Goal: Task Accomplishment & Management: Complete application form

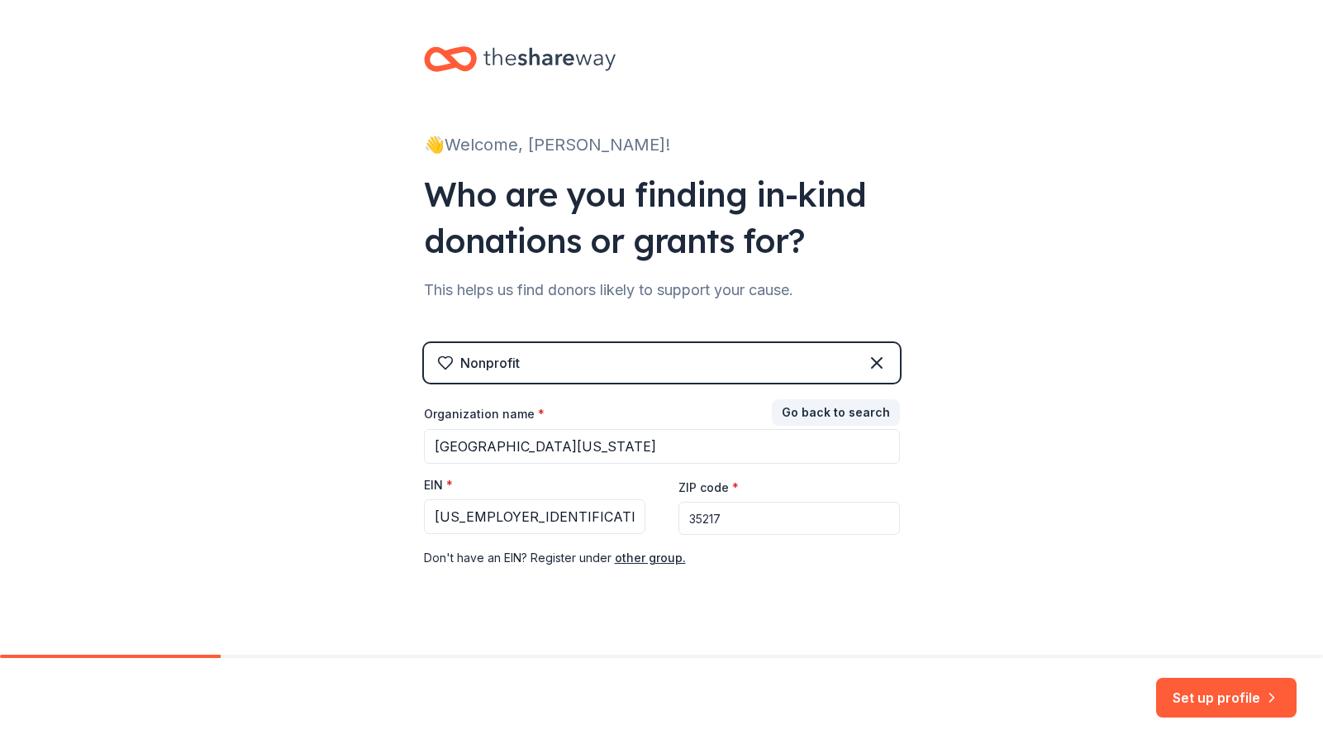
scroll to position [26, 0]
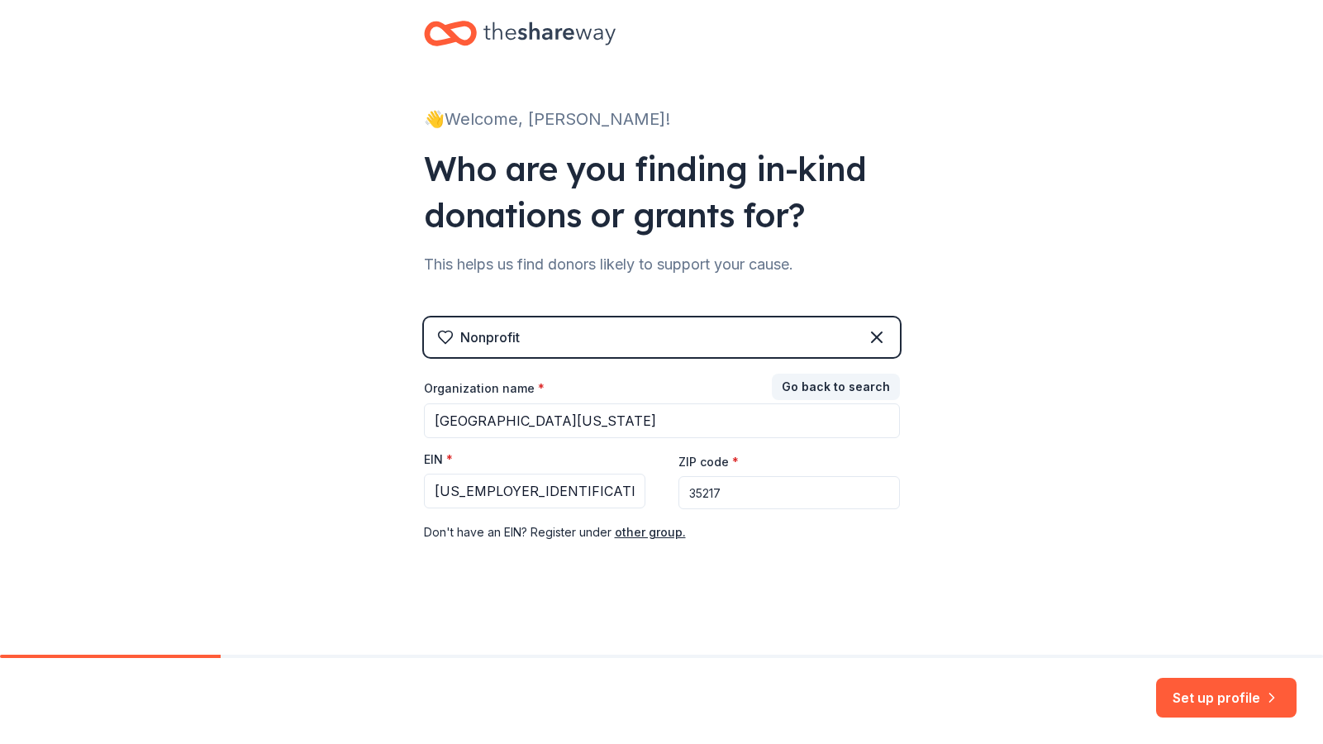
click at [773, 492] on input "35217" at bounding box center [788, 492] width 221 height 33
click at [1217, 693] on button "Set up profile" at bounding box center [1226, 698] width 140 height 40
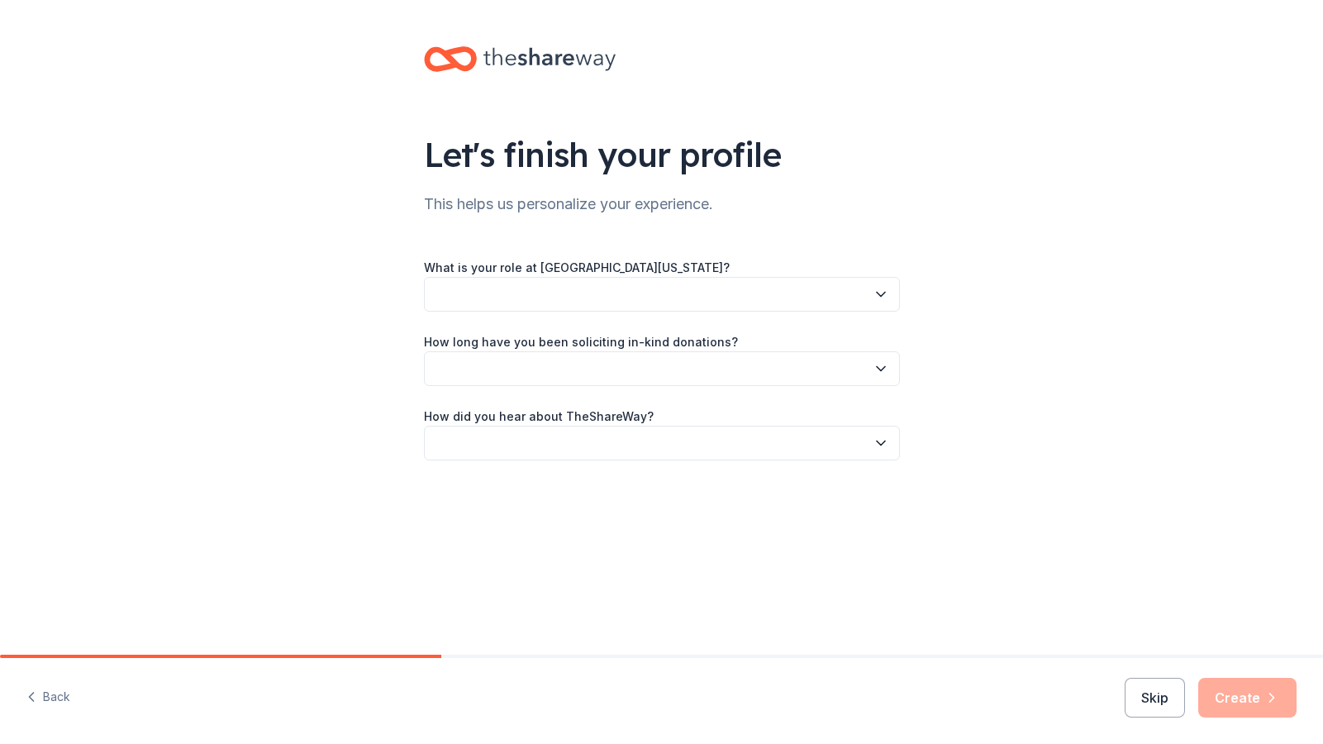
click at [879, 288] on icon "button" at bounding box center [881, 294] width 17 height 17
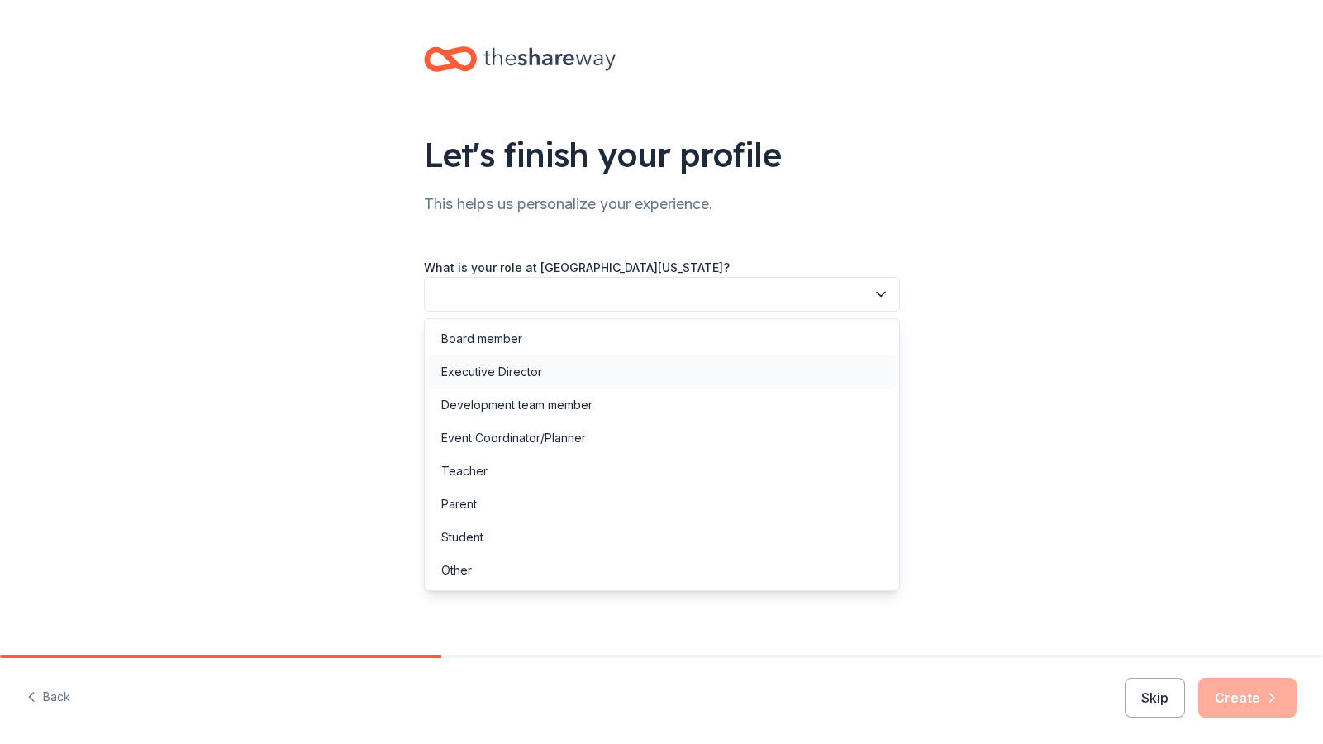
click at [461, 366] on div "Executive Director" at bounding box center [491, 372] width 101 height 20
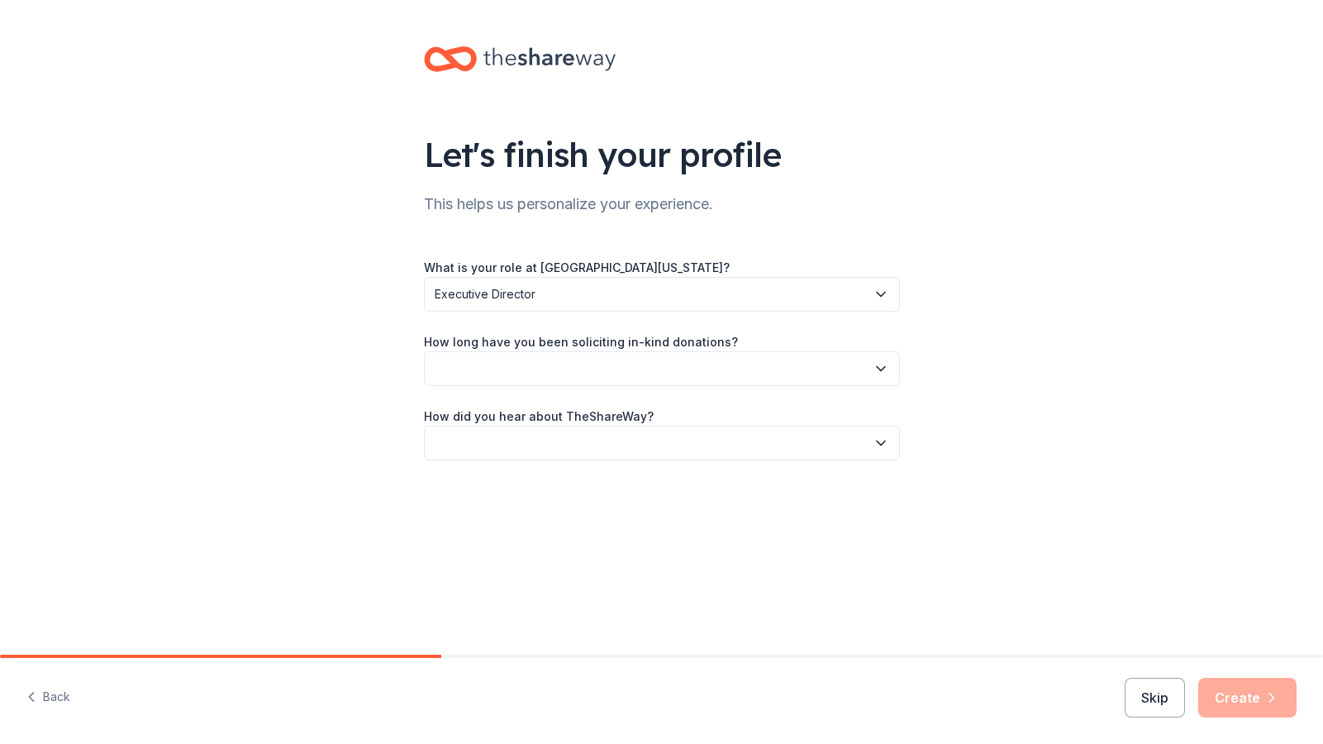
click at [601, 374] on button "button" at bounding box center [662, 368] width 476 height 35
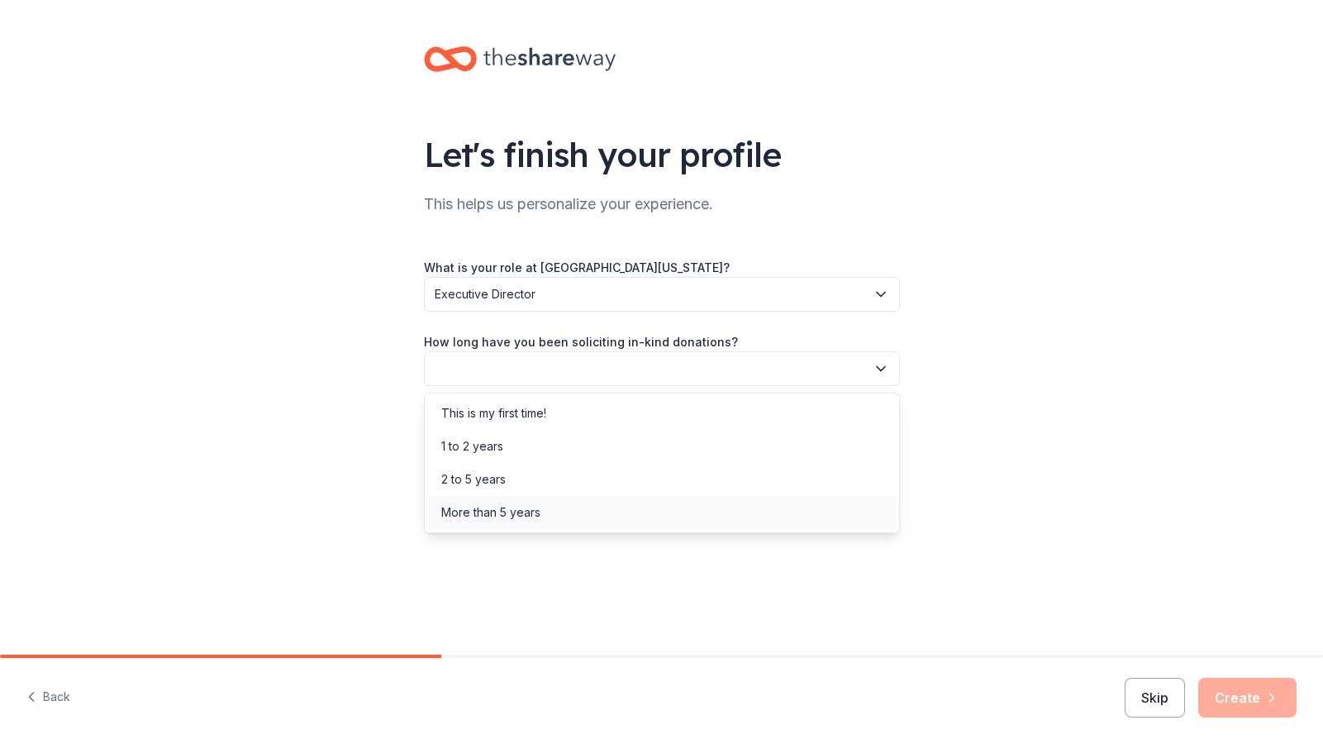
click at [529, 511] on div "More than 5 years" at bounding box center [490, 512] width 99 height 20
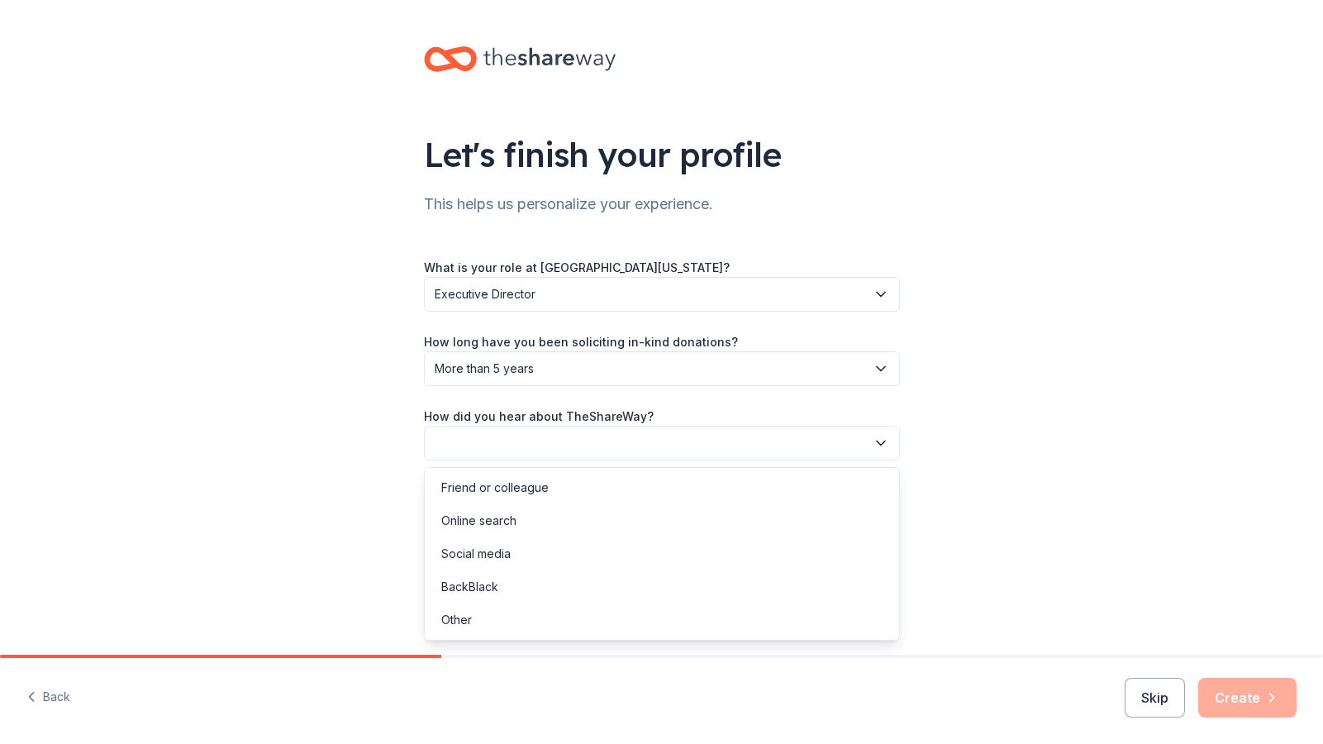
click at [578, 434] on button "button" at bounding box center [662, 443] width 476 height 35
click at [511, 485] on div "Friend or colleague" at bounding box center [494, 488] width 107 height 20
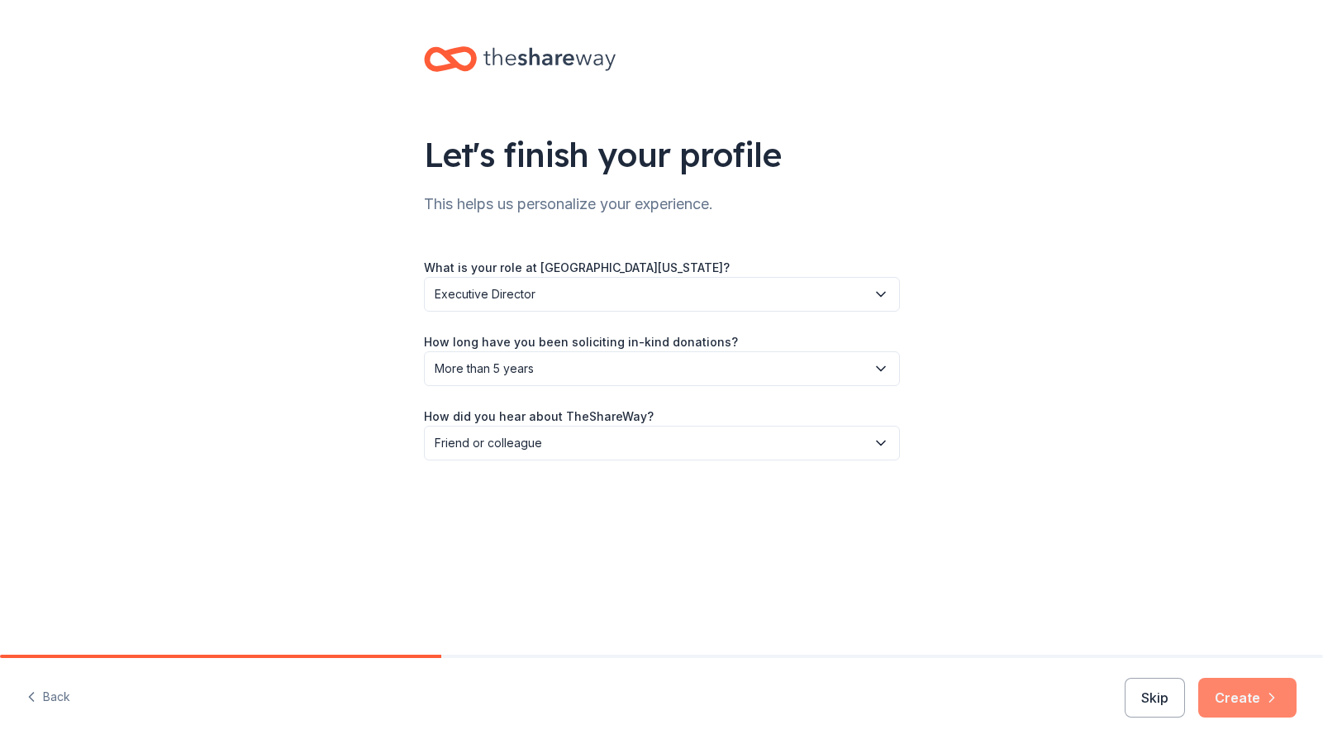
click at [1246, 706] on button "Create" at bounding box center [1247, 698] width 98 height 40
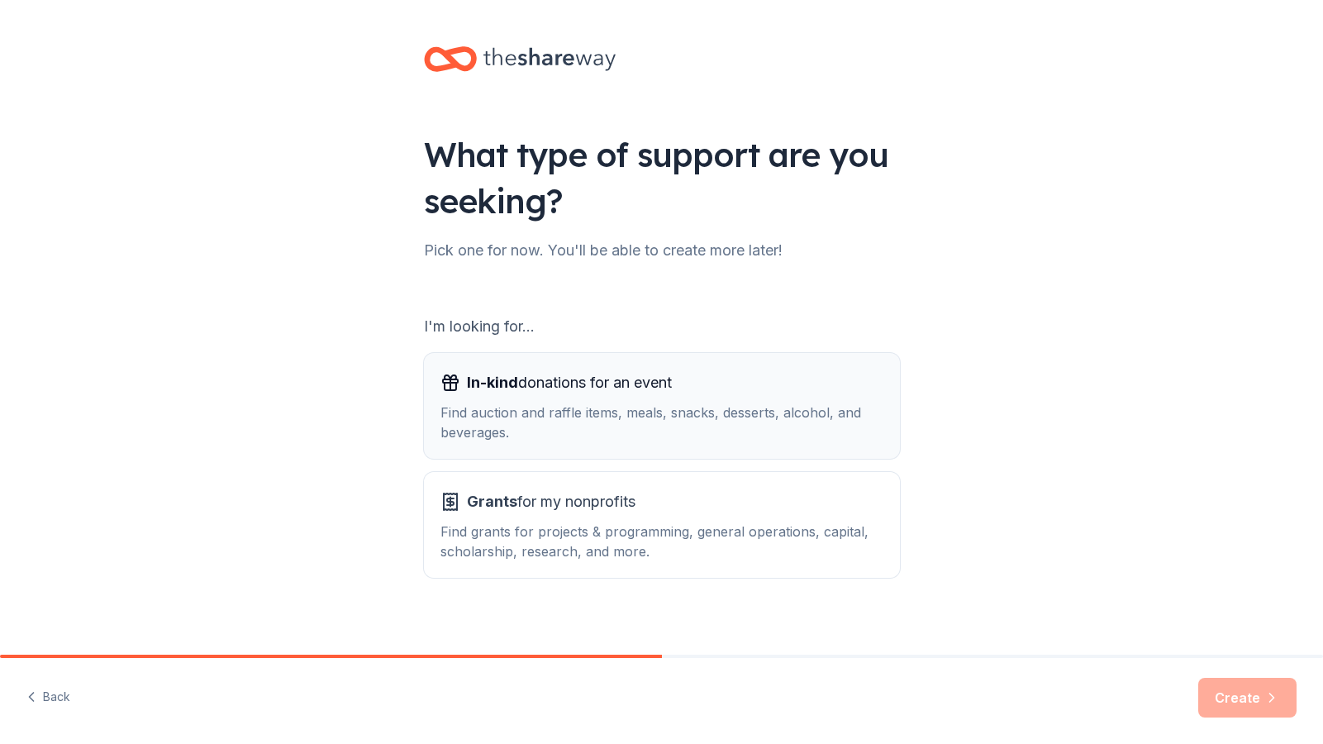
click at [558, 393] on span "In-kind donations for an event" at bounding box center [569, 382] width 205 height 26
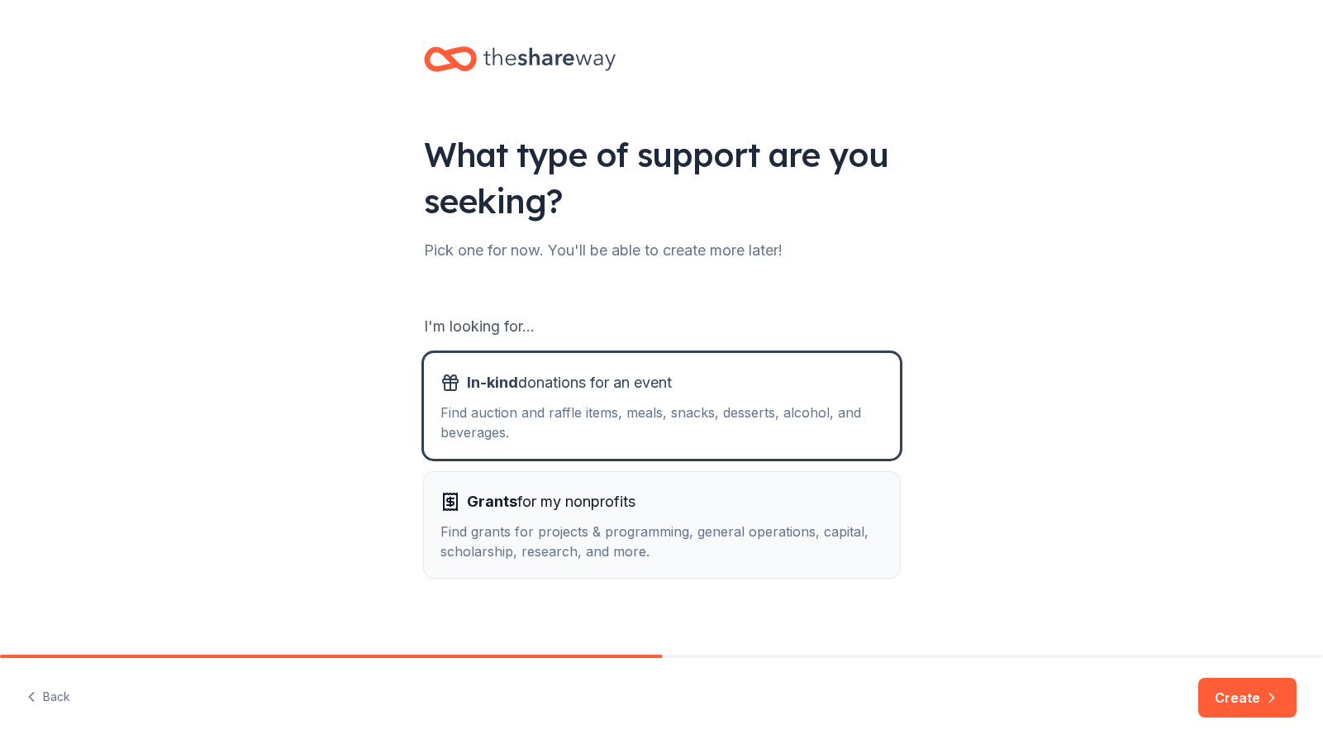
click at [614, 559] on div "Find grants for projects & programming, general operations, capital, scholarshi…" at bounding box center [661, 541] width 443 height 40
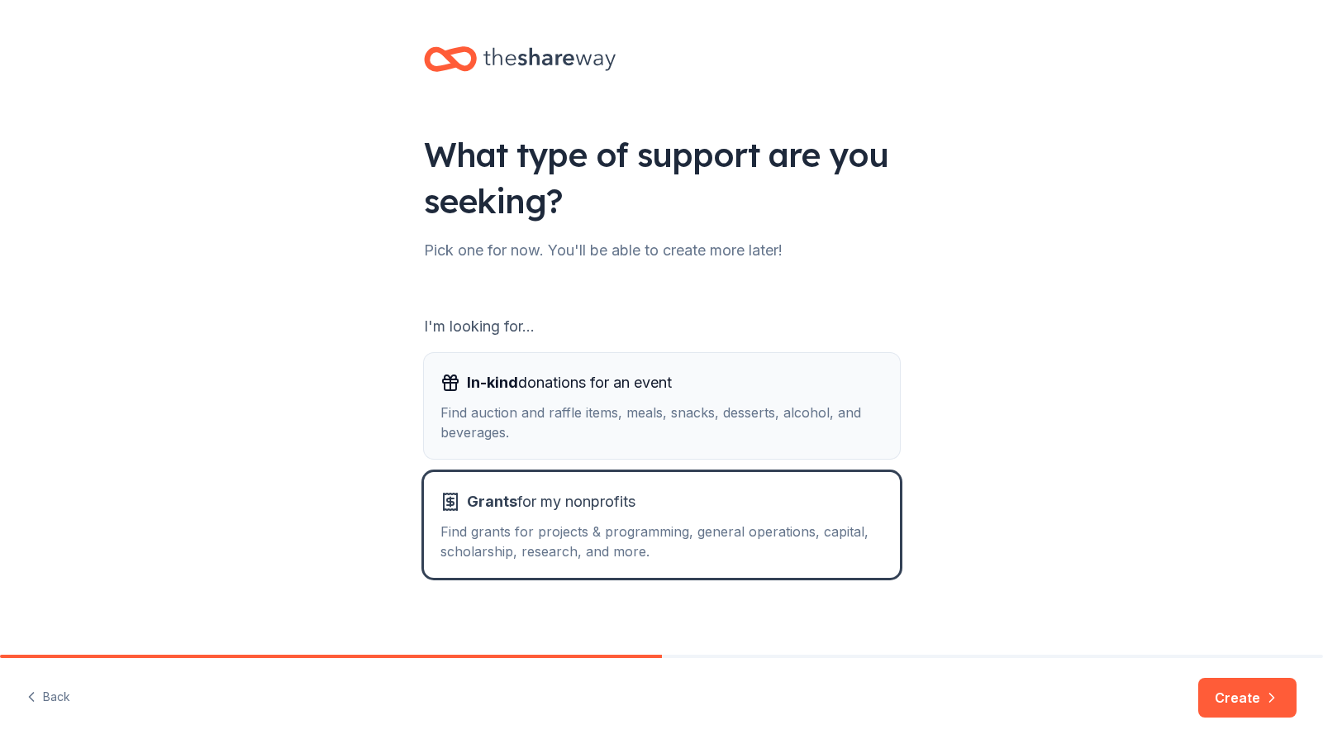
click at [592, 407] on div "Find auction and raffle items, meals, snacks, desserts, alcohol, and beverages." at bounding box center [661, 422] width 443 height 40
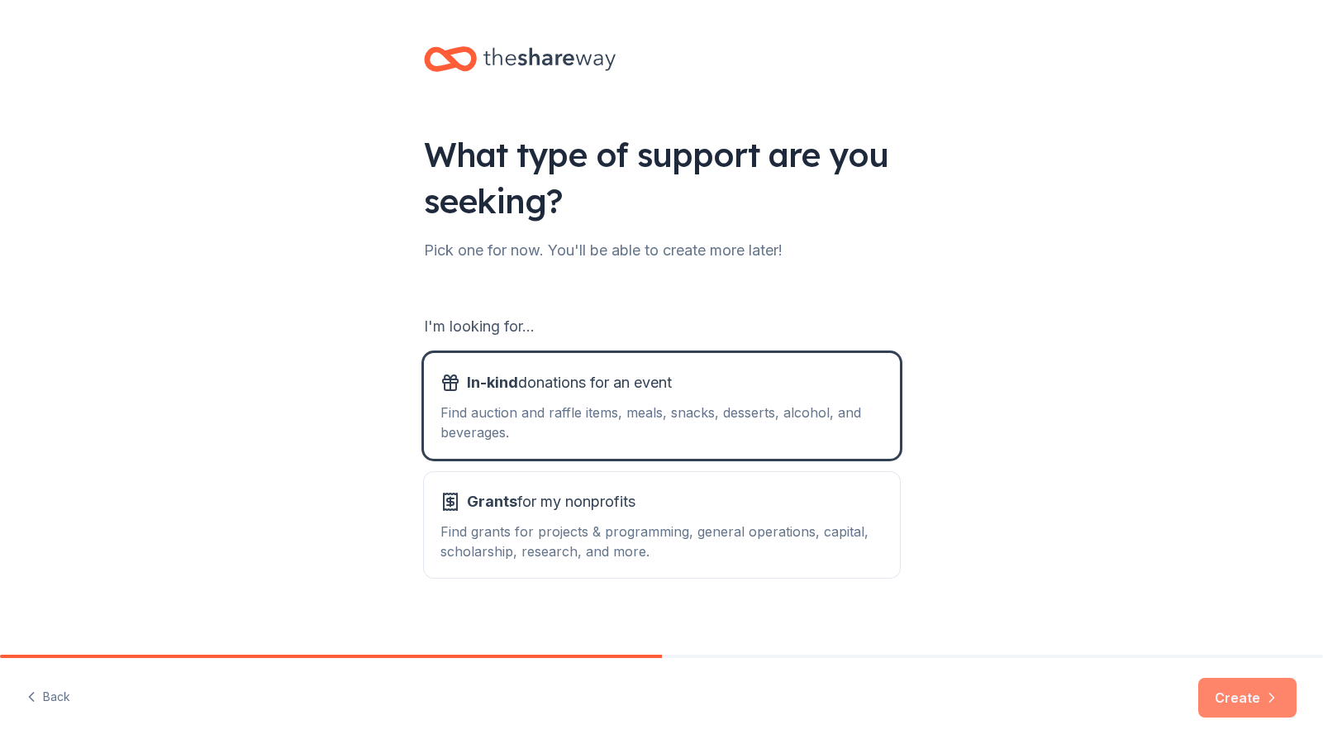
click at [1250, 694] on button "Create" at bounding box center [1247, 698] width 98 height 40
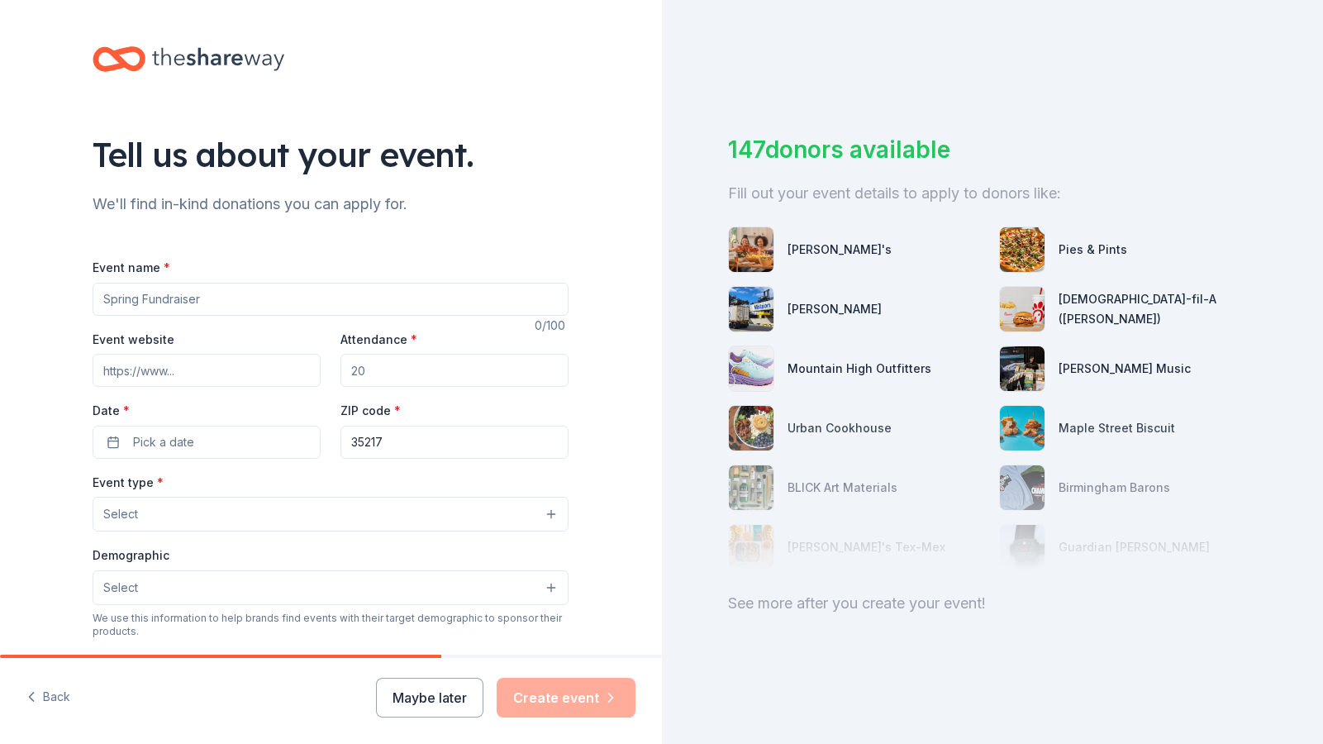
click at [127, 297] on input "Event name *" at bounding box center [331, 299] width 476 height 33
type input "Broadway Bingo!"
click at [369, 374] on input "Attendance *" at bounding box center [454, 370] width 228 height 33
drag, startPoint x: 349, startPoint y: 373, endPoint x: 391, endPoint y: 369, distance: 41.4
click at [391, 369] on input "Attendance *" at bounding box center [454, 370] width 228 height 33
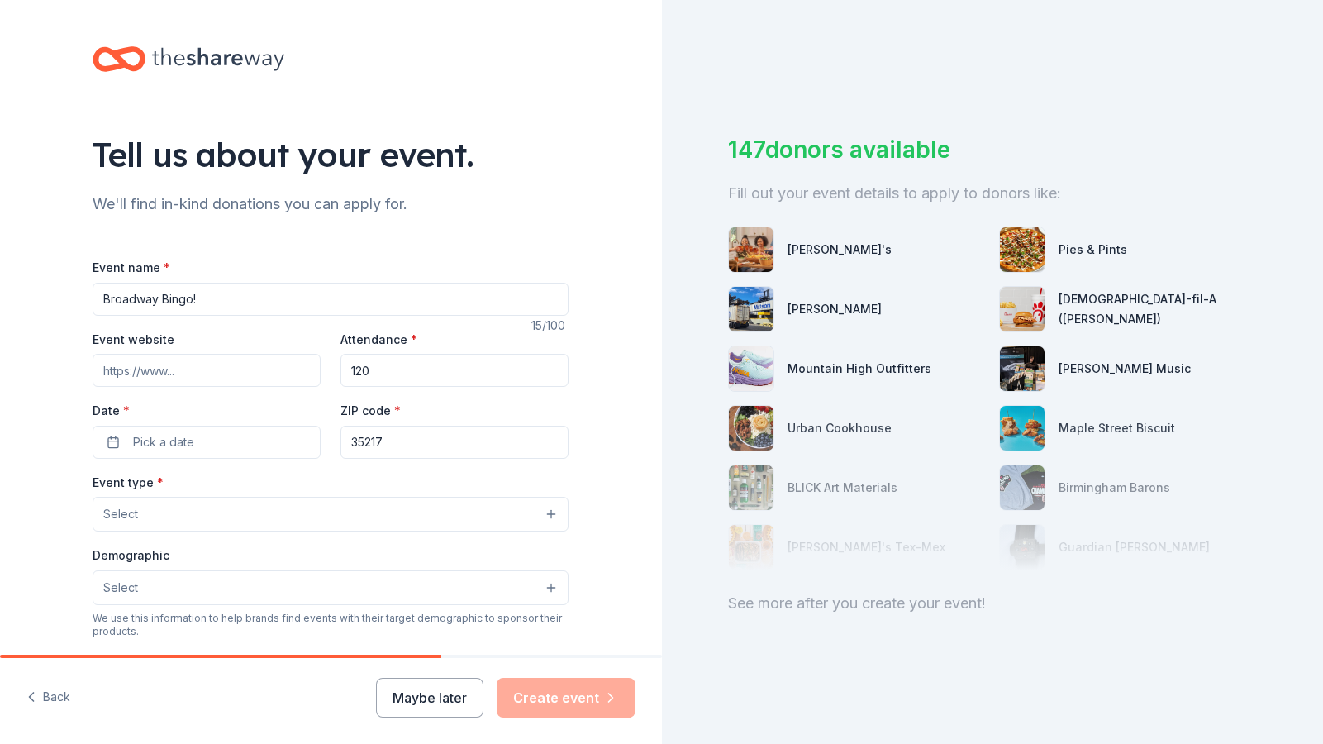
type input "120"
click at [221, 514] on button "Select" at bounding box center [331, 514] width 476 height 35
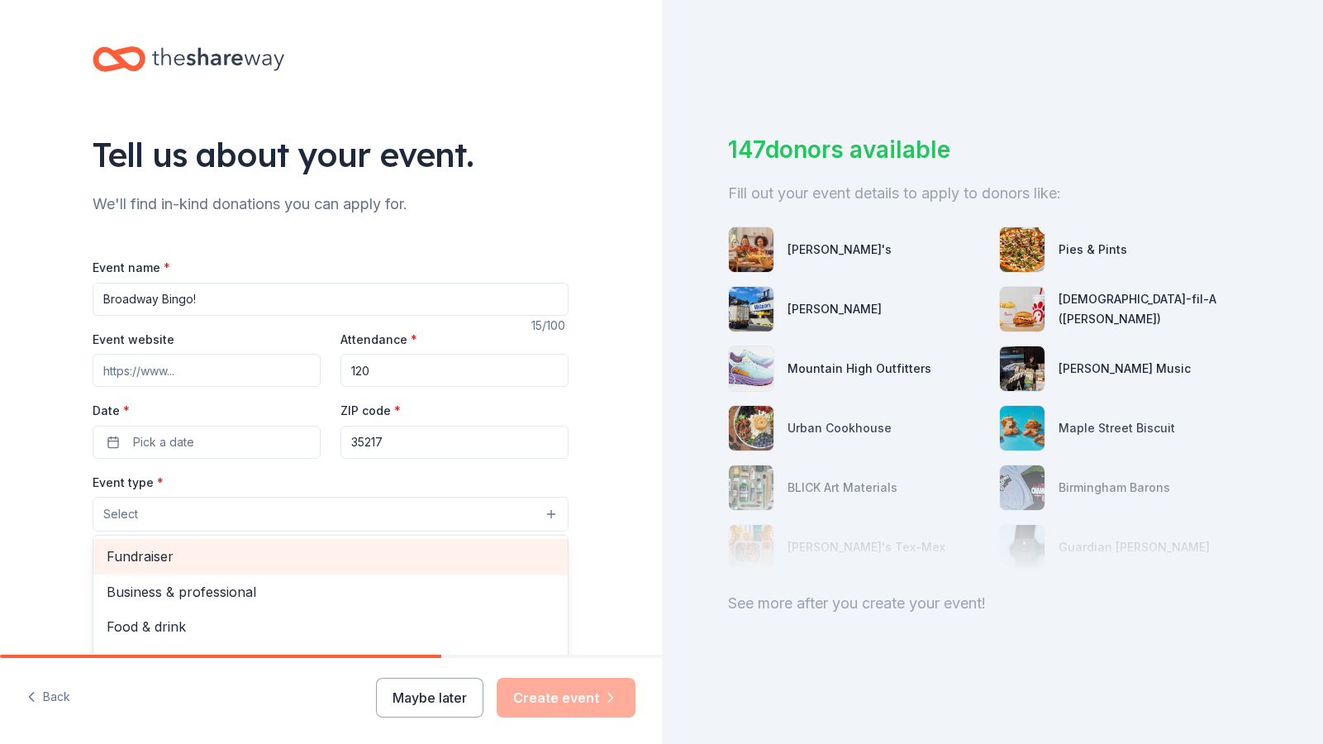
click at [152, 560] on span "Fundraiser" at bounding box center [331, 555] width 448 height 21
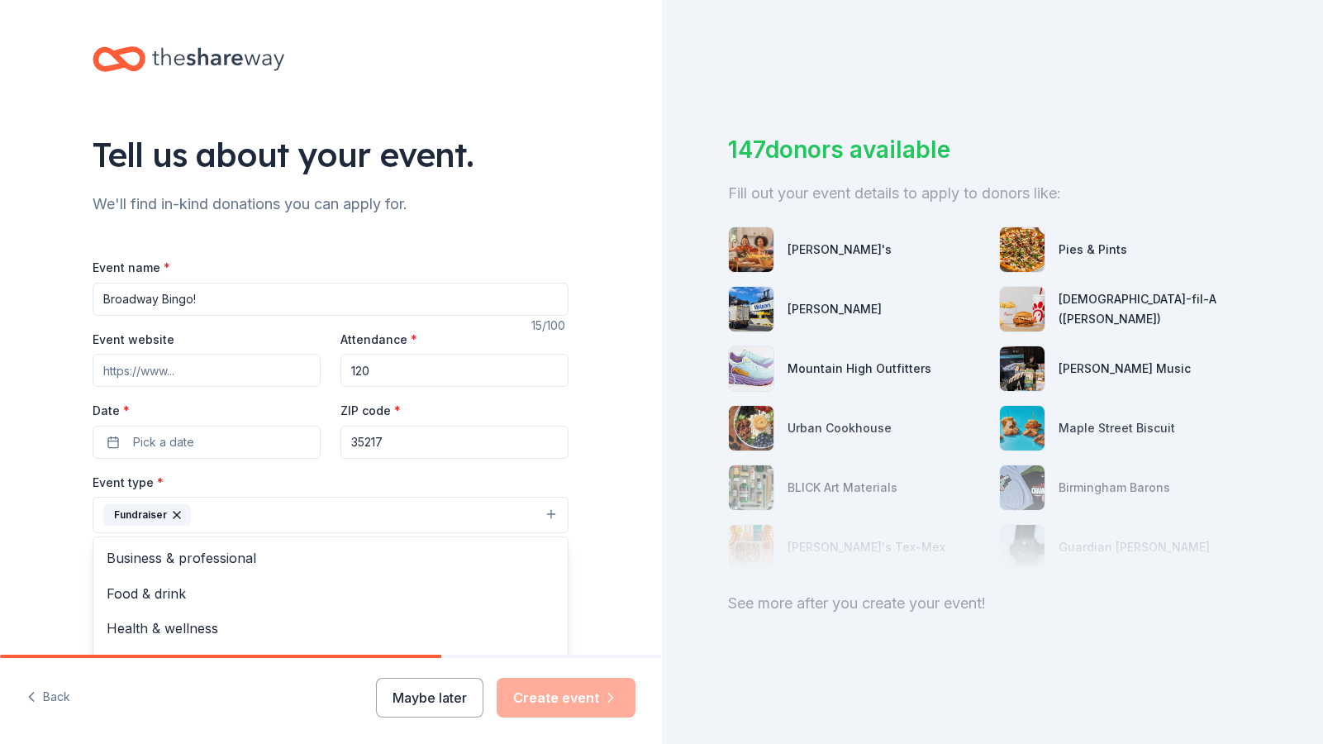
click at [57, 593] on div "Tell us about your event. We'll find in-kind donations you can apply for. Event…" at bounding box center [331, 550] width 662 height 1101
click at [165, 595] on button "Select" at bounding box center [331, 589] width 476 height 35
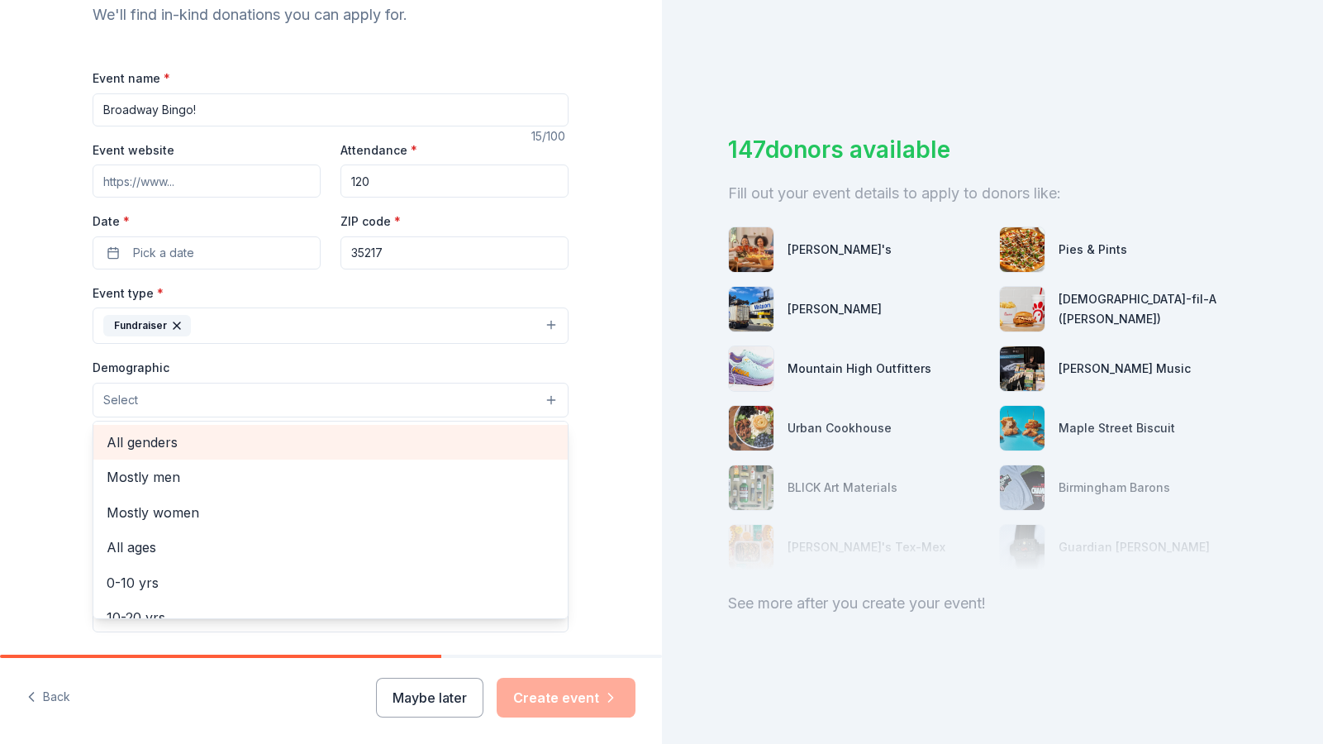
click at [145, 436] on span "All genders" at bounding box center [331, 441] width 448 height 21
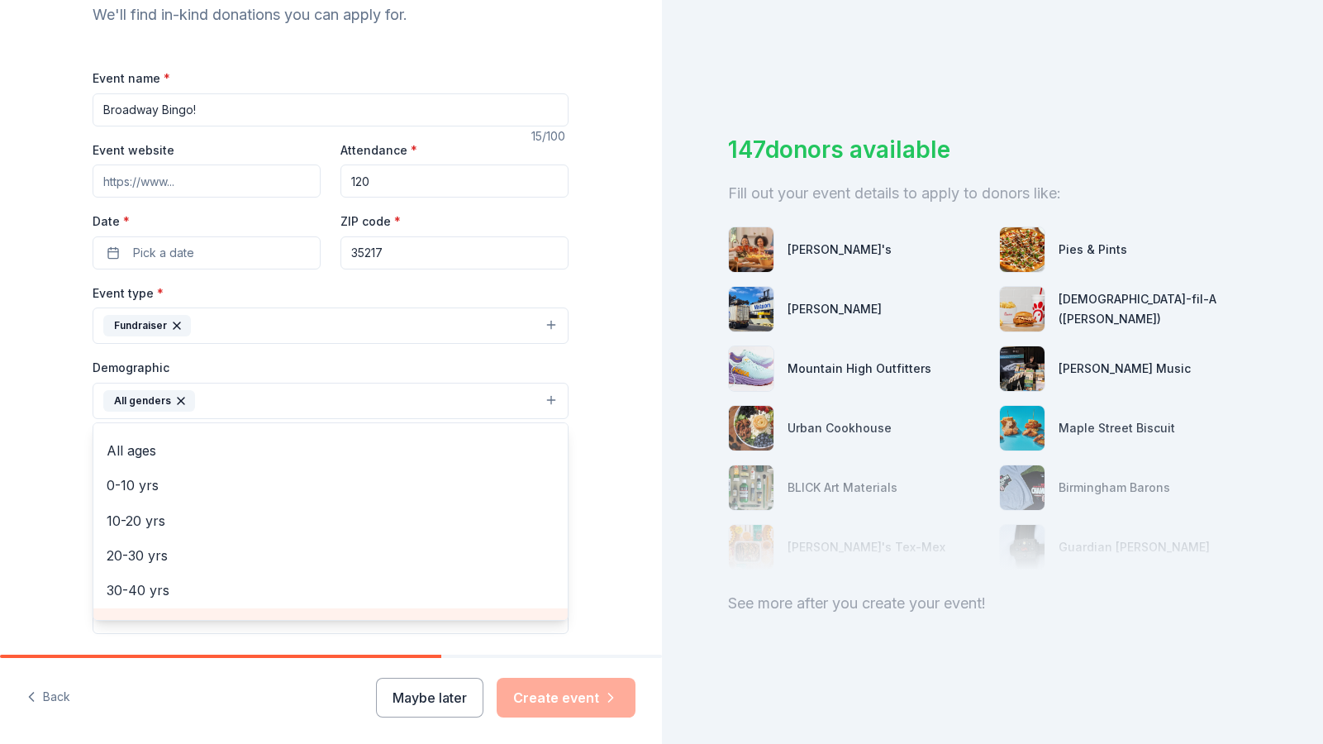
scroll to position [56, 0]
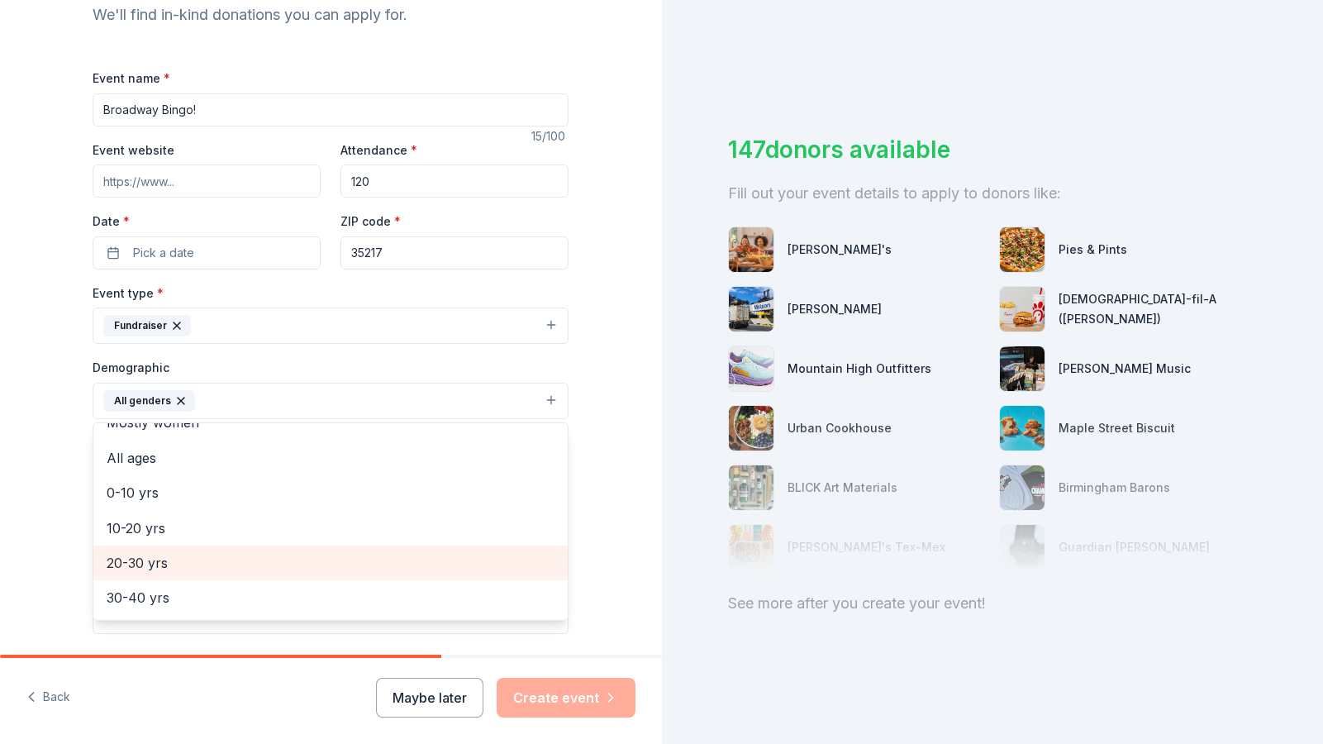
click at [125, 557] on span "20-30 yrs" at bounding box center [331, 562] width 448 height 21
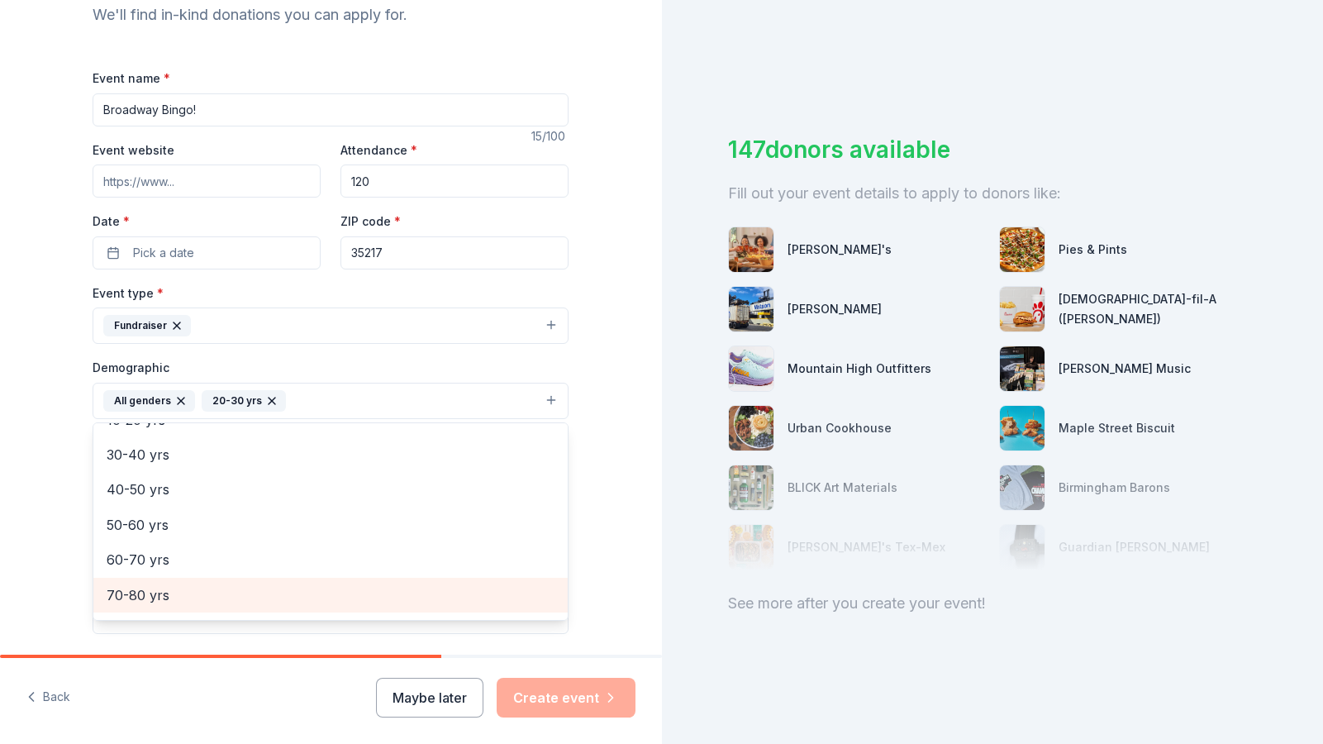
scroll to position [146, 0]
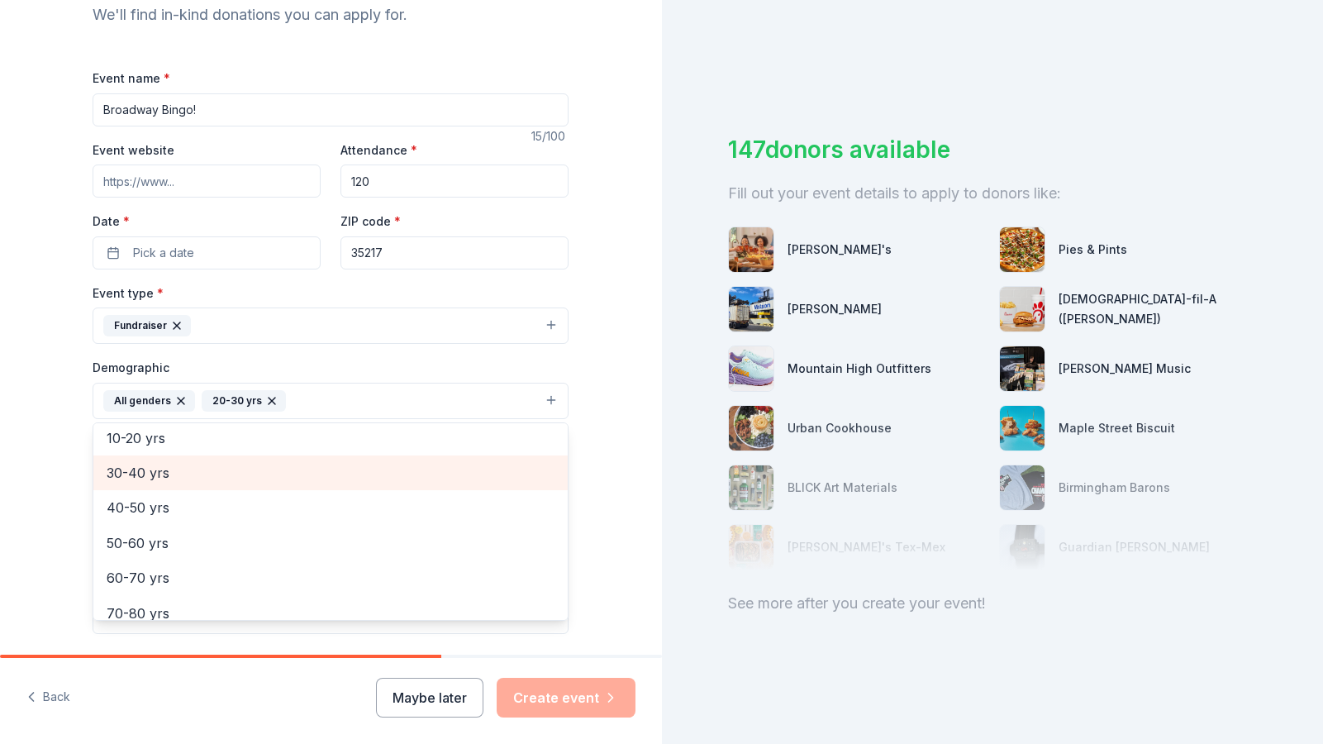
click at [136, 478] on span "30-40 yrs" at bounding box center [331, 472] width 448 height 21
click at [131, 479] on span "40-50 yrs" at bounding box center [331, 472] width 448 height 21
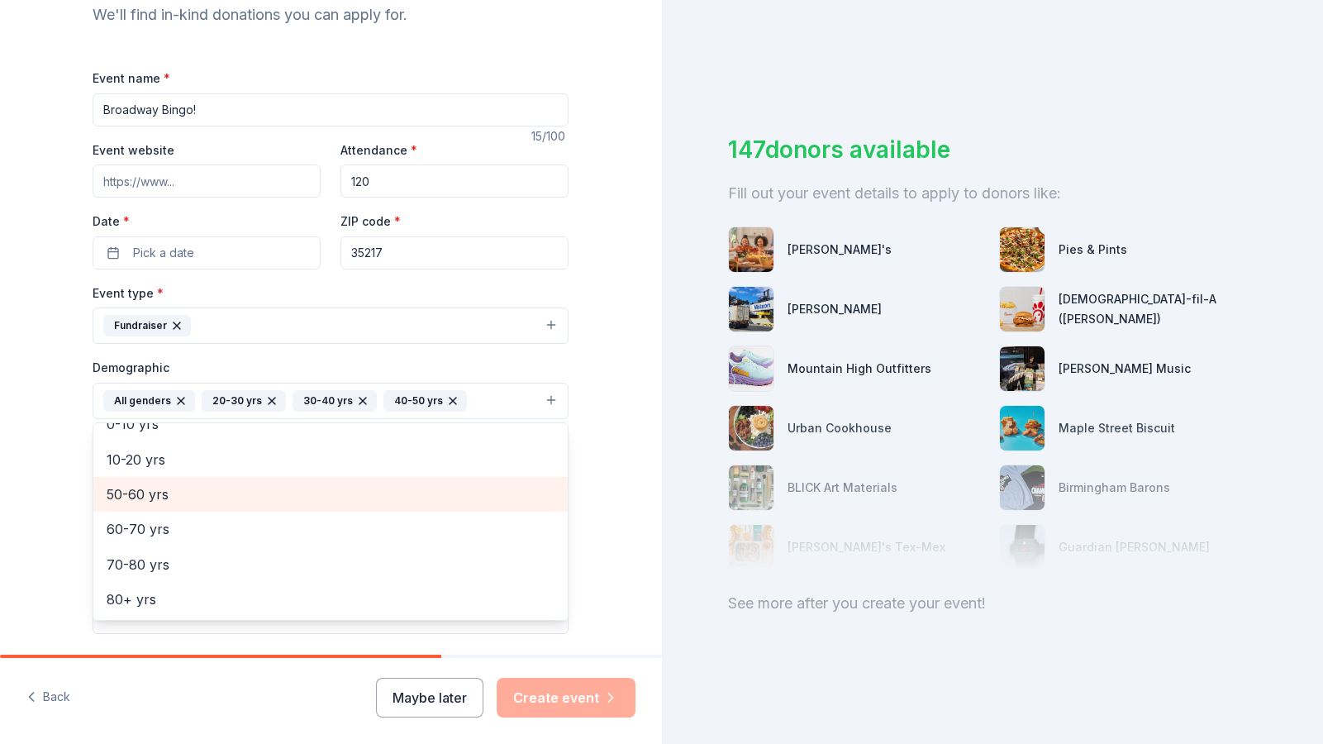
click at [130, 500] on span "50-60 yrs" at bounding box center [331, 493] width 448 height 21
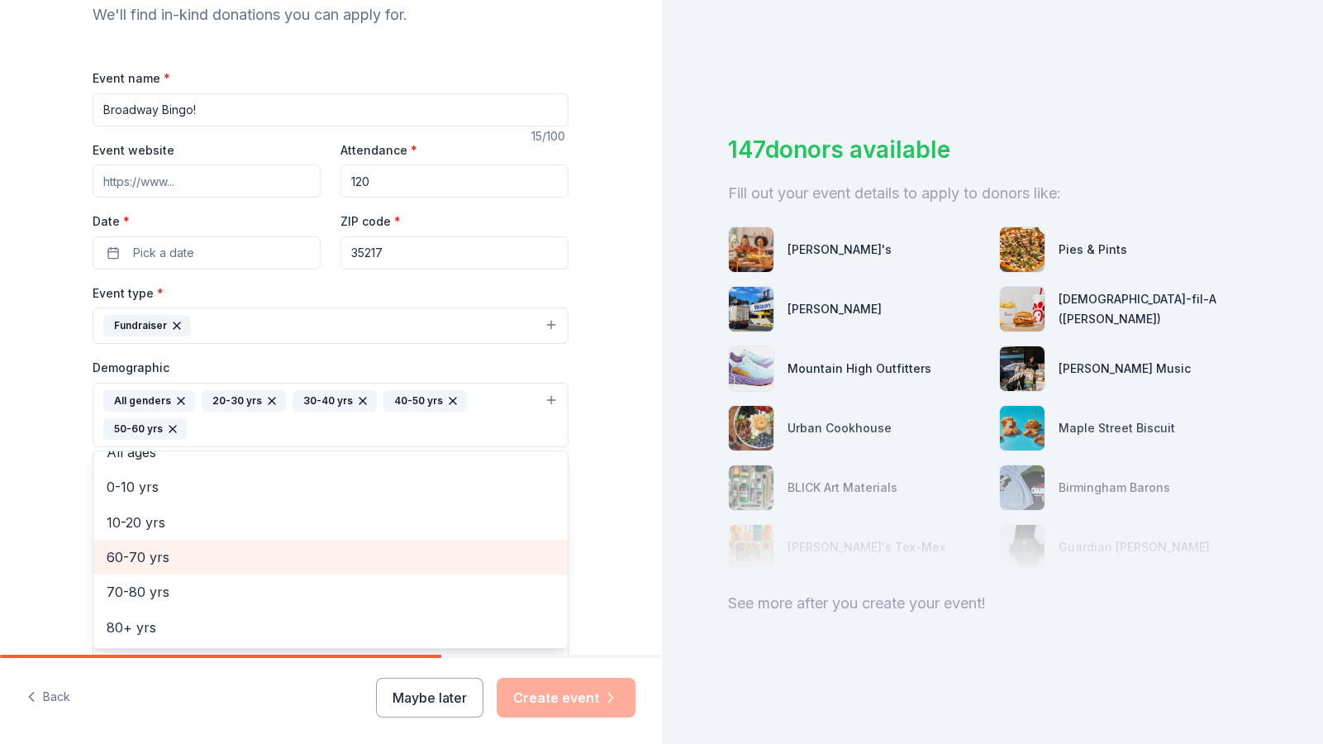
click at [126, 553] on span "60-70 yrs" at bounding box center [331, 556] width 448 height 21
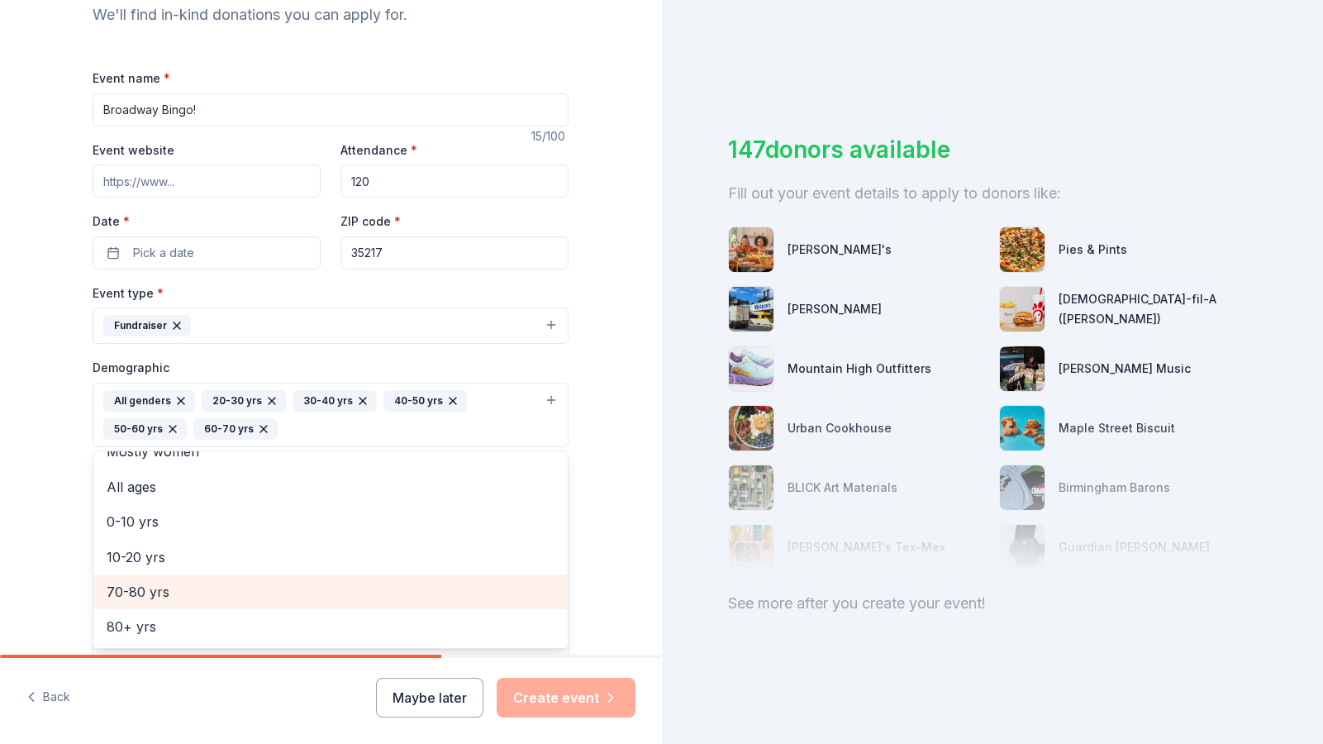
click at [125, 587] on span "70-80 yrs" at bounding box center [331, 591] width 448 height 21
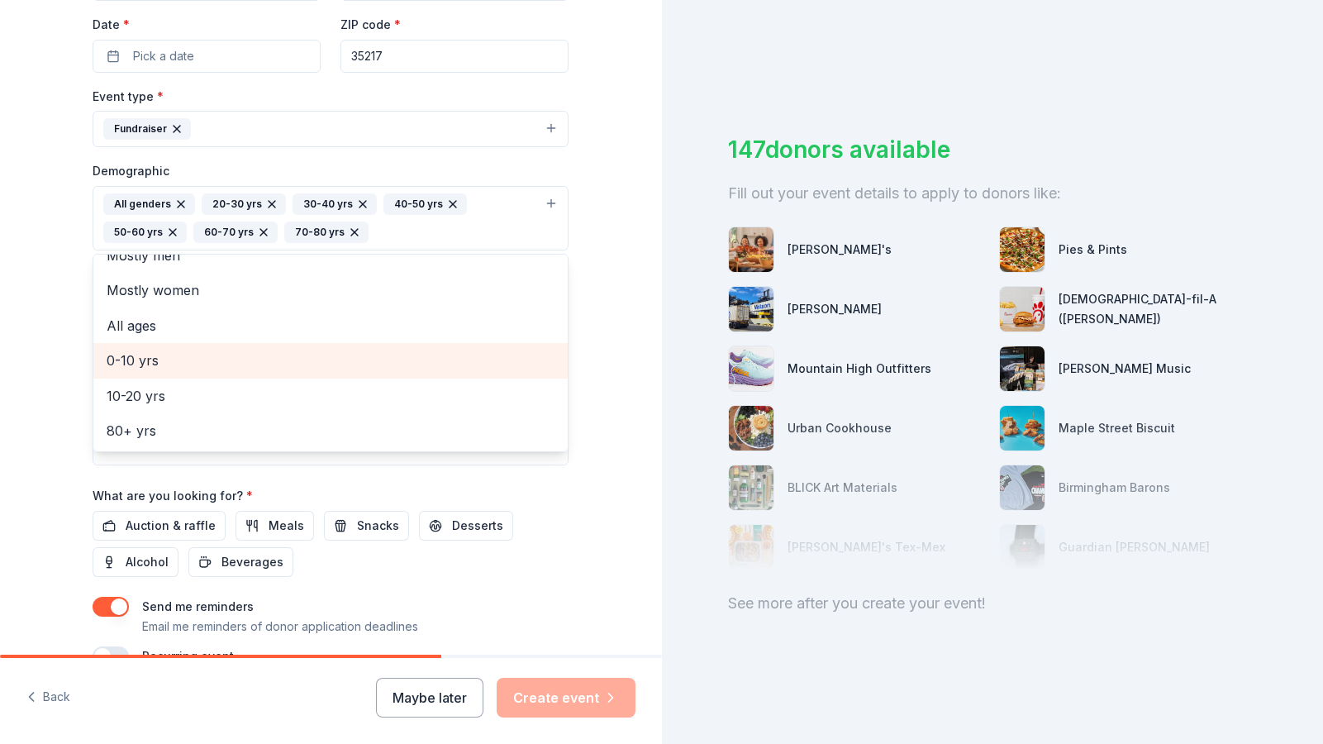
scroll to position [390, 0]
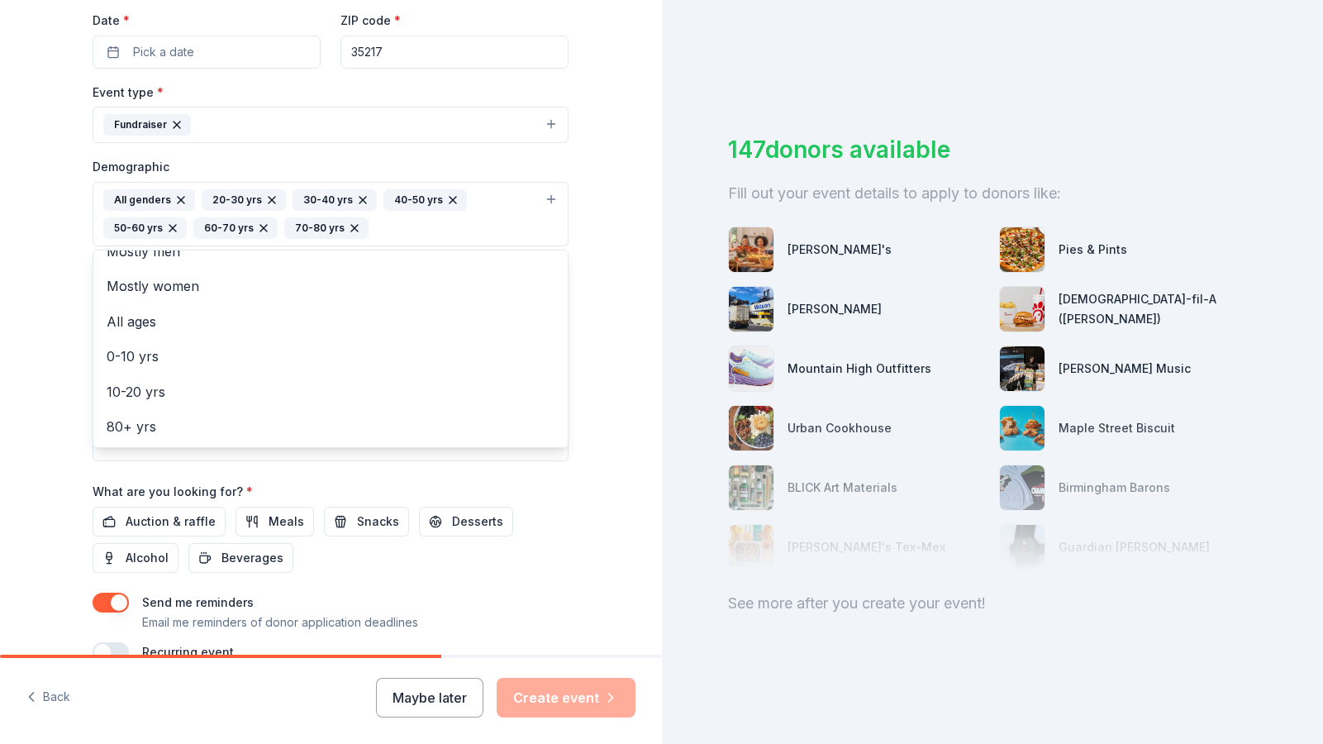
click at [181, 517] on div "Event name * Broadway Bingo! 15 /100 Event website Attendance * 120 Date * Pick…" at bounding box center [331, 264] width 476 height 795
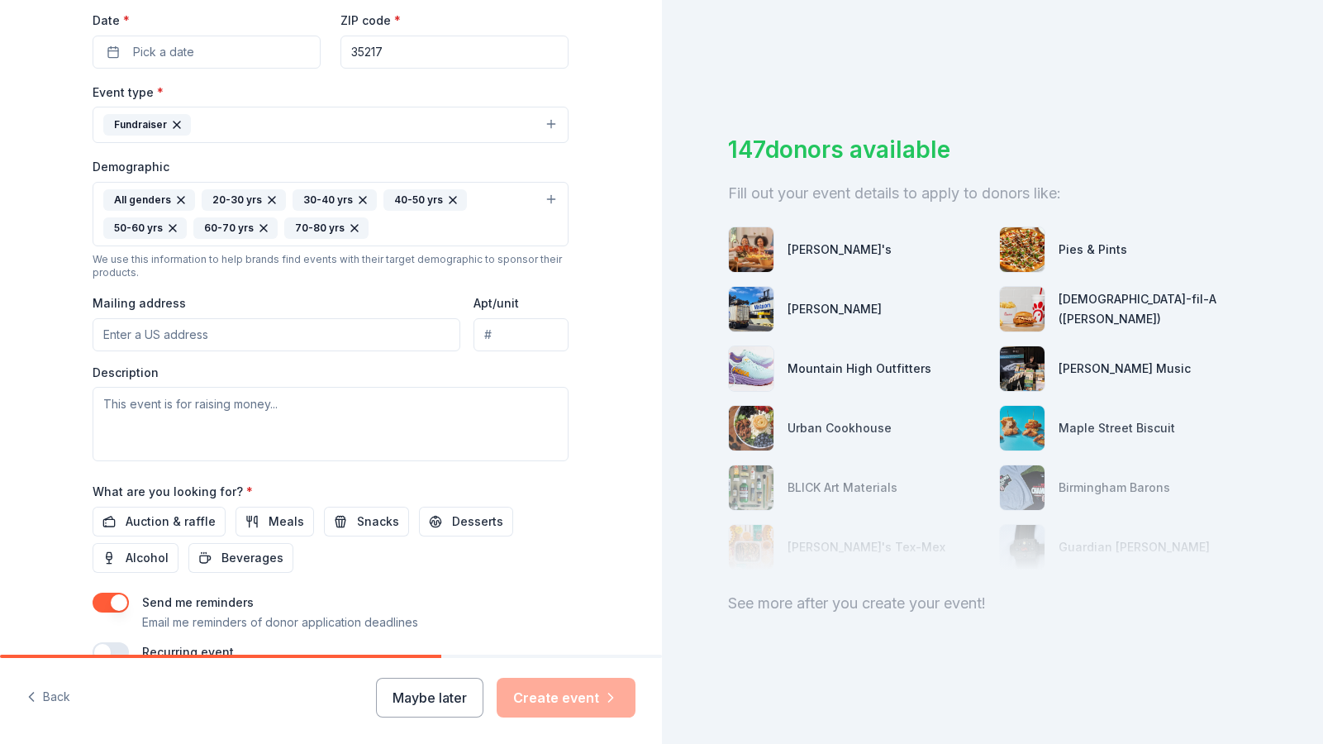
click at [181, 517] on span "Auction & raffle" at bounding box center [171, 521] width 90 height 20
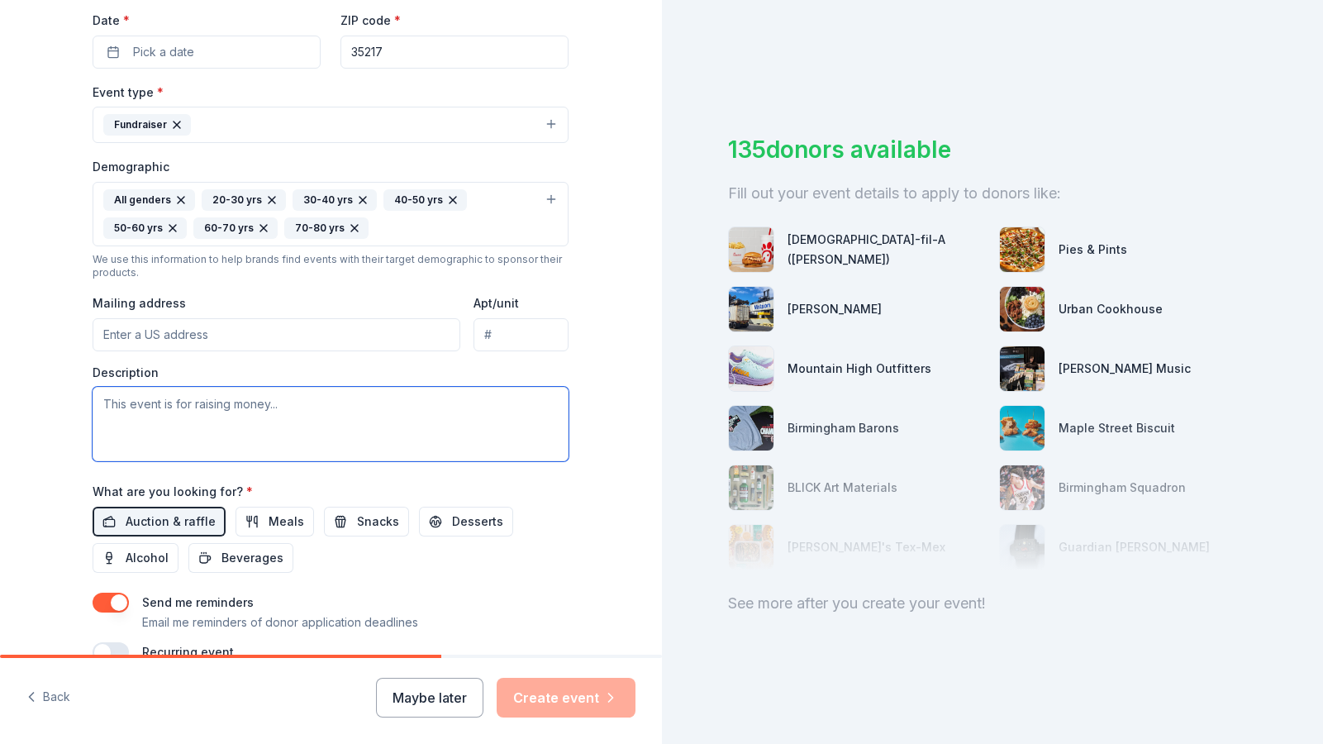
click at [155, 411] on textarea at bounding box center [331, 424] width 476 height 74
type textarea "W"
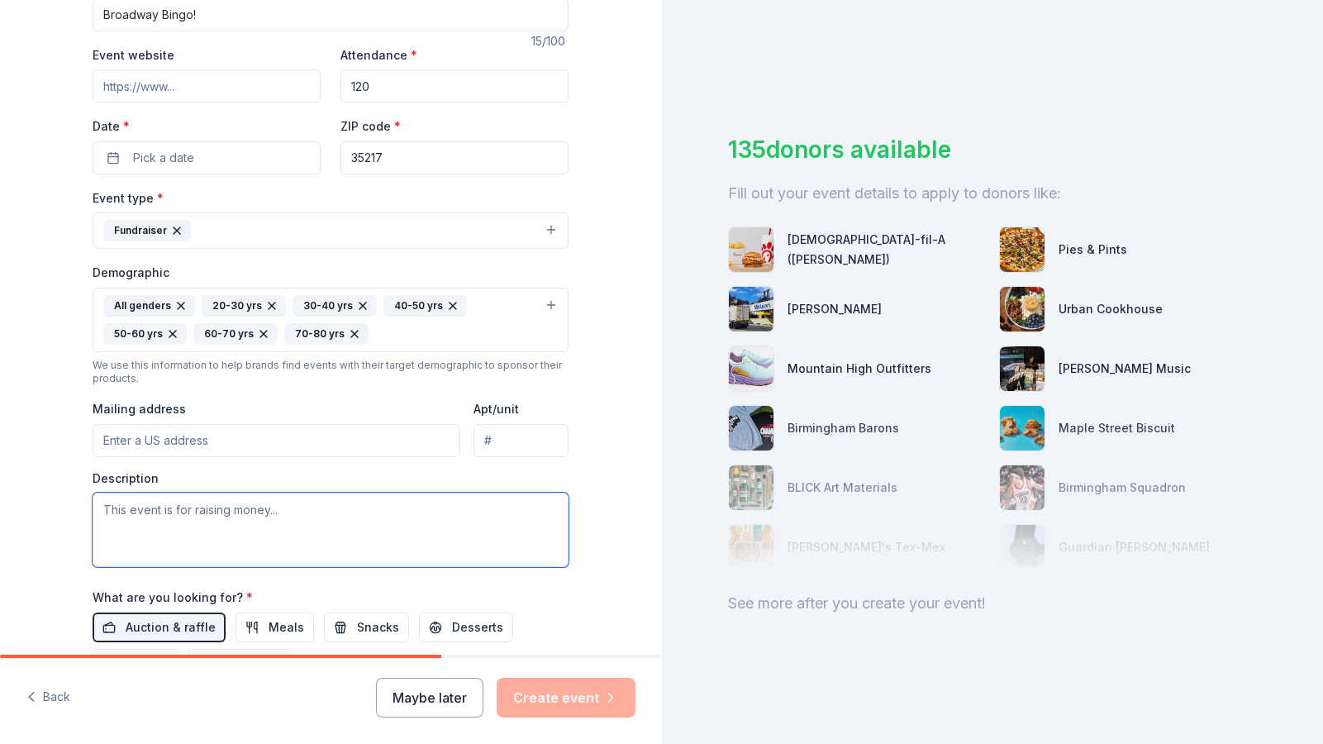
scroll to position [376, 0]
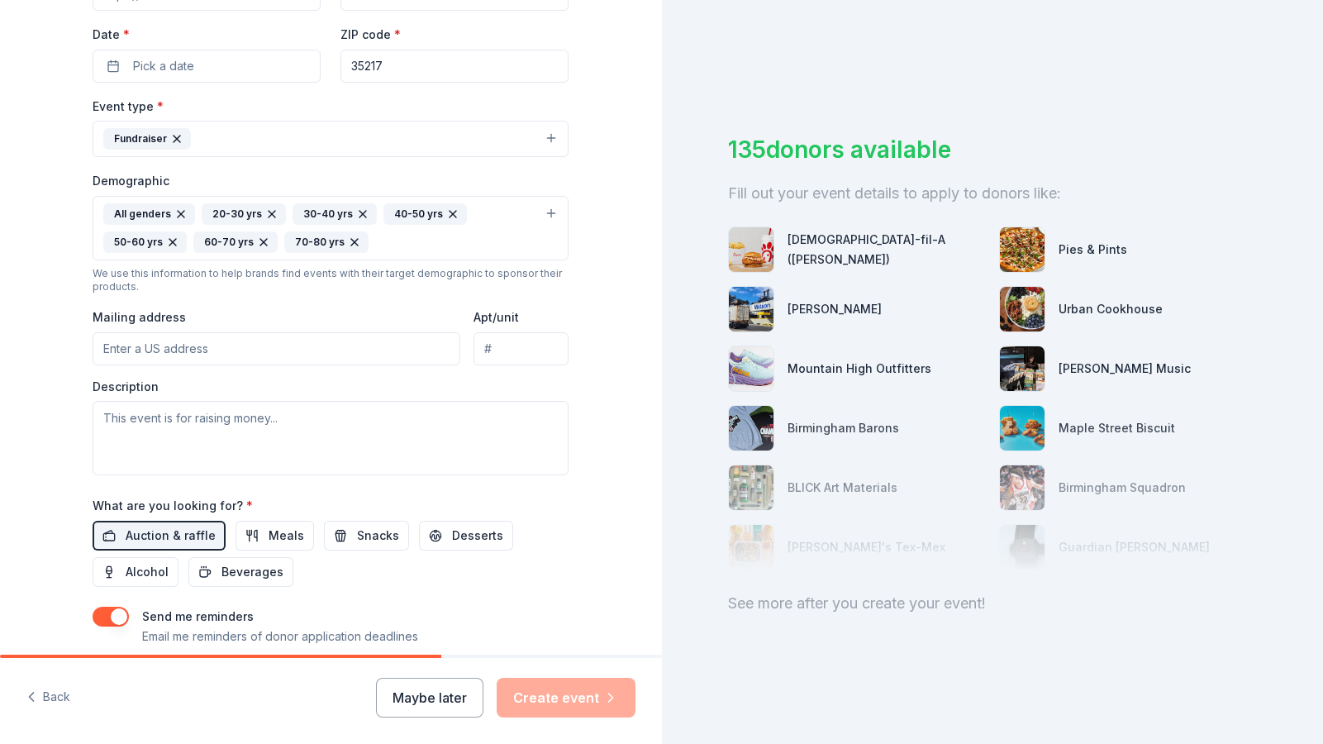
click at [150, 347] on input "Mailing address" at bounding box center [277, 348] width 368 height 33
type input "304 N Pine Hill Rd."
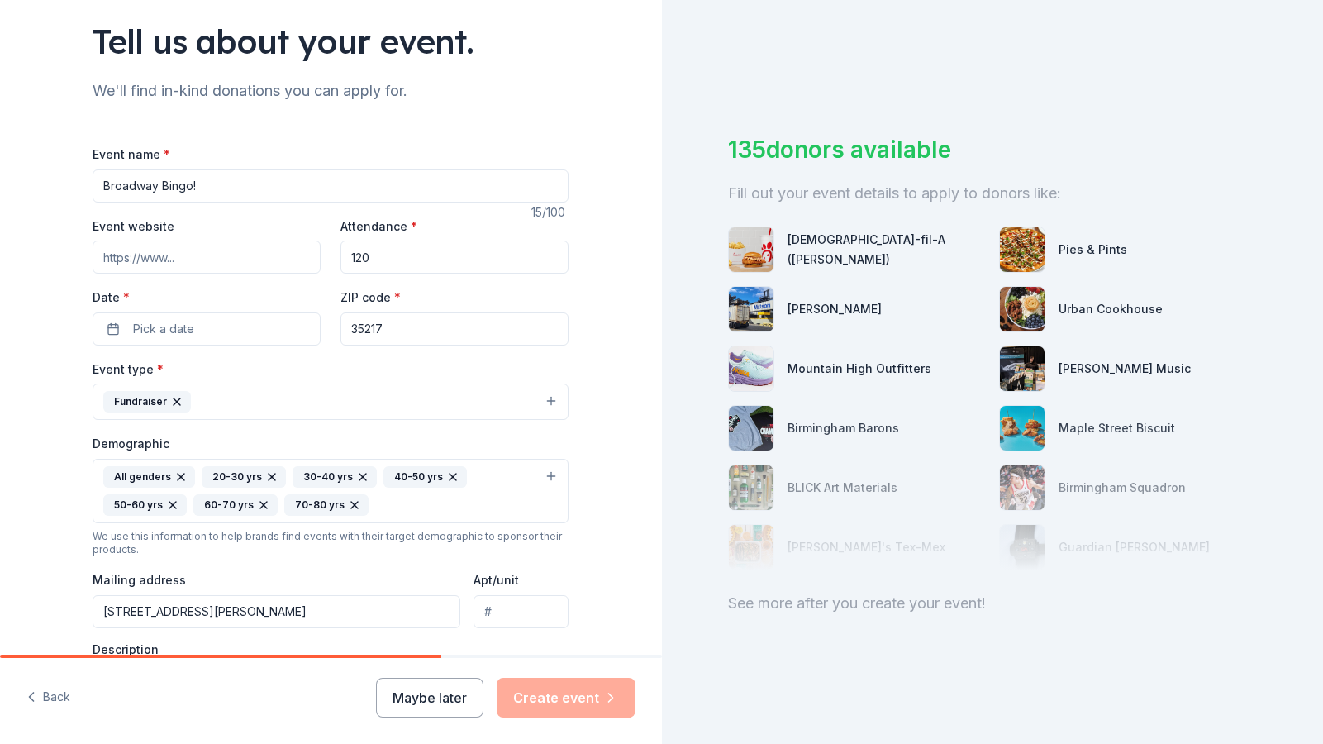
scroll to position [0, 0]
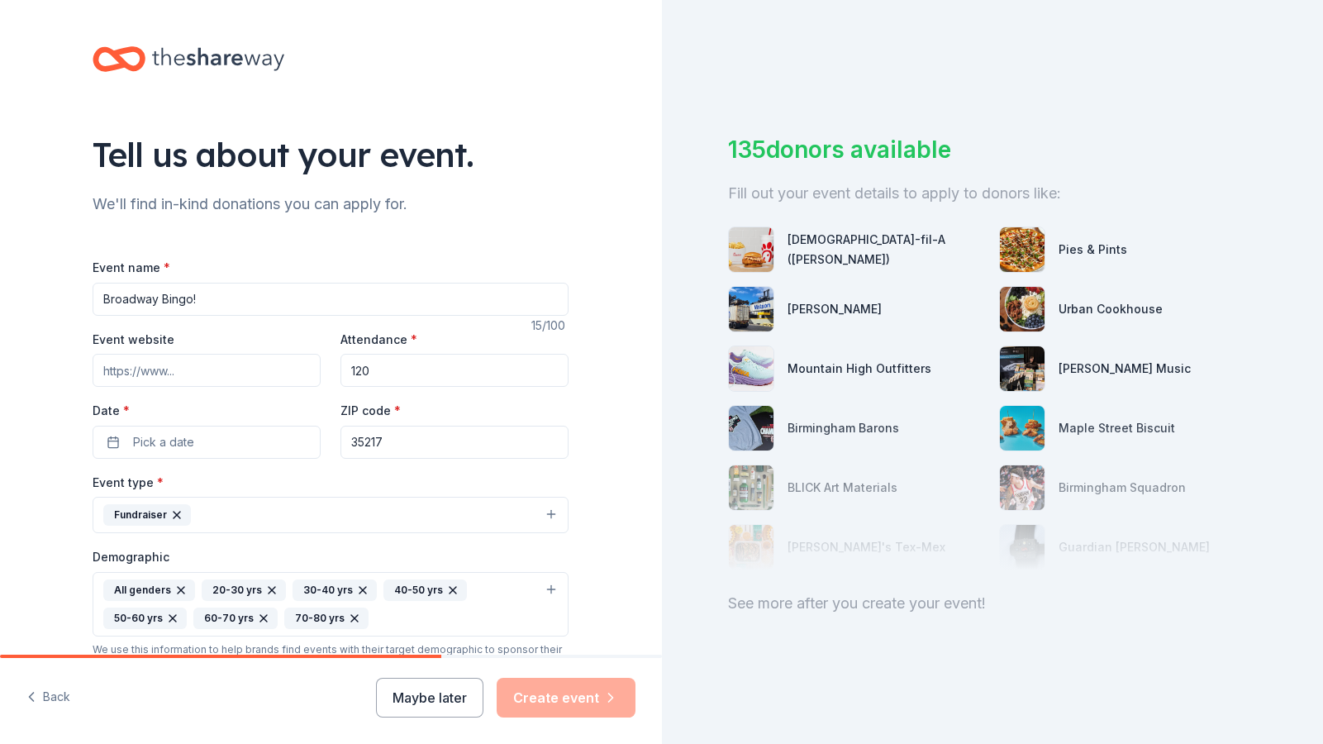
click at [202, 302] on input "Broadway Bingo!" at bounding box center [331, 299] width 476 height 33
type input "Broadway Bingo at [GEOGRAPHIC_DATA][US_STATE]"
drag, startPoint x: 377, startPoint y: 375, endPoint x: 349, endPoint y: 370, distance: 27.7
click at [349, 370] on input "120" at bounding box center [454, 370] width 228 height 33
type input "211"
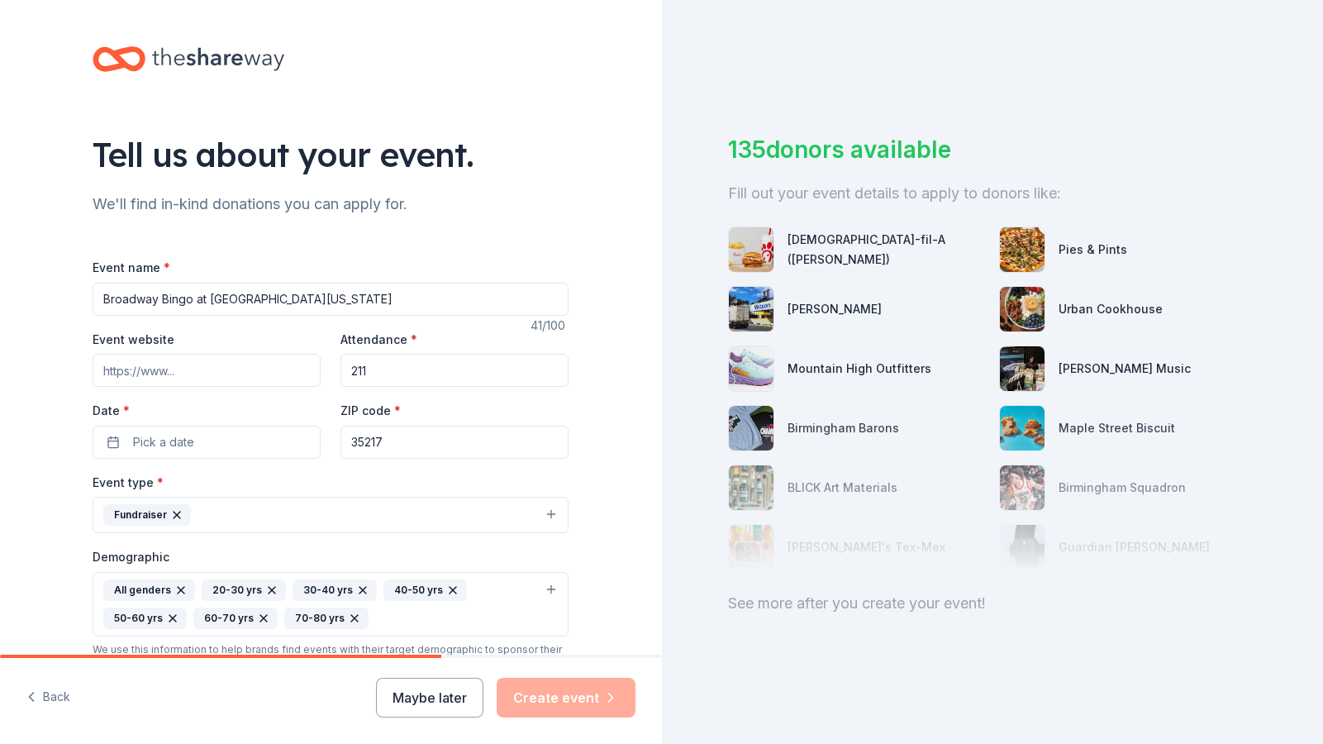
click at [145, 376] on input "Event website" at bounding box center [207, 370] width 228 height 33
type input "www.CentralAlabamaTheater.org"
click at [141, 444] on span "Pick a date" at bounding box center [163, 442] width 61 height 20
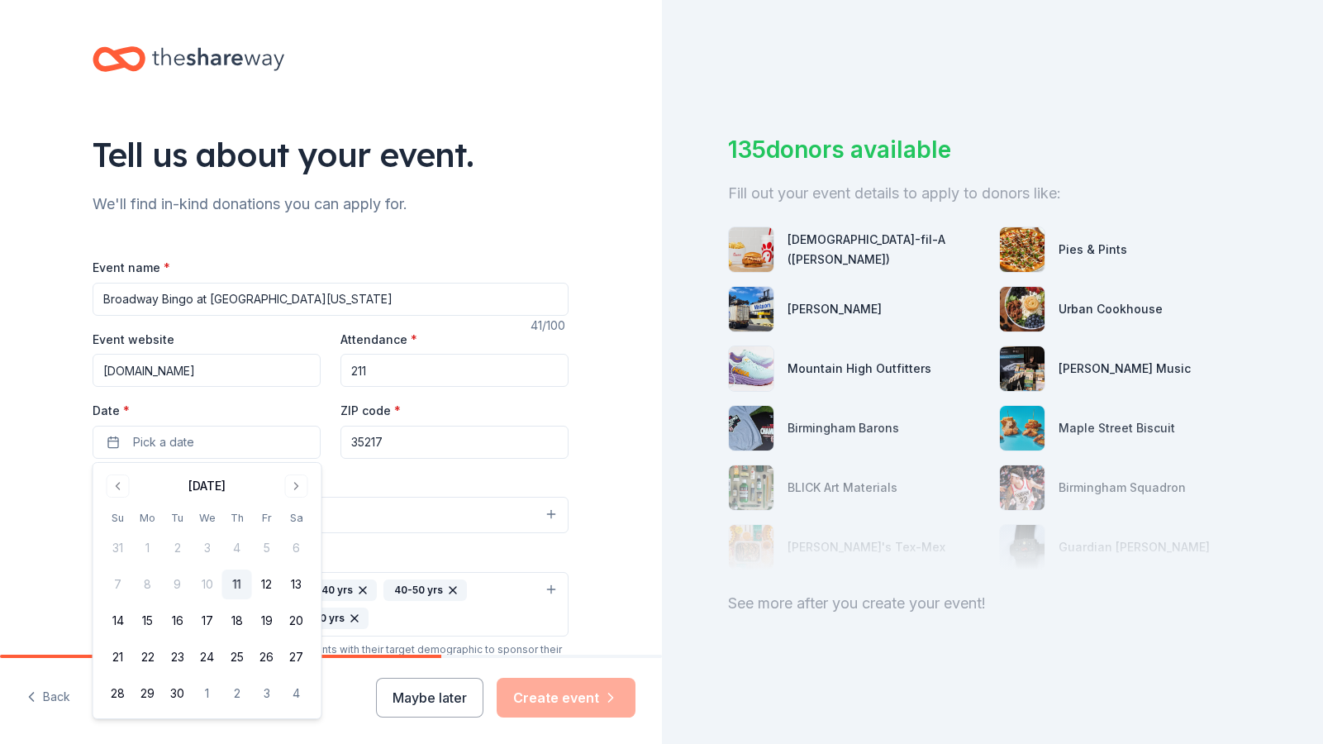
click at [337, 482] on div "Event type * Fundraiser" at bounding box center [331, 503] width 476 height 62
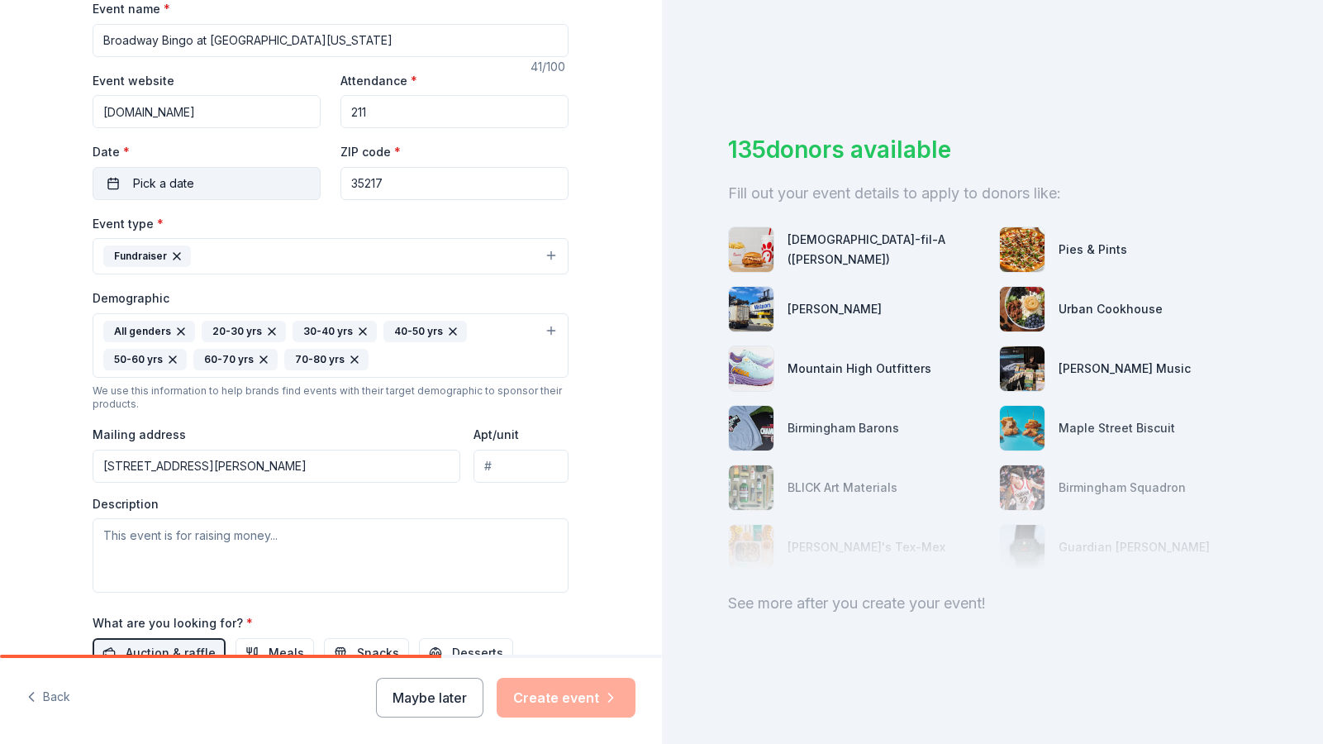
scroll to position [258, 0]
click at [150, 538] on textarea at bounding box center [331, 556] width 476 height 74
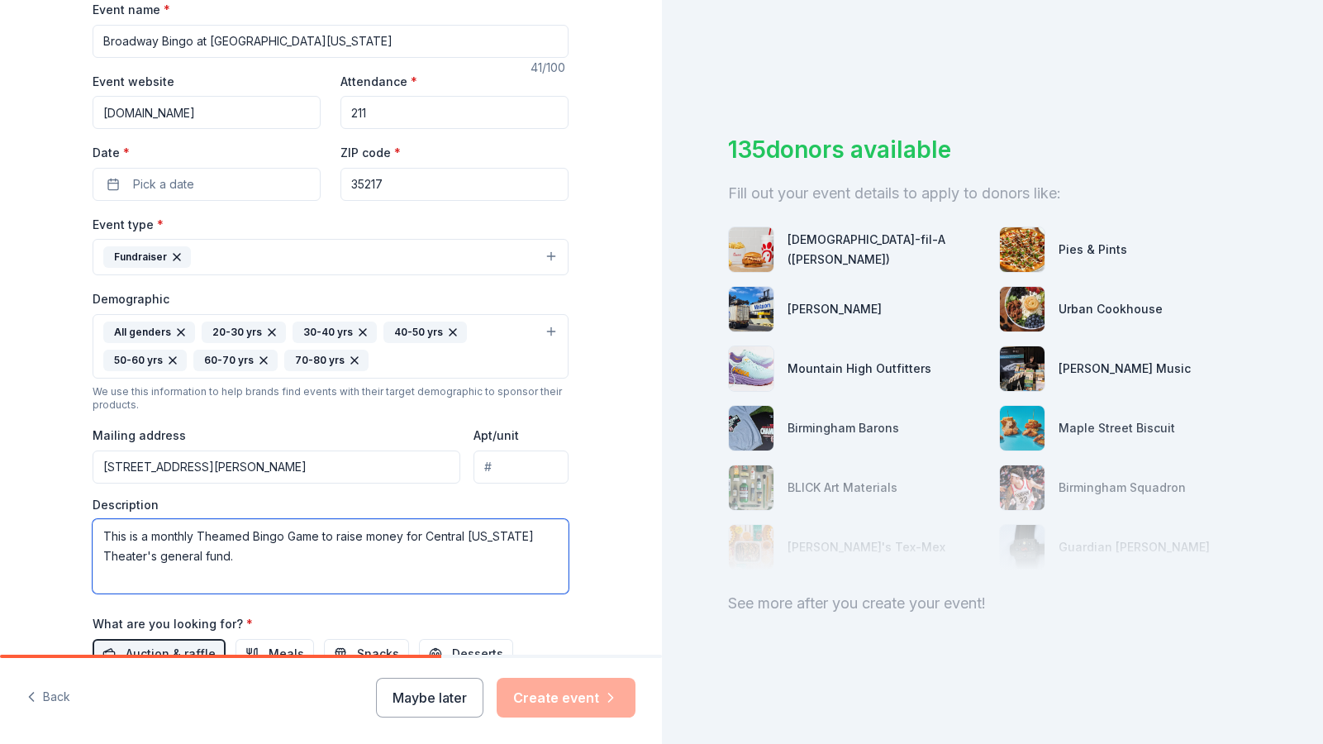
click at [228, 532] on textarea "This is a monthly Theamed Bingo Game to raise money for Central Alabama Theater…" at bounding box center [331, 556] width 476 height 74
click at [259, 558] on textarea "This is a monthly Themed Bingo Game to raise money for Central Alabama Theater'…" at bounding box center [331, 556] width 476 height 74
click at [207, 537] on textarea "This is a monthly Themed Bingo Game to raise money for Central Alabama Theater'…" at bounding box center [331, 556] width 476 height 74
click at [252, 559] on textarea "This is a monthly themed Bingo Game to raise money for Central [US_STATE] Theat…" at bounding box center [331, 556] width 476 height 74
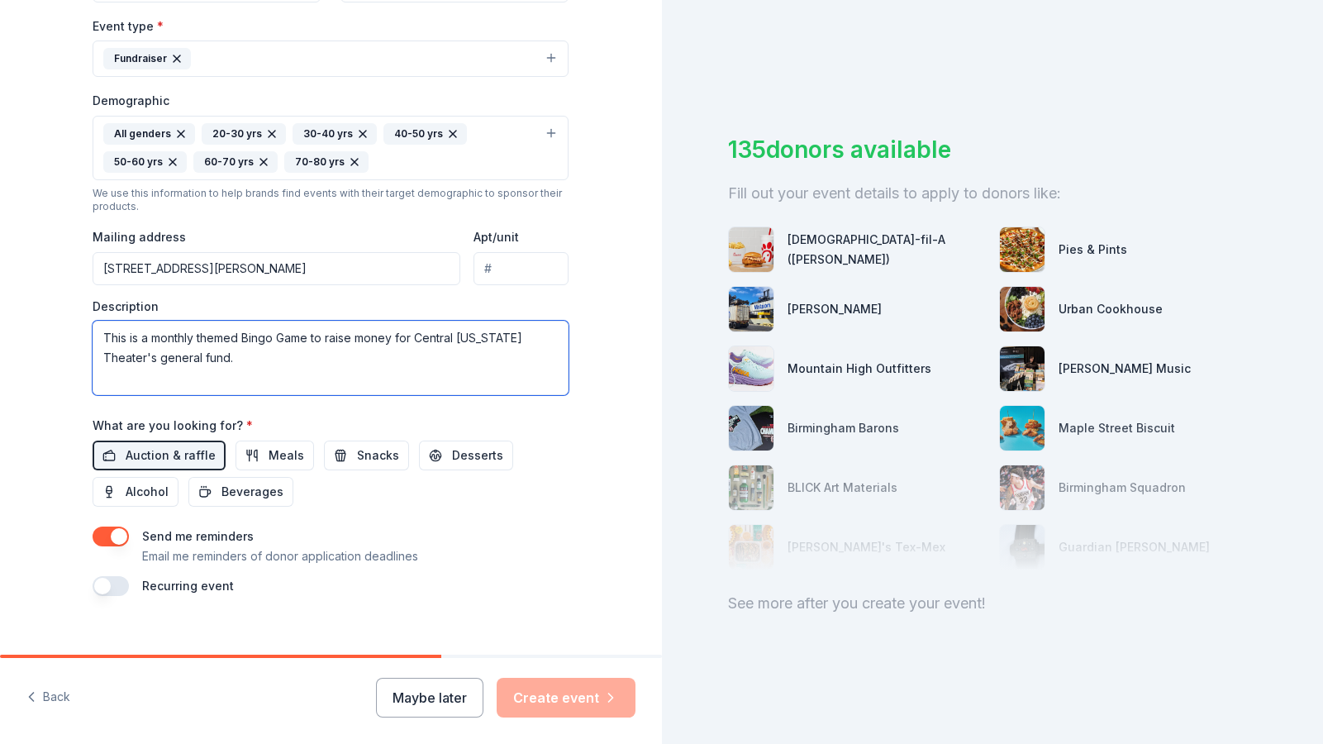
scroll to position [444, 0]
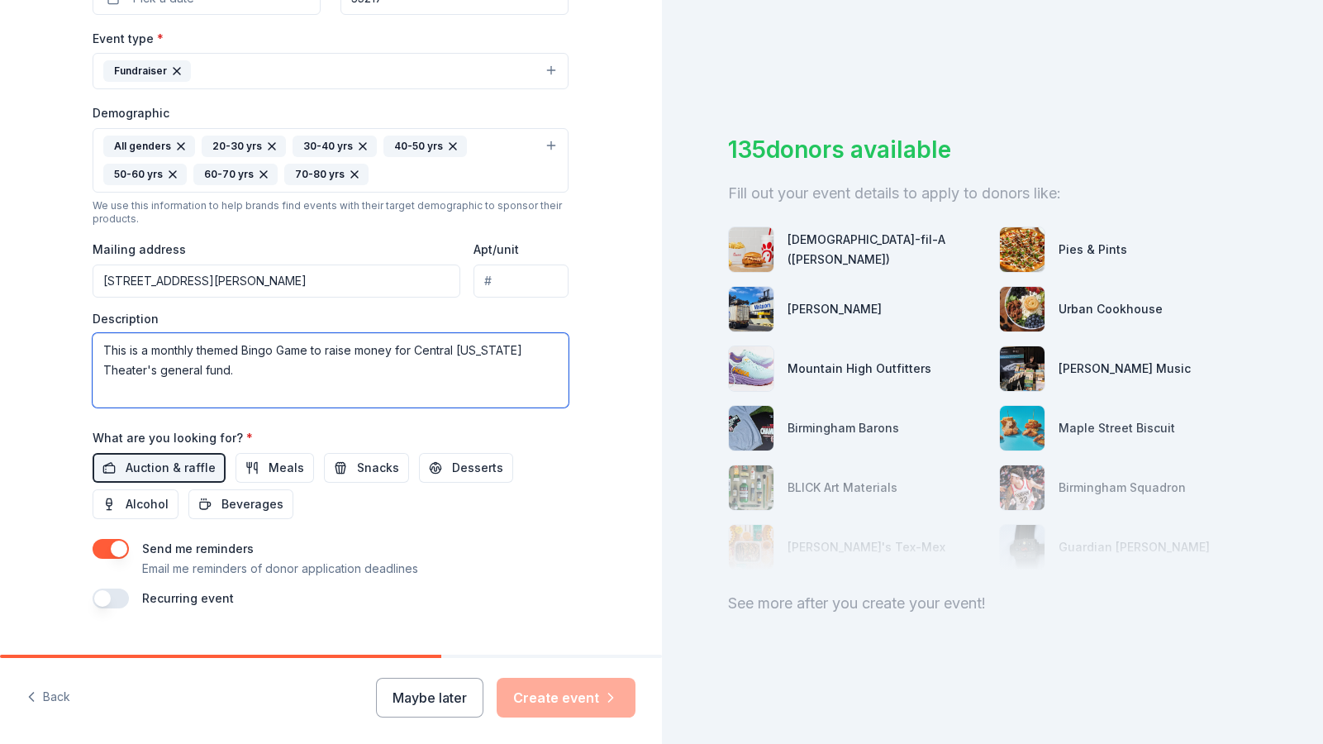
type textarea "This is a monthly themed Bingo Game to raise money for Central [US_STATE] Theat…"
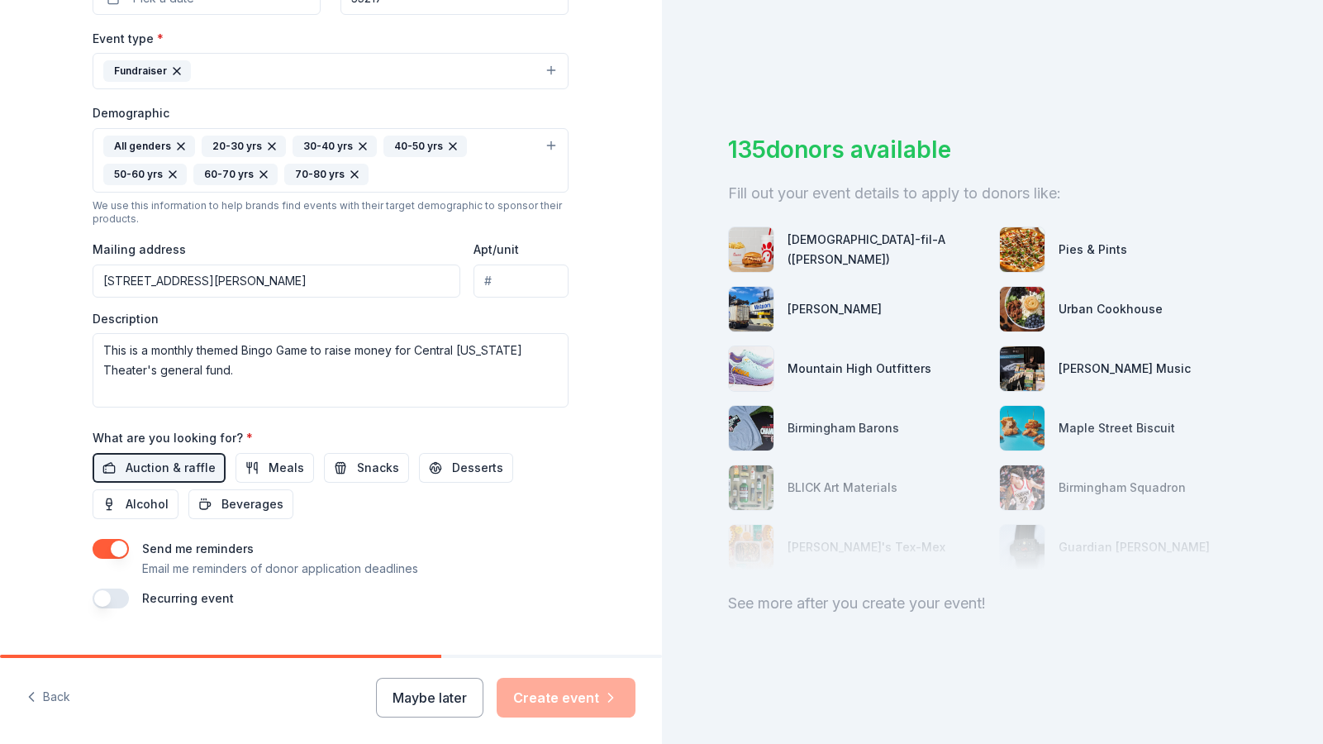
click at [102, 606] on button "button" at bounding box center [111, 598] width 36 height 20
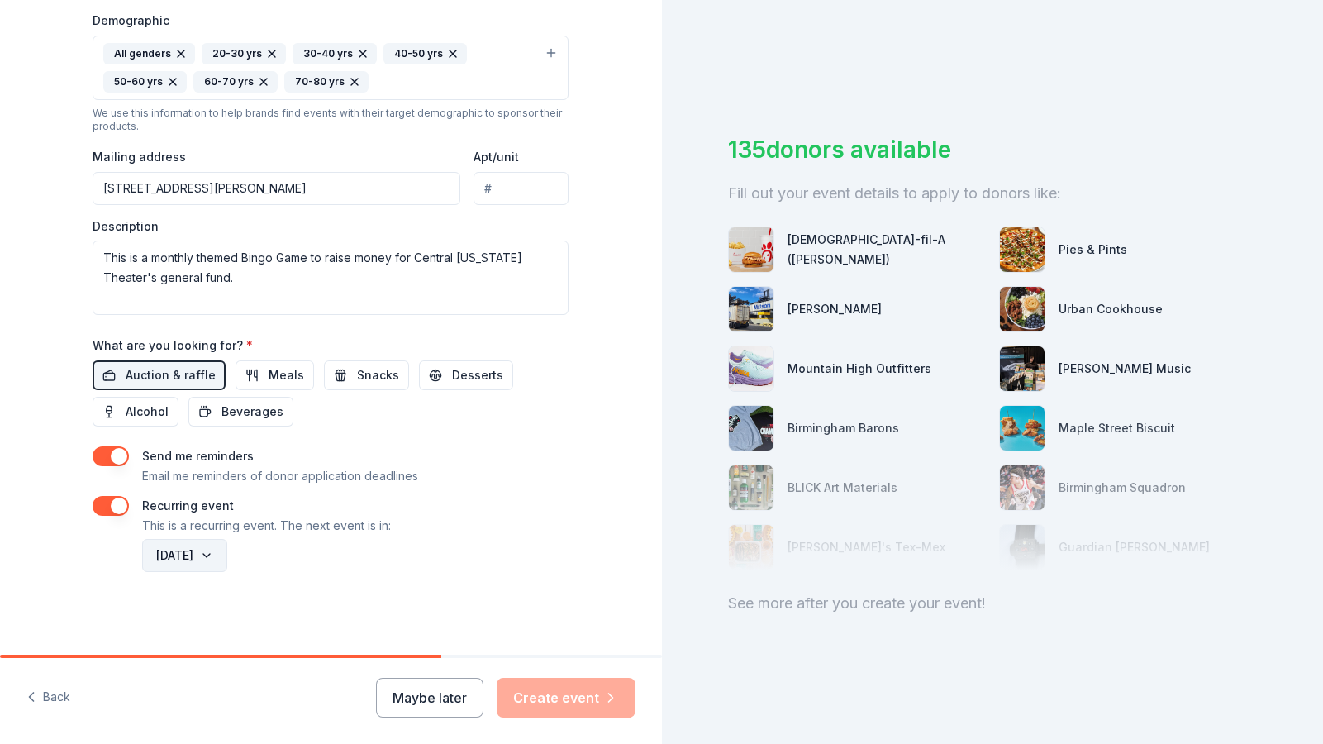
click at [227, 556] on button "September 2026" at bounding box center [184, 555] width 85 height 33
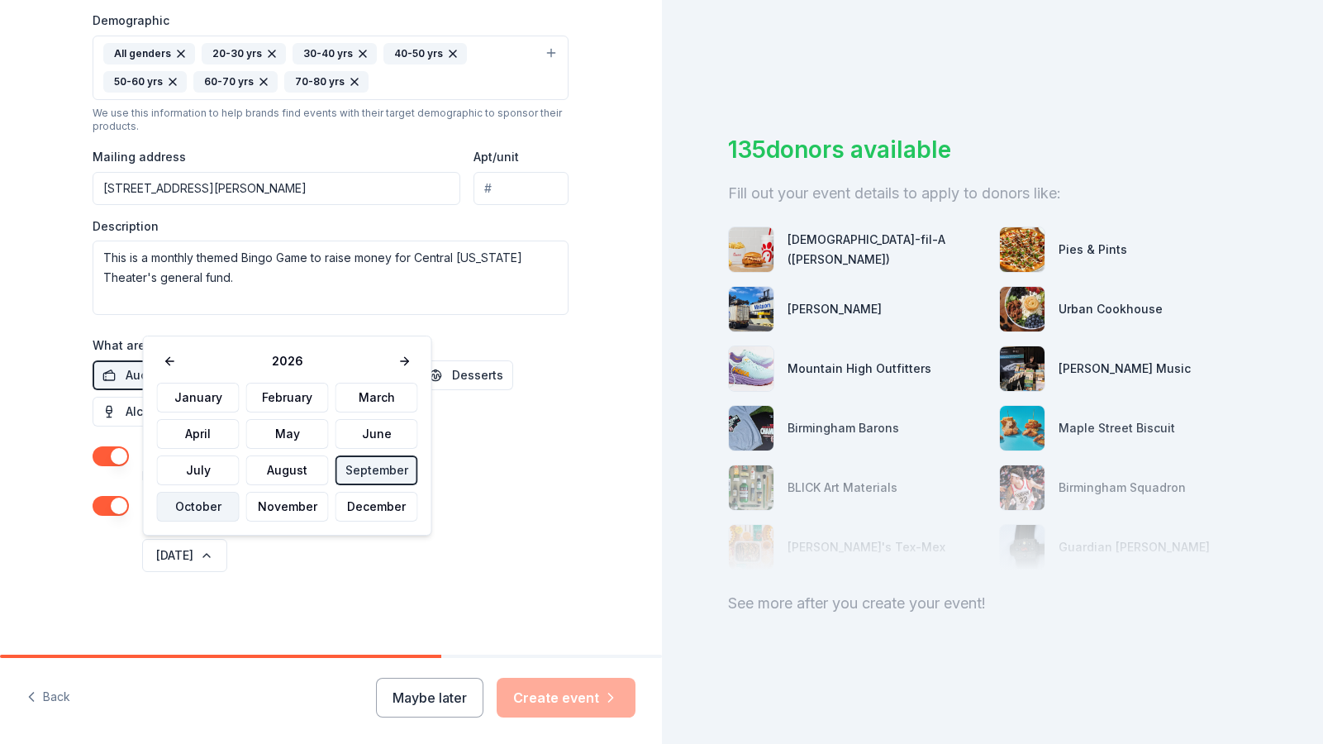
click at [199, 508] on button "October" at bounding box center [198, 507] width 83 height 30
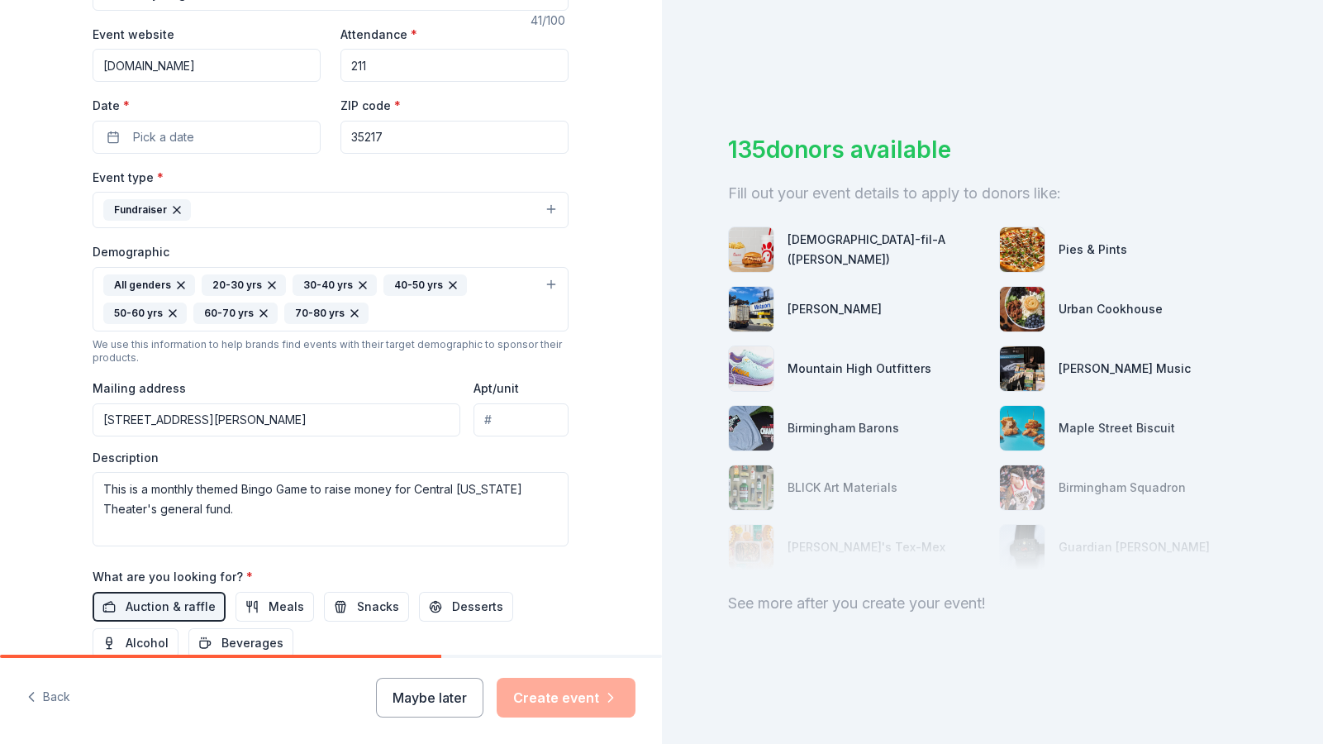
scroll to position [290, 0]
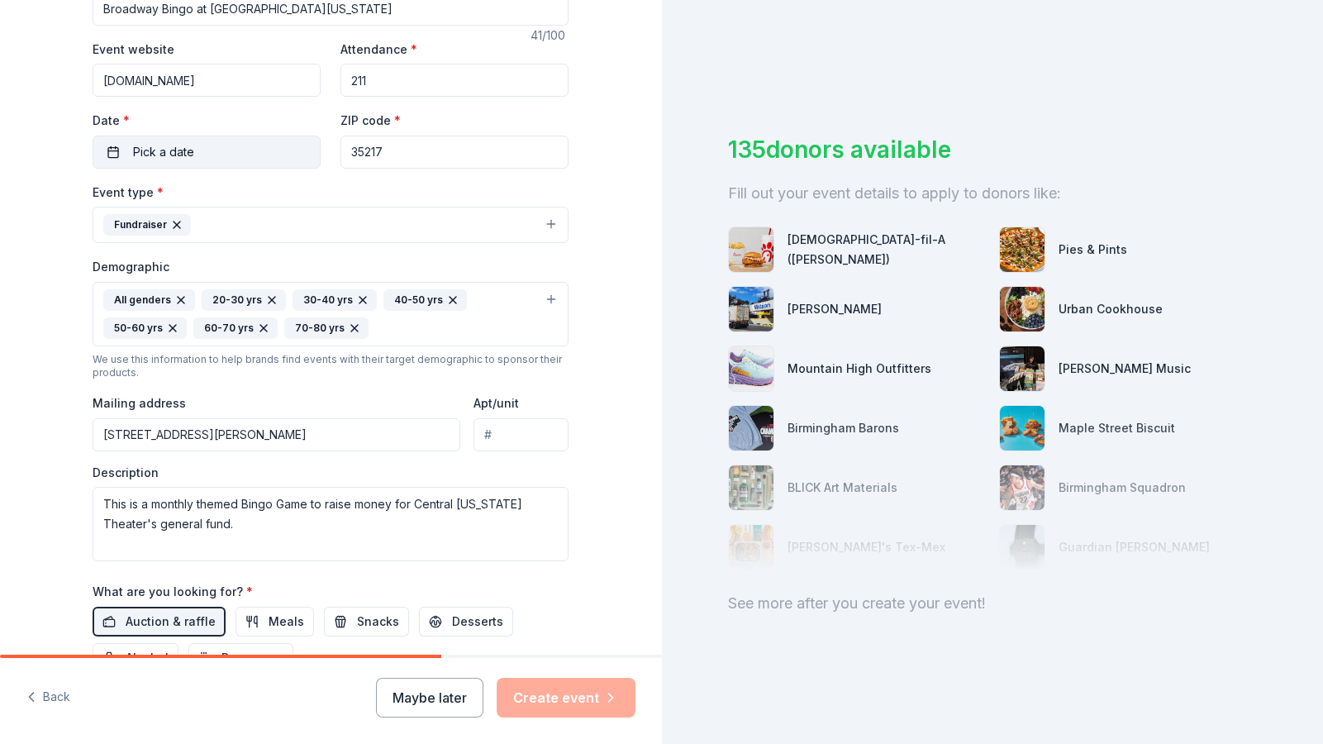
click at [165, 157] on span "Pick a date" at bounding box center [163, 152] width 61 height 20
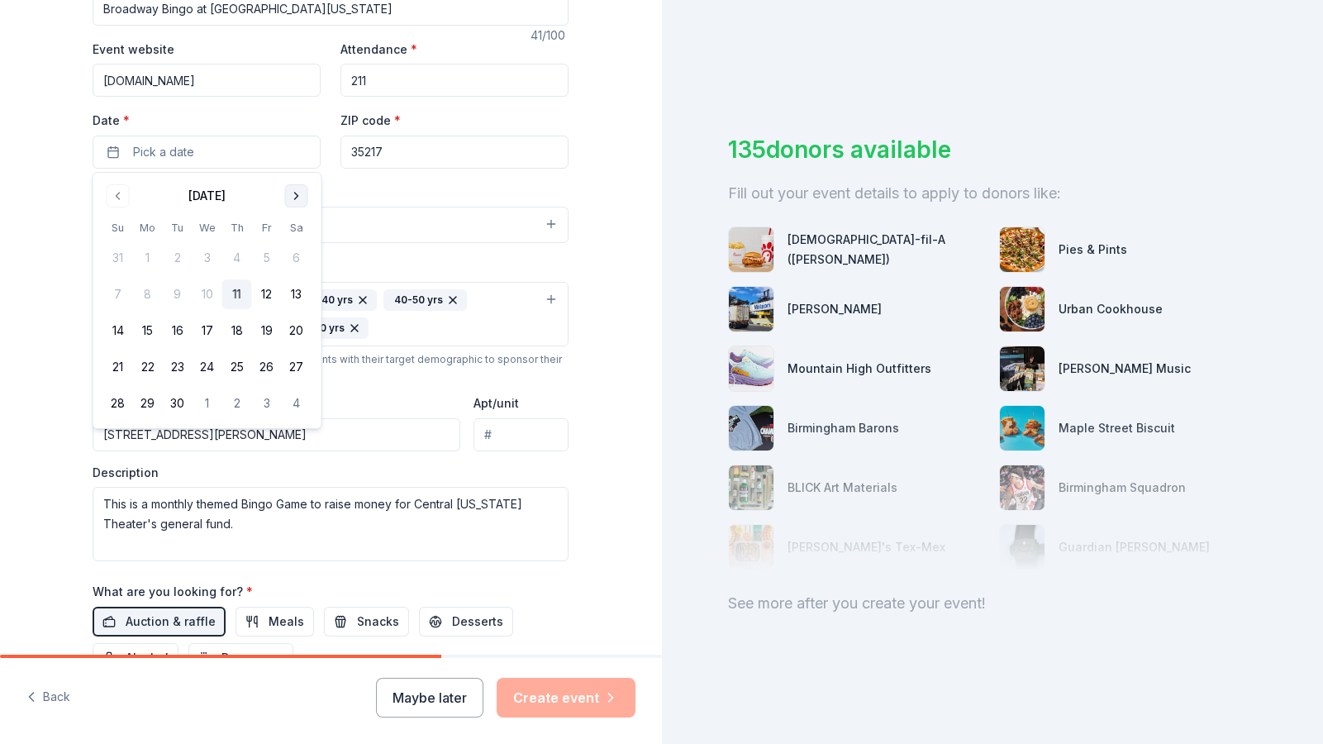
click at [301, 193] on button "Go to next month" at bounding box center [296, 195] width 23 height 23
click at [143, 368] on button "20" at bounding box center [148, 367] width 30 height 30
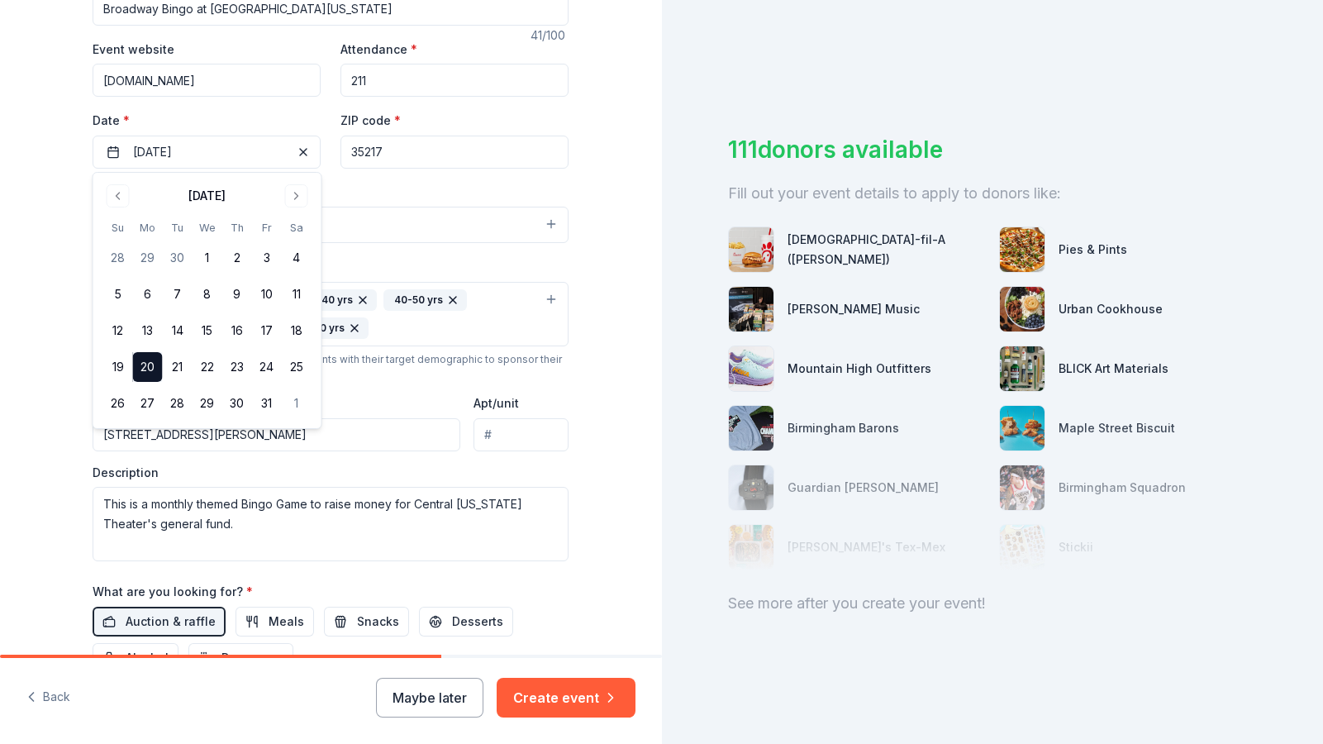
click at [622, 535] on div "Tell us about your event. We'll find in-kind donations you can apply for. Event…" at bounding box center [331, 305] width 662 height 1191
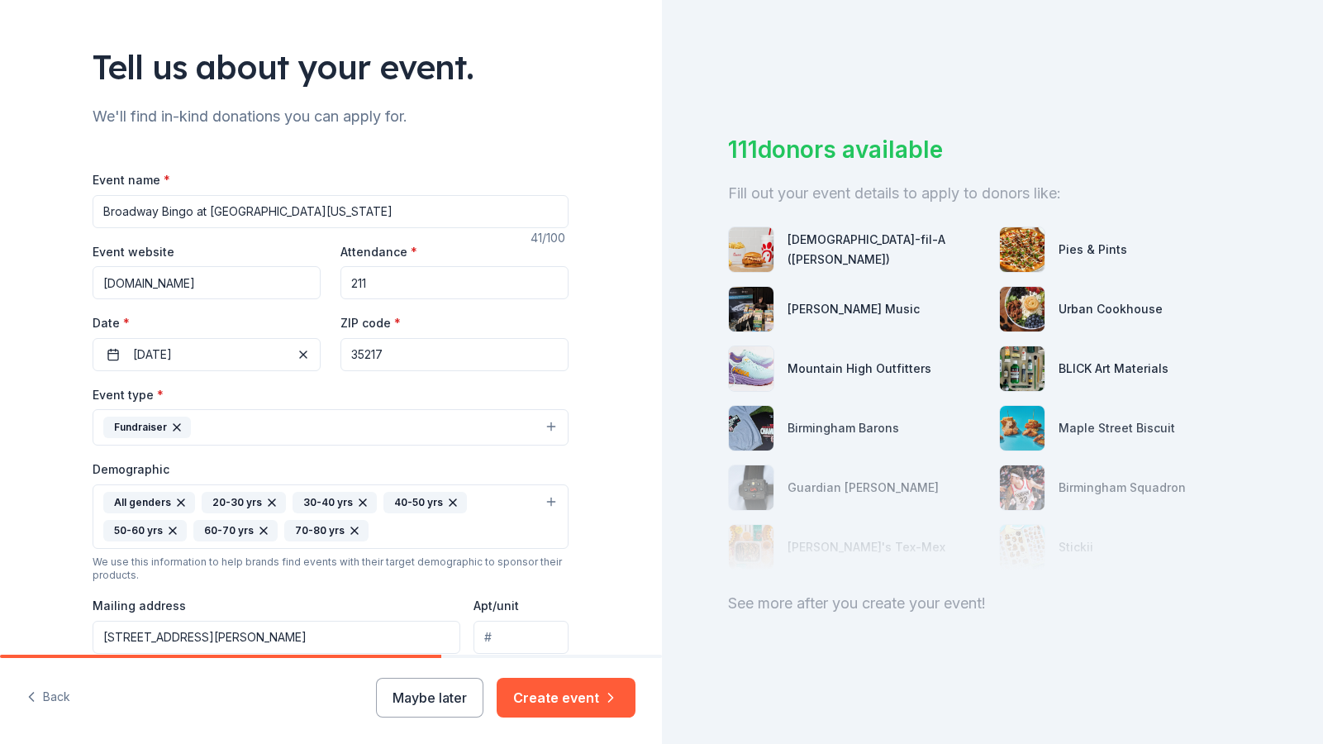
scroll to position [50, 0]
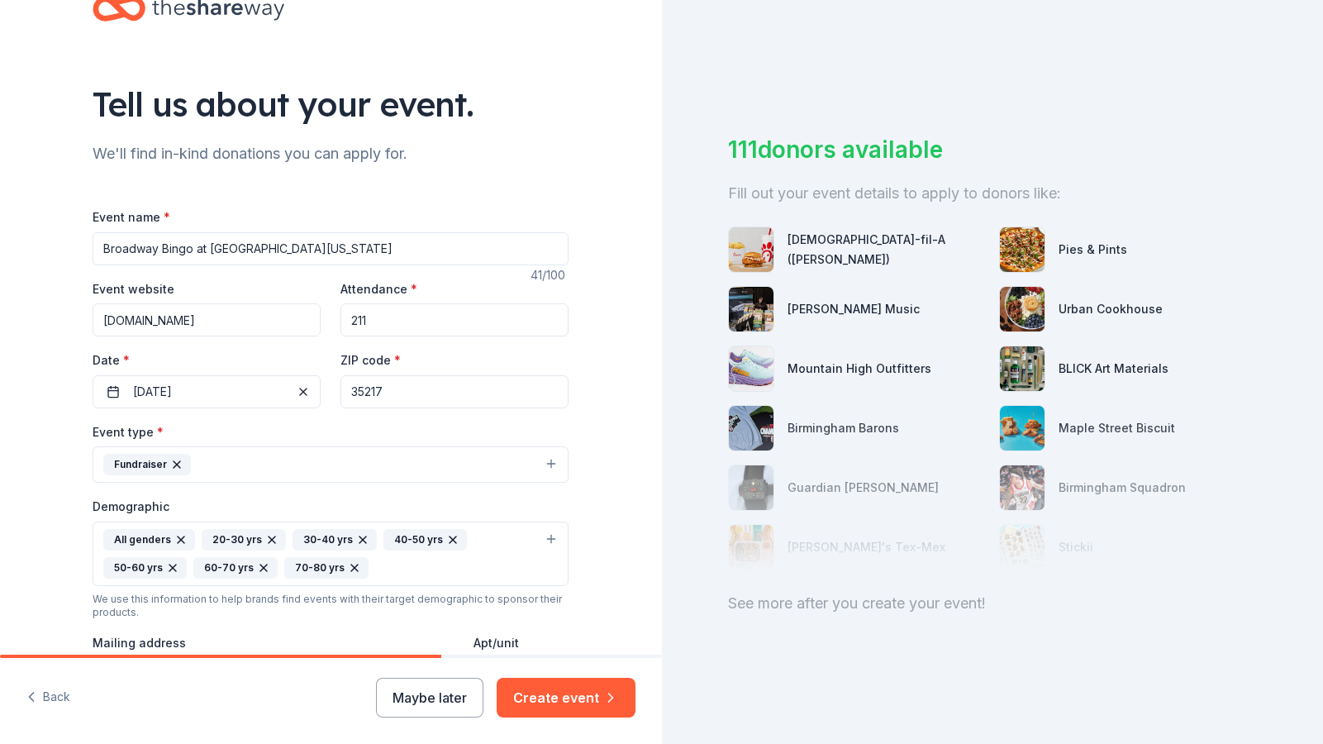
drag, startPoint x: 376, startPoint y: 317, endPoint x: 343, endPoint y: 319, distance: 33.1
click at [344, 319] on input "211" at bounding box center [454, 319] width 228 height 33
type input "245"
click at [211, 464] on button "Fundraiser" at bounding box center [331, 464] width 476 height 36
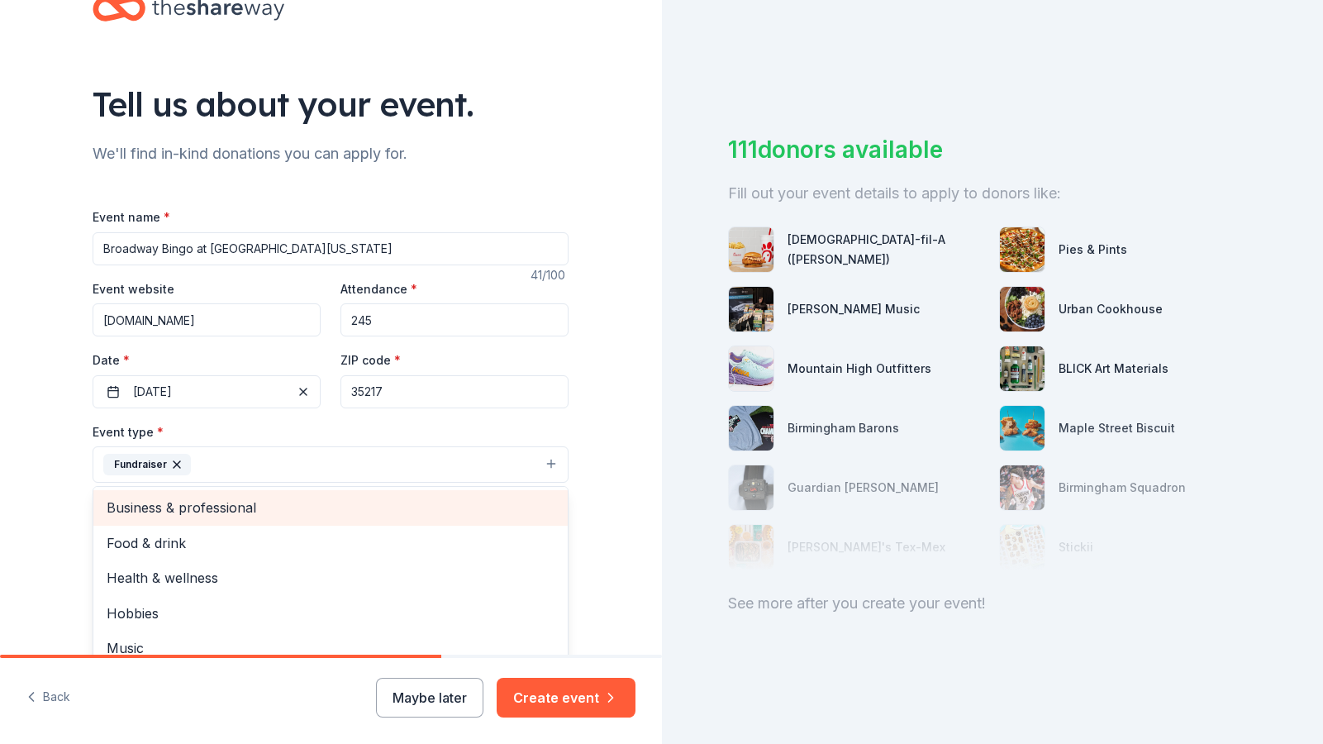
scroll to position [20, 0]
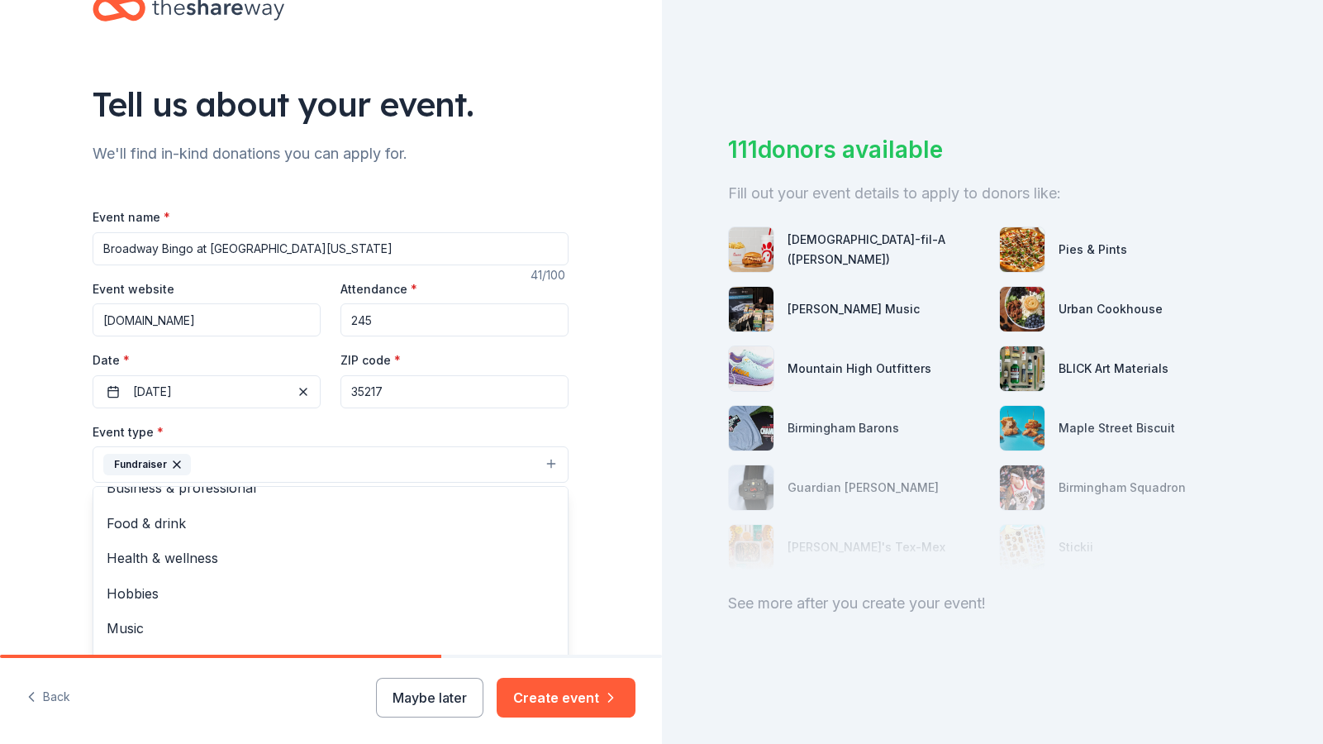
click at [45, 549] on div "Tell us about your event. We'll find in-kind donations you can apply for. Event…" at bounding box center [331, 545] width 662 height 1191
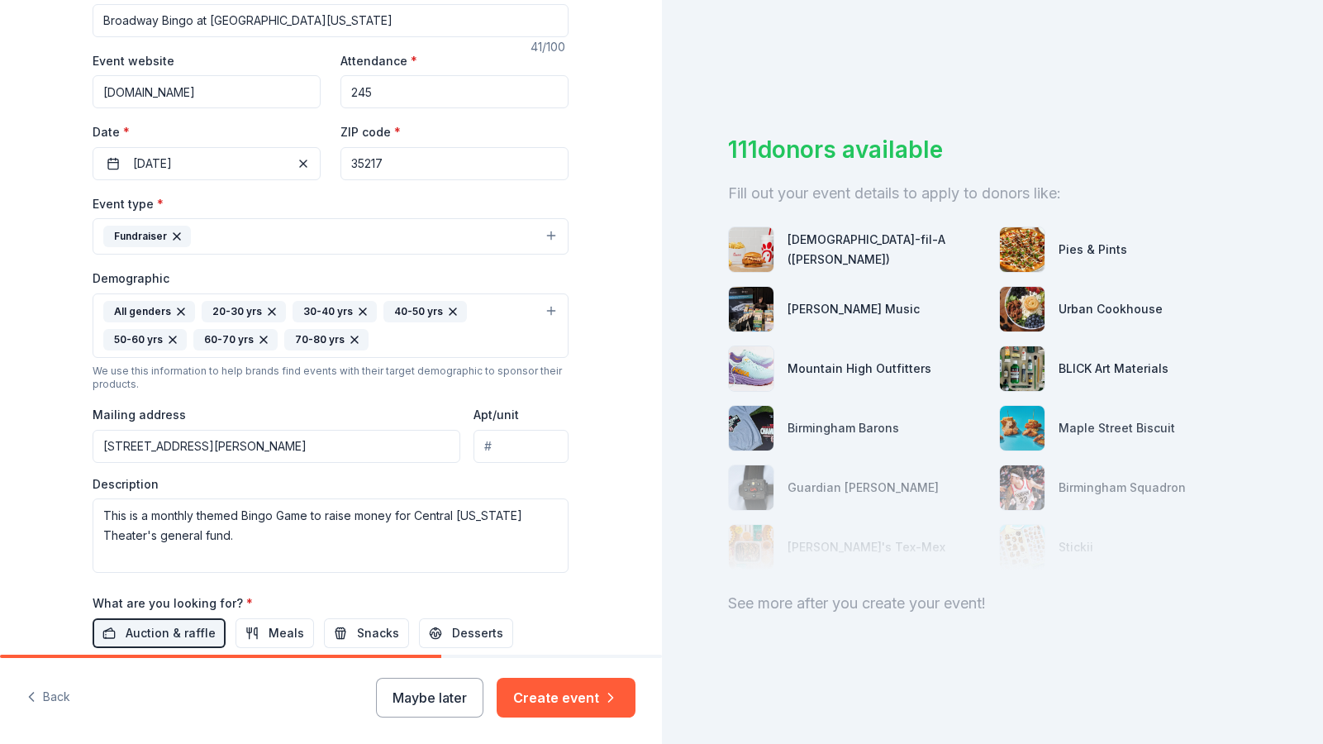
scroll to position [281, 0]
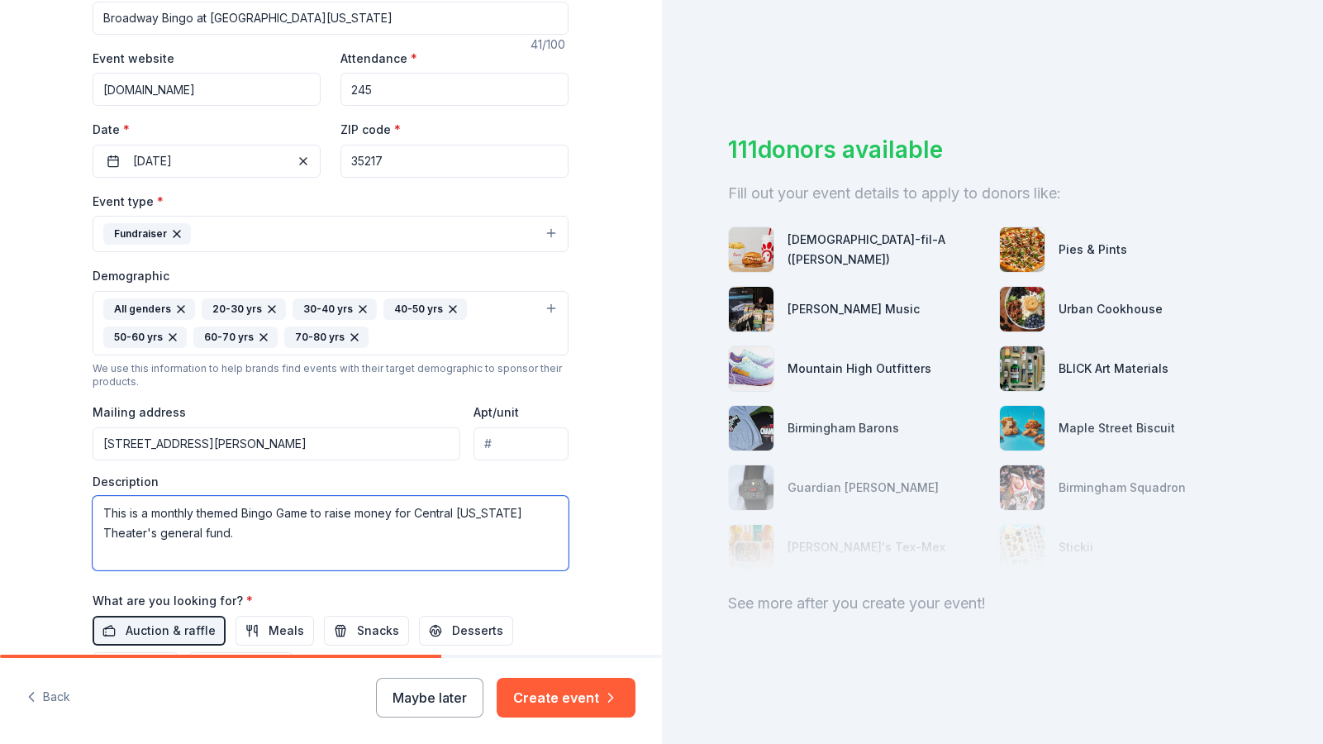
click at [248, 534] on textarea "This is a monthly themed Bingo Game to raise money for Central [US_STATE] Theat…" at bounding box center [331, 533] width 476 height 74
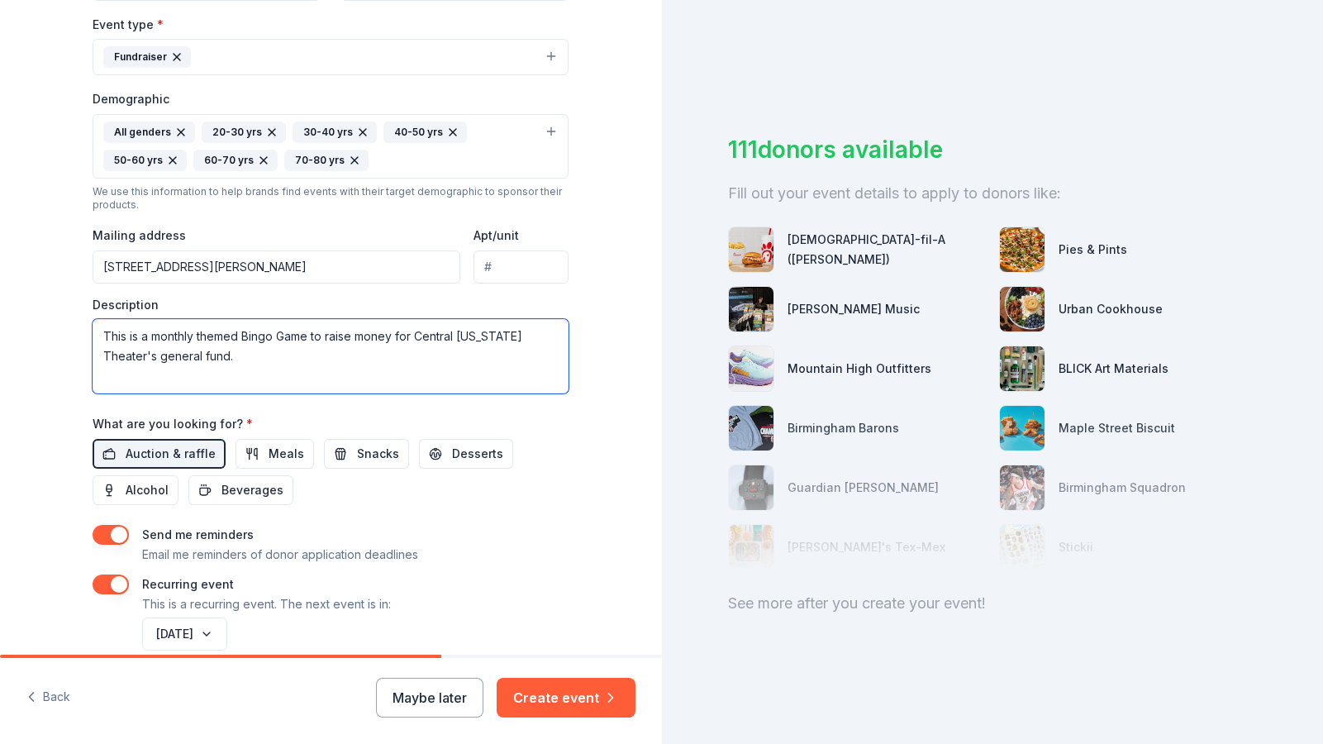
scroll to position [536, 0]
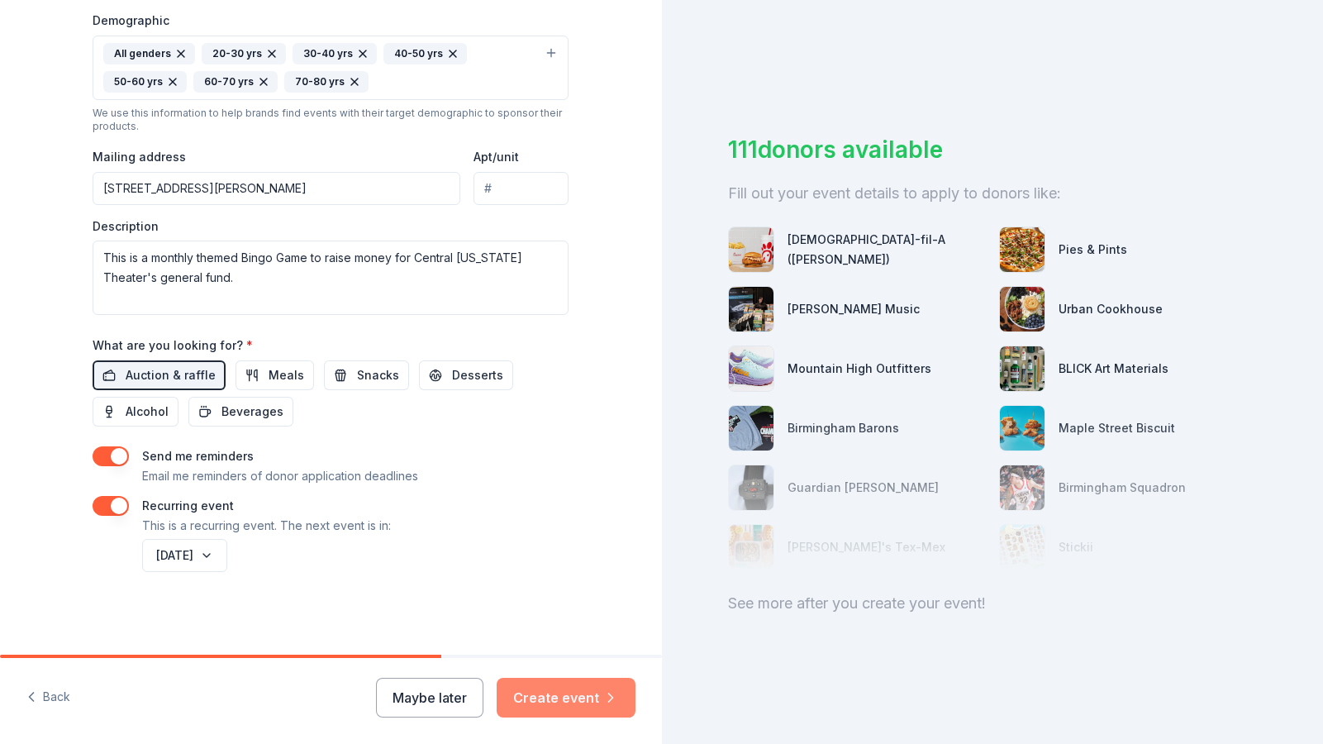
click at [563, 698] on button "Create event" at bounding box center [566, 698] width 139 height 40
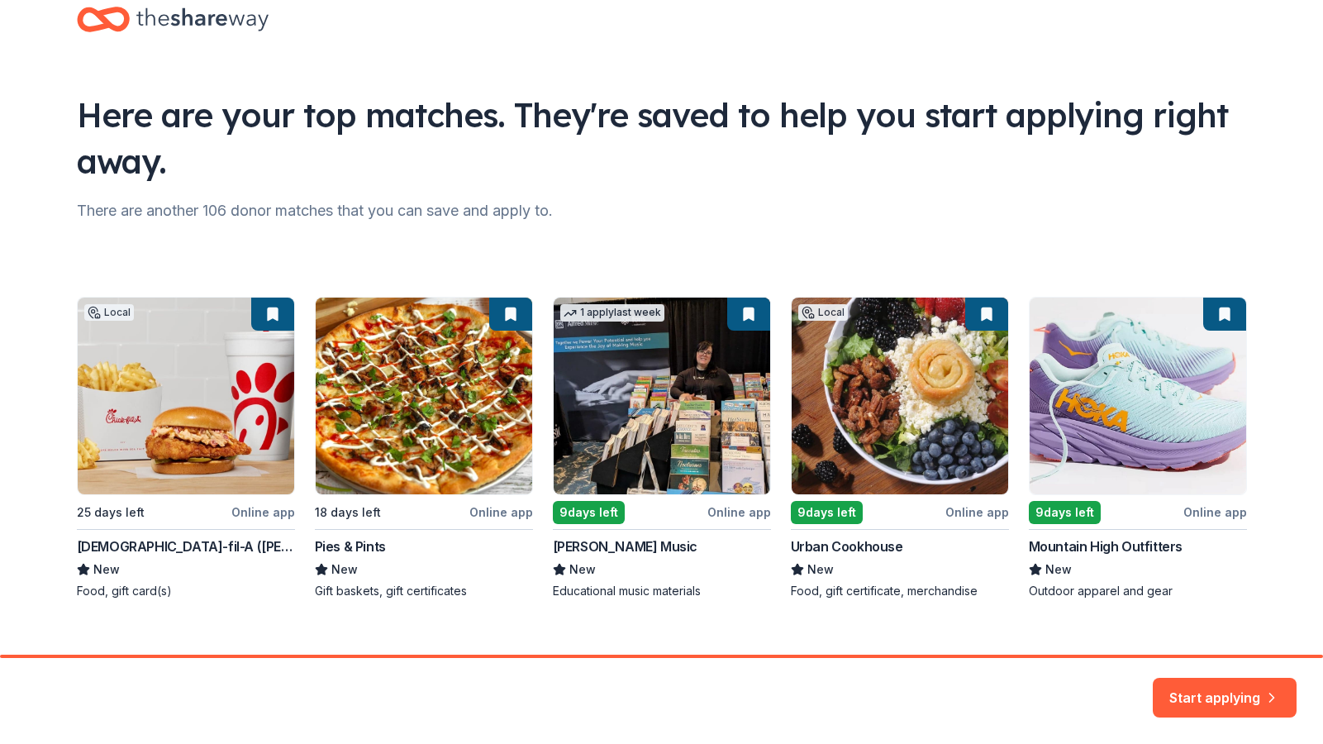
scroll to position [64, 0]
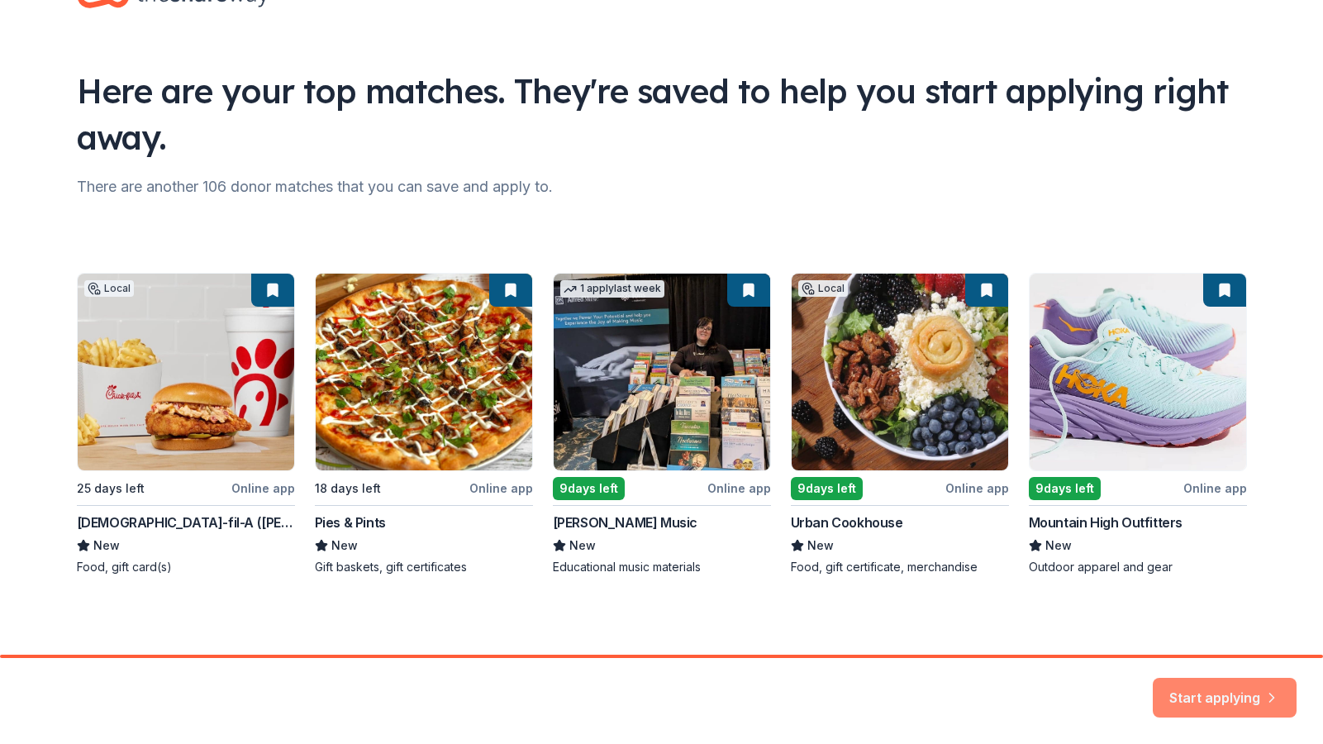
click at [1228, 690] on button "Start applying" at bounding box center [1225, 688] width 144 height 40
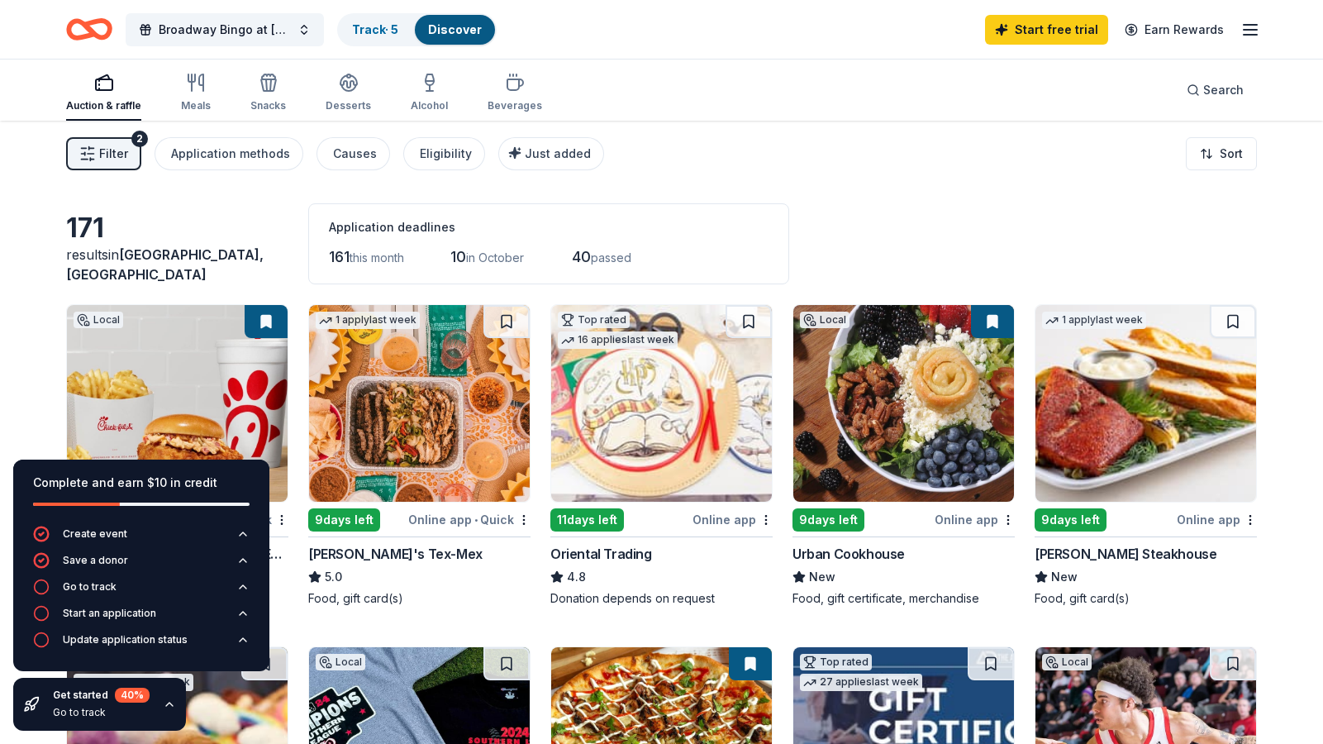
click at [109, 155] on span "Filter" at bounding box center [113, 154] width 29 height 20
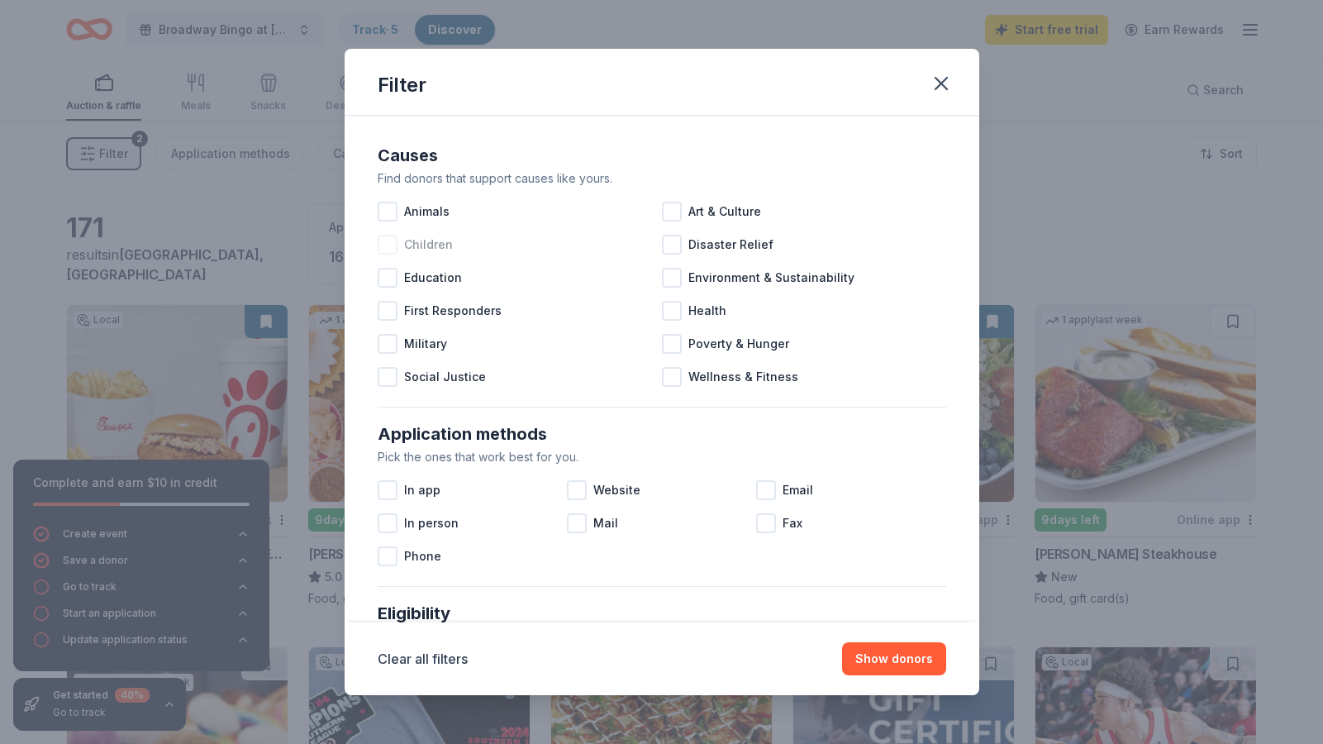
click at [388, 238] on div at bounding box center [388, 245] width 20 height 20
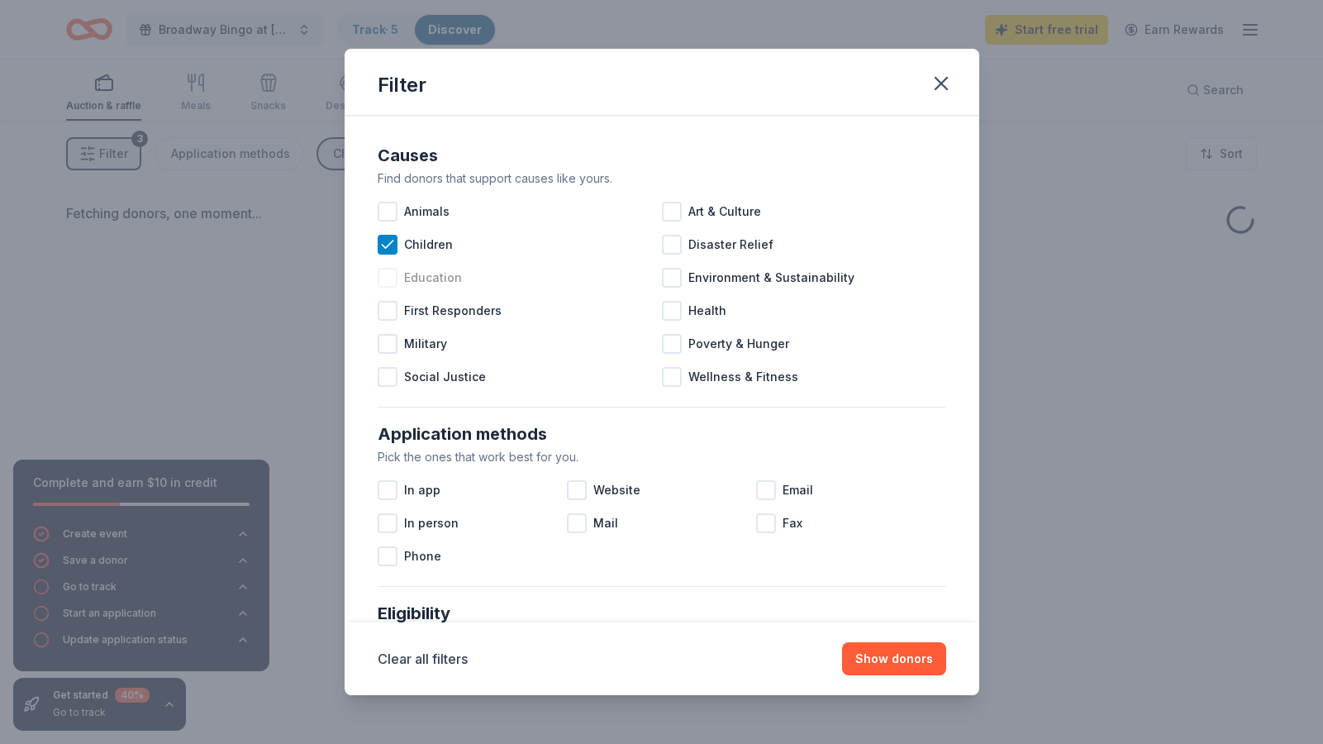
click at [388, 287] on div at bounding box center [388, 278] width 20 height 20
click at [677, 206] on div at bounding box center [672, 212] width 20 height 20
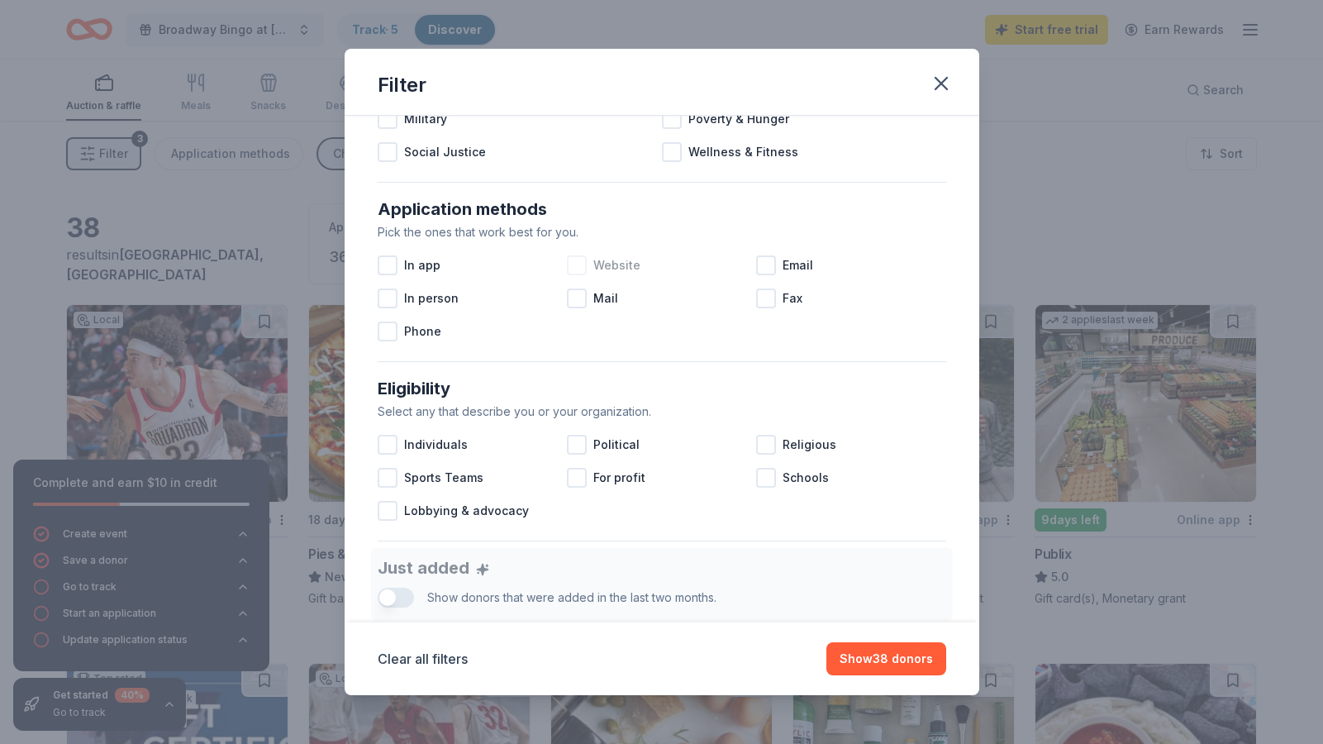
scroll to position [207, 0]
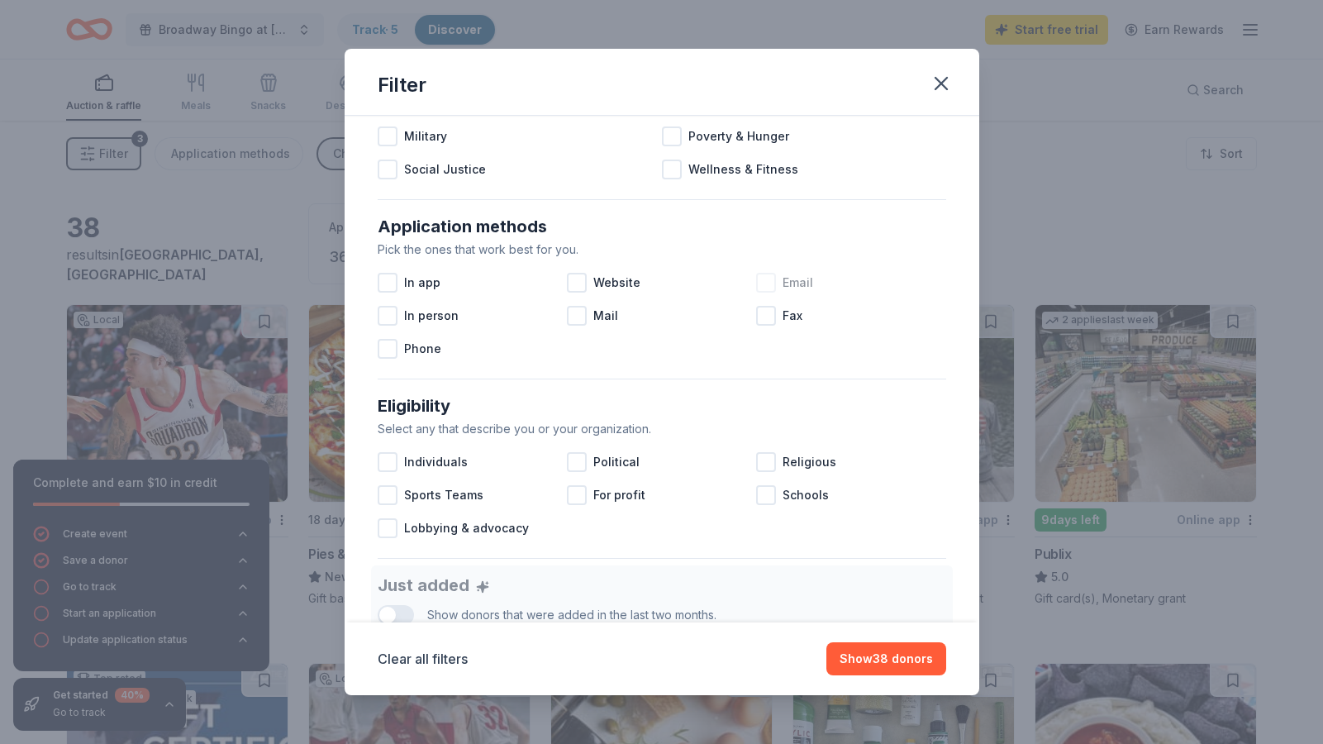
click at [768, 278] on div at bounding box center [766, 283] width 20 height 20
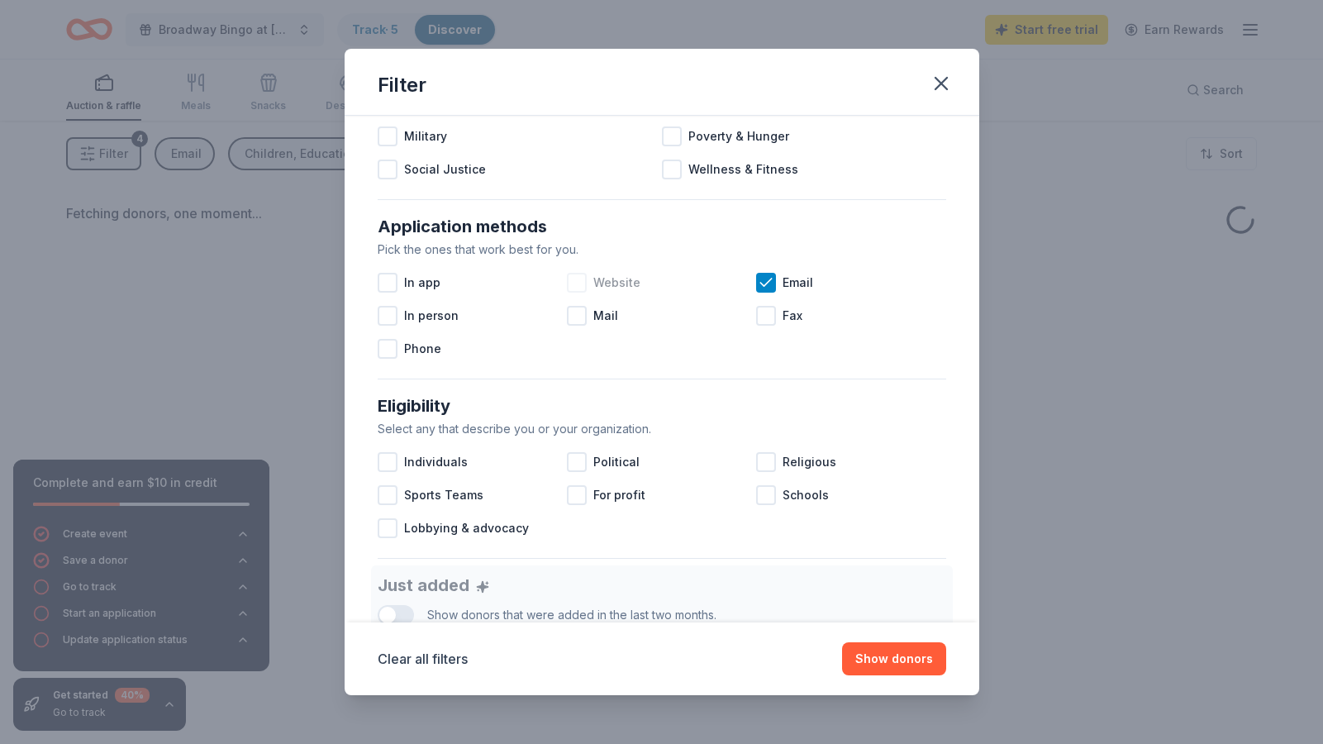
click at [576, 286] on div at bounding box center [577, 283] width 20 height 20
click at [388, 282] on div at bounding box center [388, 283] width 20 height 20
click at [578, 317] on div at bounding box center [577, 316] width 20 height 20
click at [390, 311] on div at bounding box center [388, 316] width 20 height 20
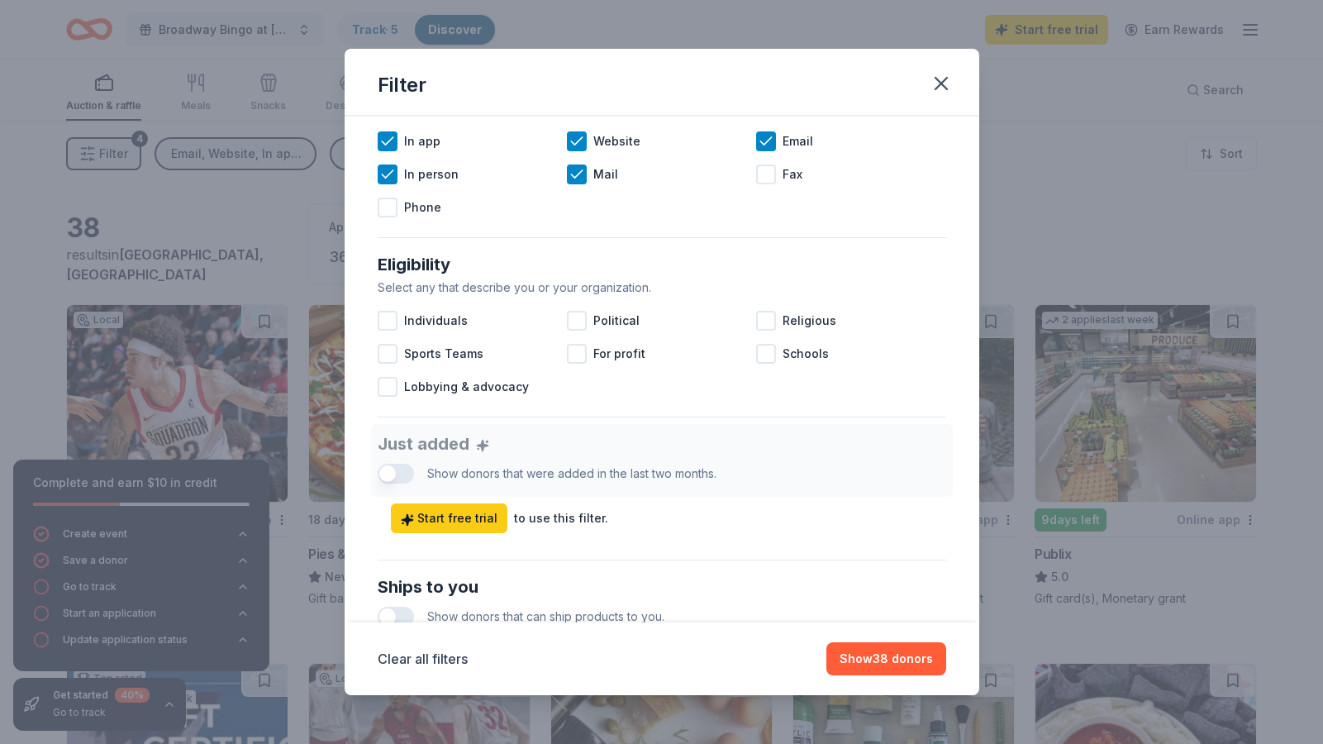
scroll to position [347, 0]
click at [397, 469] on div "Just added Show donors that were added in the last two months. Start free trial…" at bounding box center [662, 480] width 568 height 109
click at [446, 522] on span "Start free trial" at bounding box center [449, 520] width 97 height 20
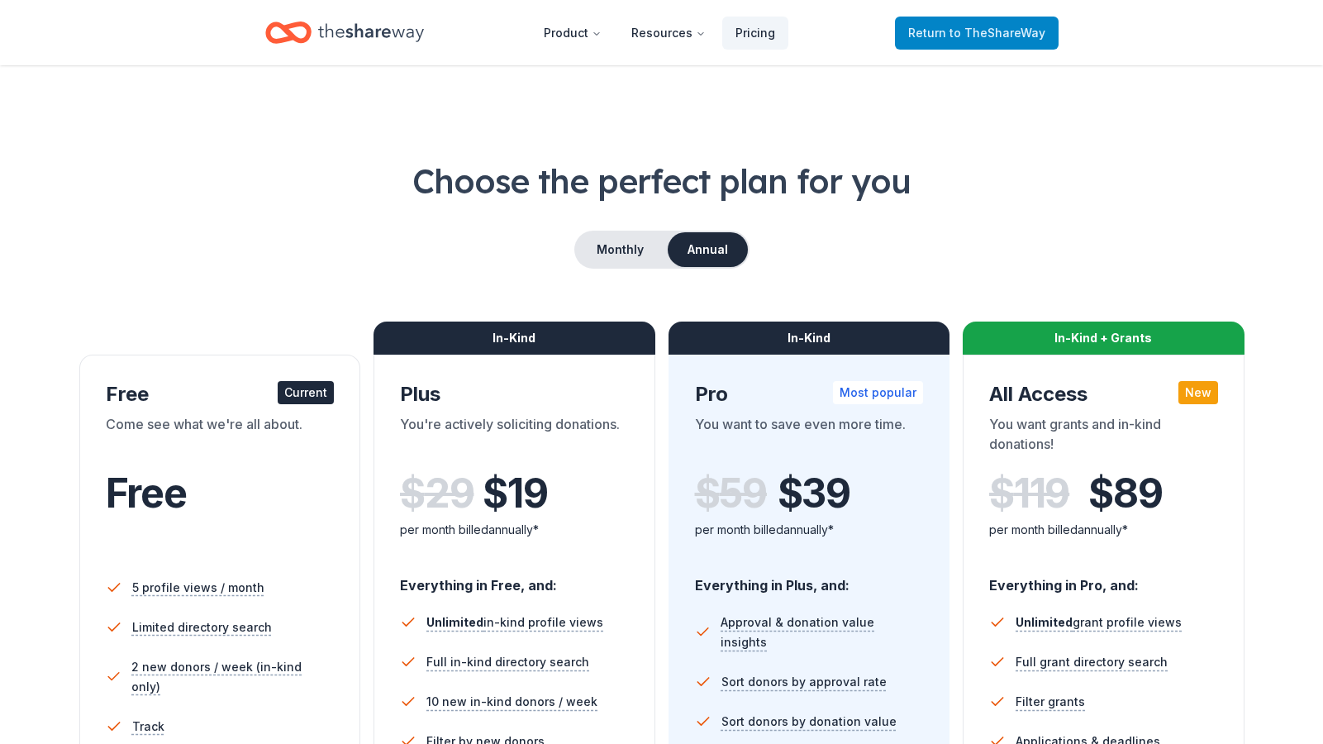
click at [984, 23] on span "Return to TheShareWay" at bounding box center [976, 33] width 137 height 20
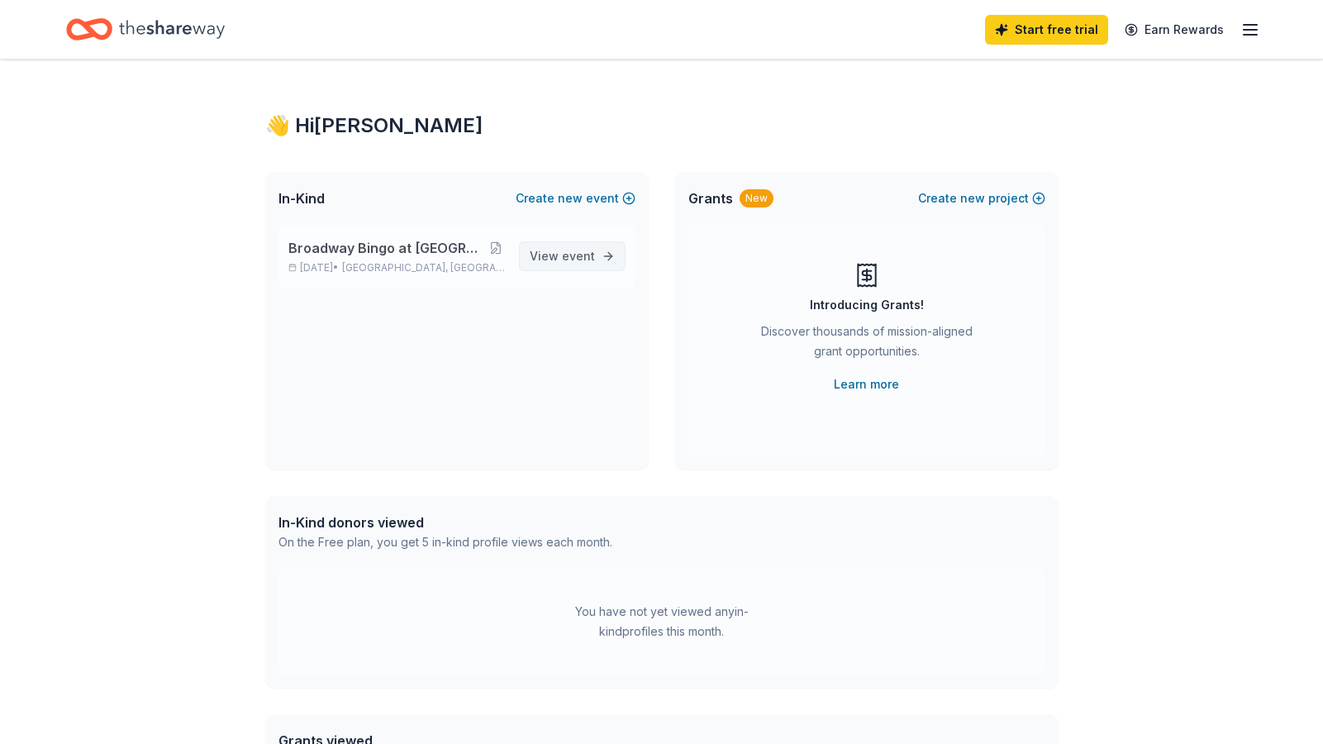
click at [568, 250] on span "event" at bounding box center [578, 256] width 33 height 14
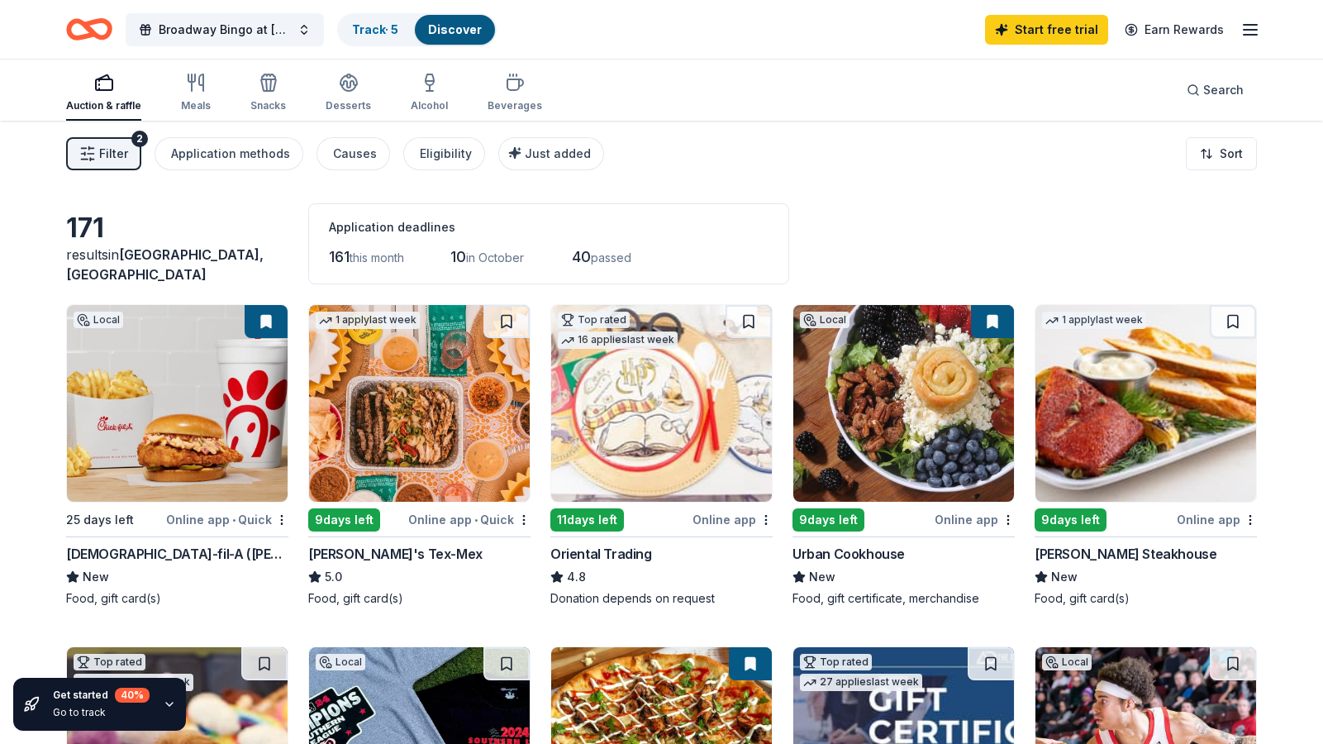
click at [178, 454] on img at bounding box center [177, 403] width 221 height 197
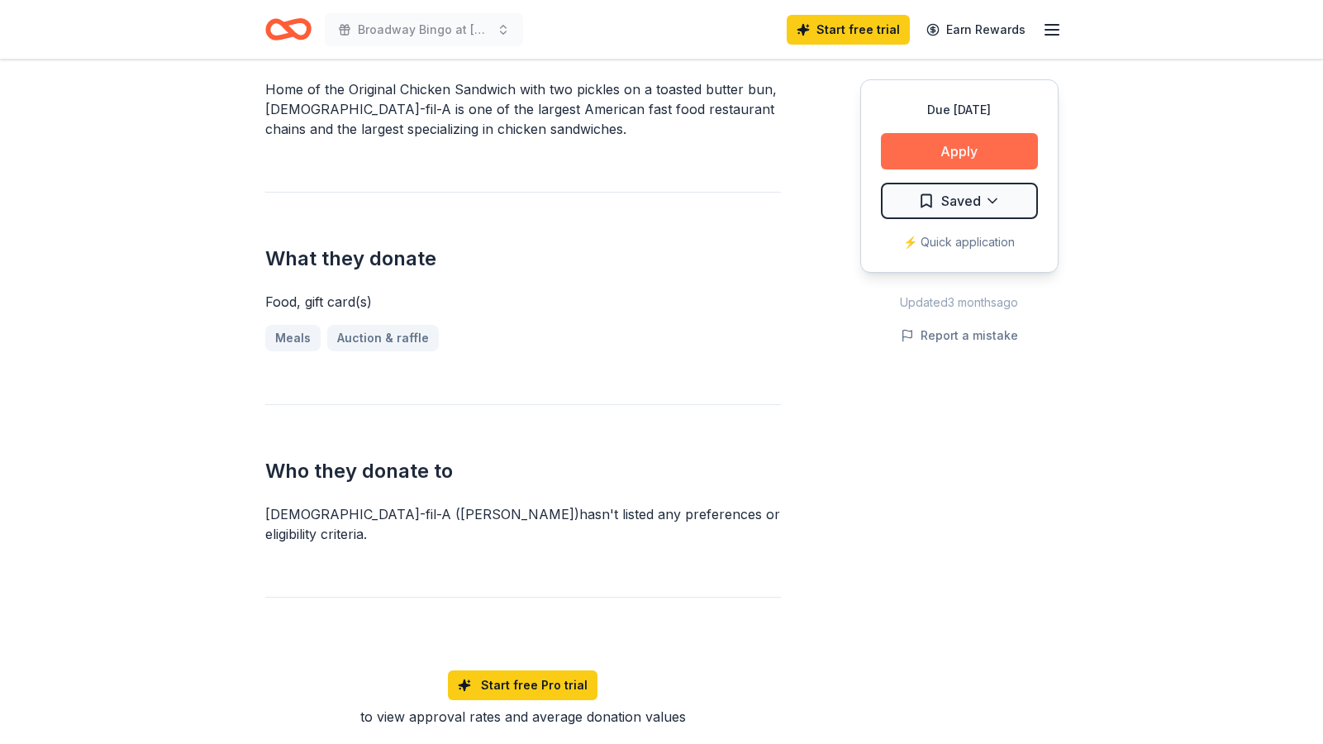
scroll to position [518, 0]
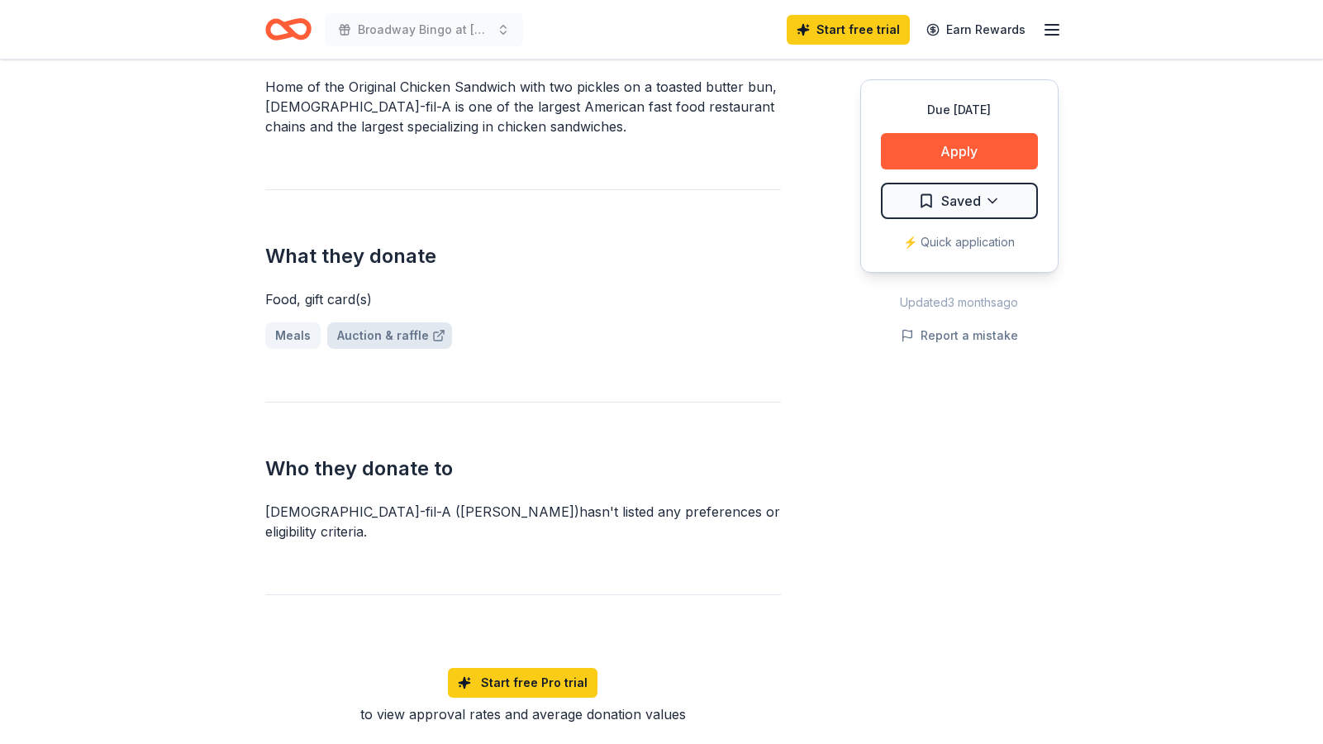
click at [345, 330] on link "Auction & raffle" at bounding box center [389, 335] width 125 height 26
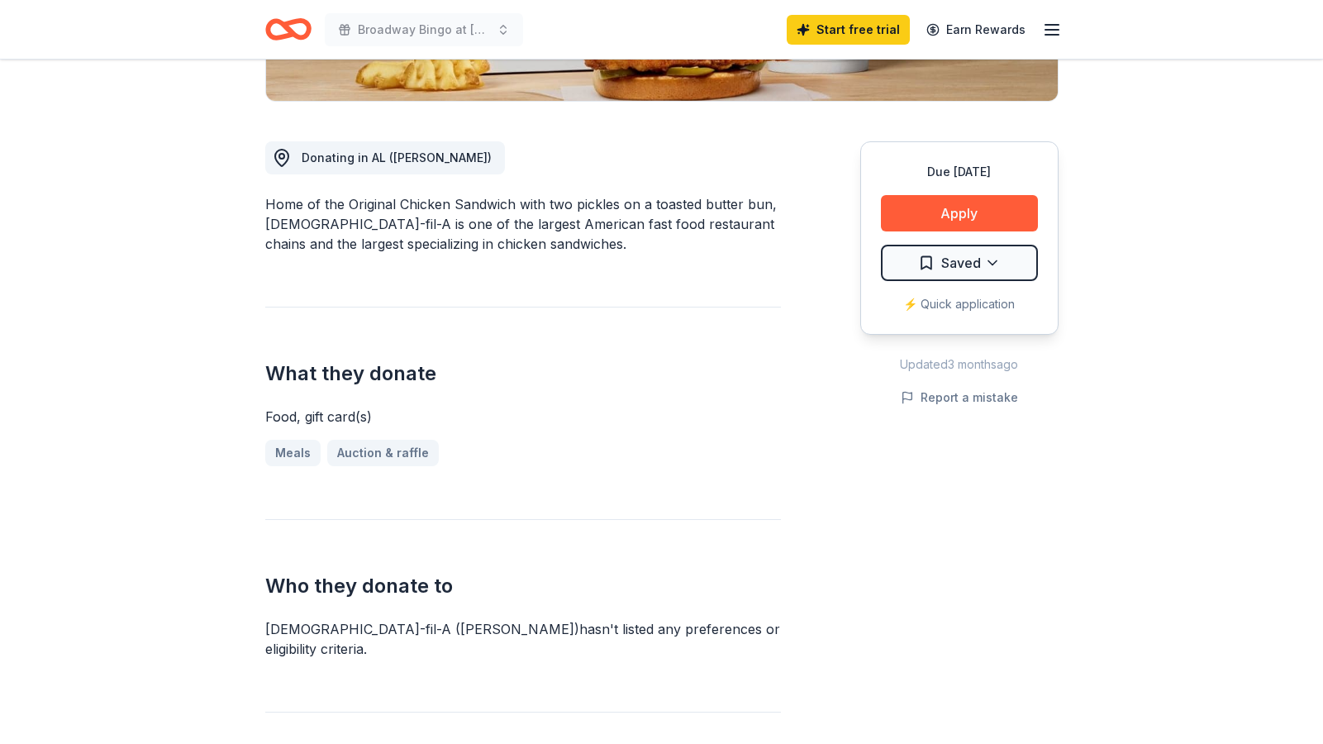
scroll to position [397, 0]
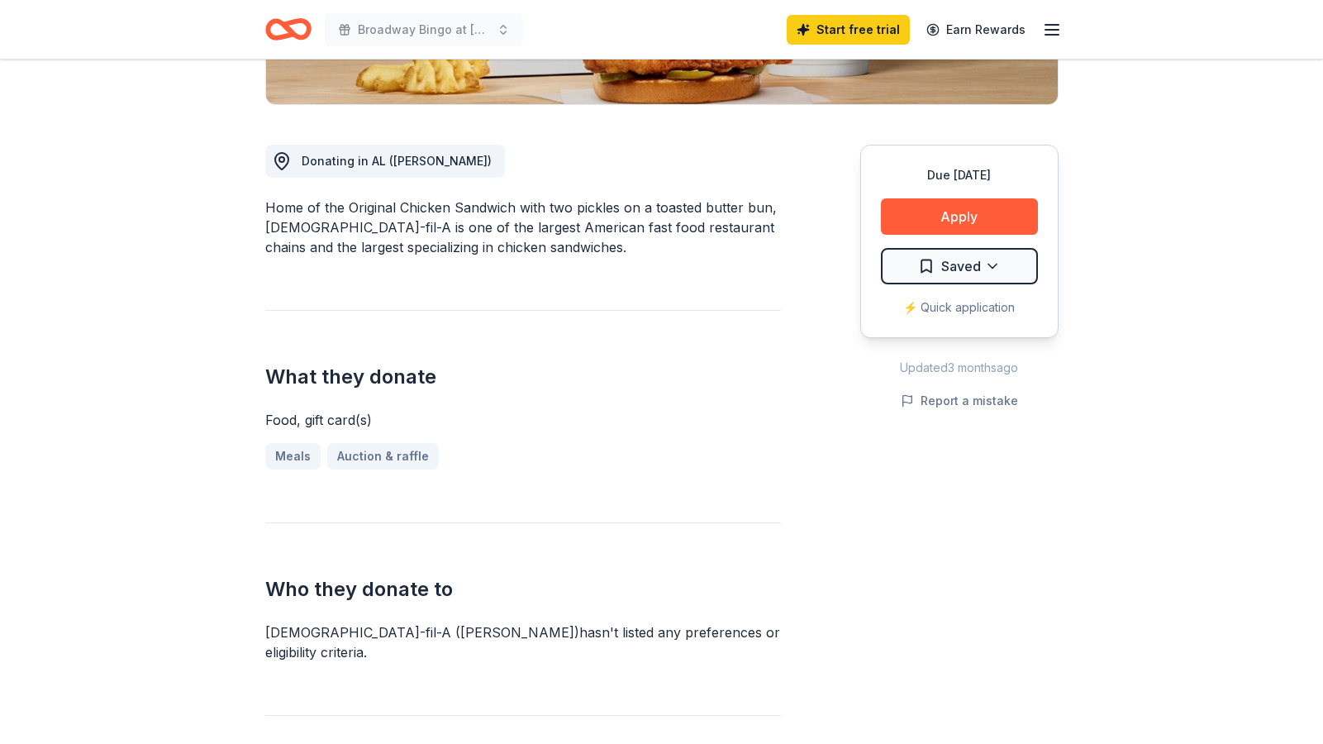
click at [340, 164] on span "Donating in AL (Hoover)" at bounding box center [397, 161] width 190 height 14
click at [374, 454] on link "Auction & raffle" at bounding box center [389, 456] width 125 height 26
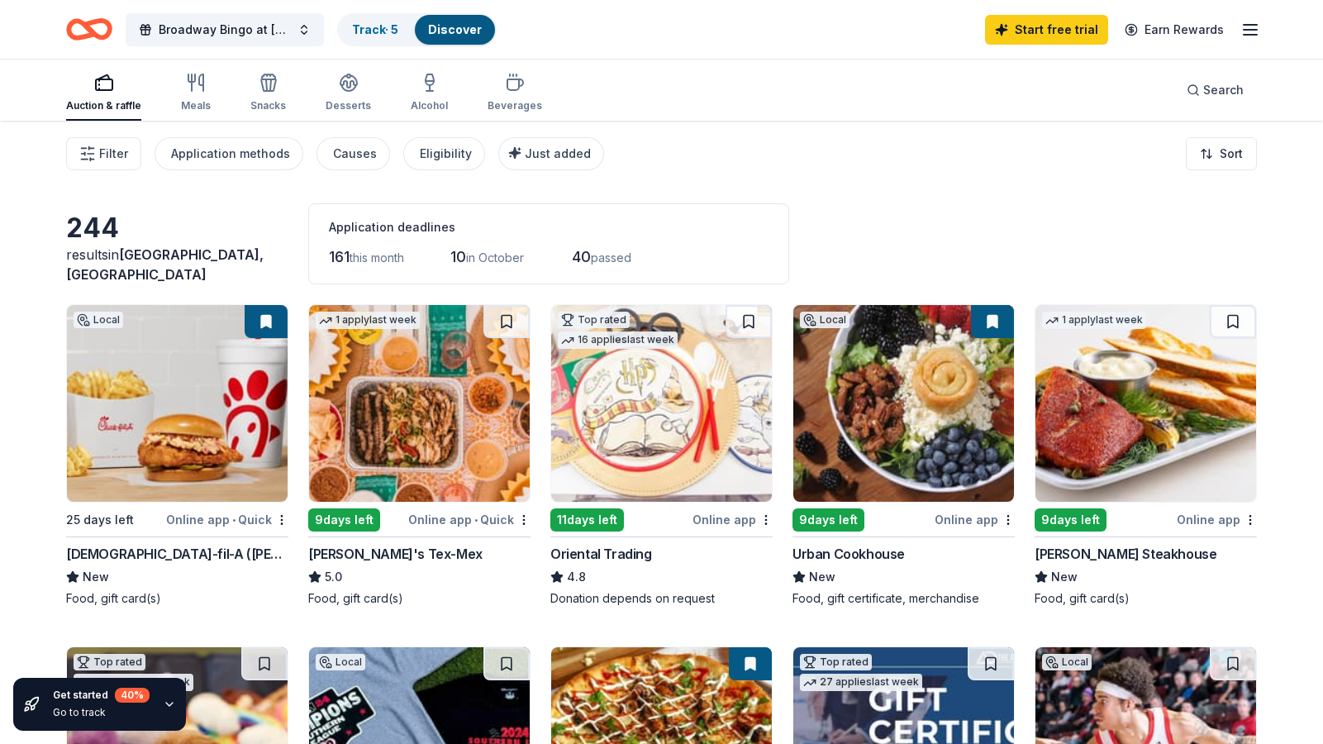
click at [204, 511] on div "Online app • Quick" at bounding box center [227, 519] width 122 height 21
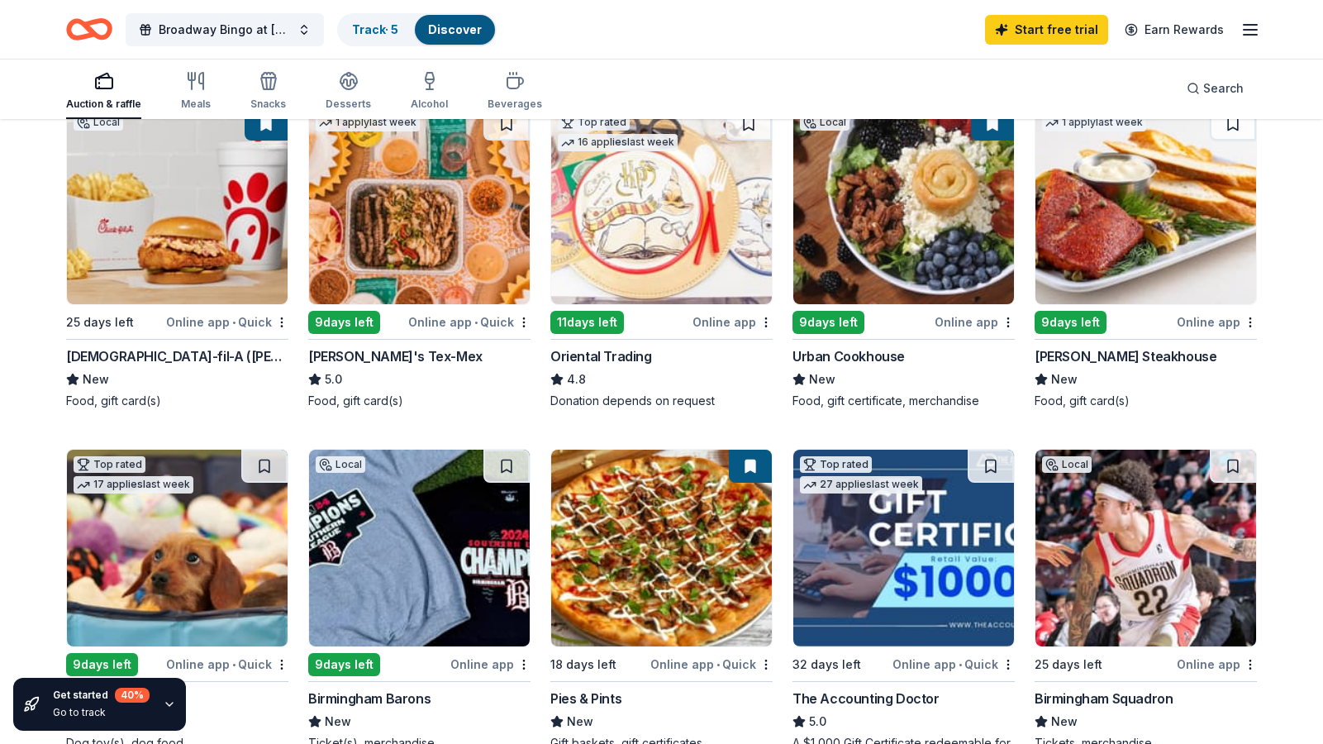
scroll to position [197, 0]
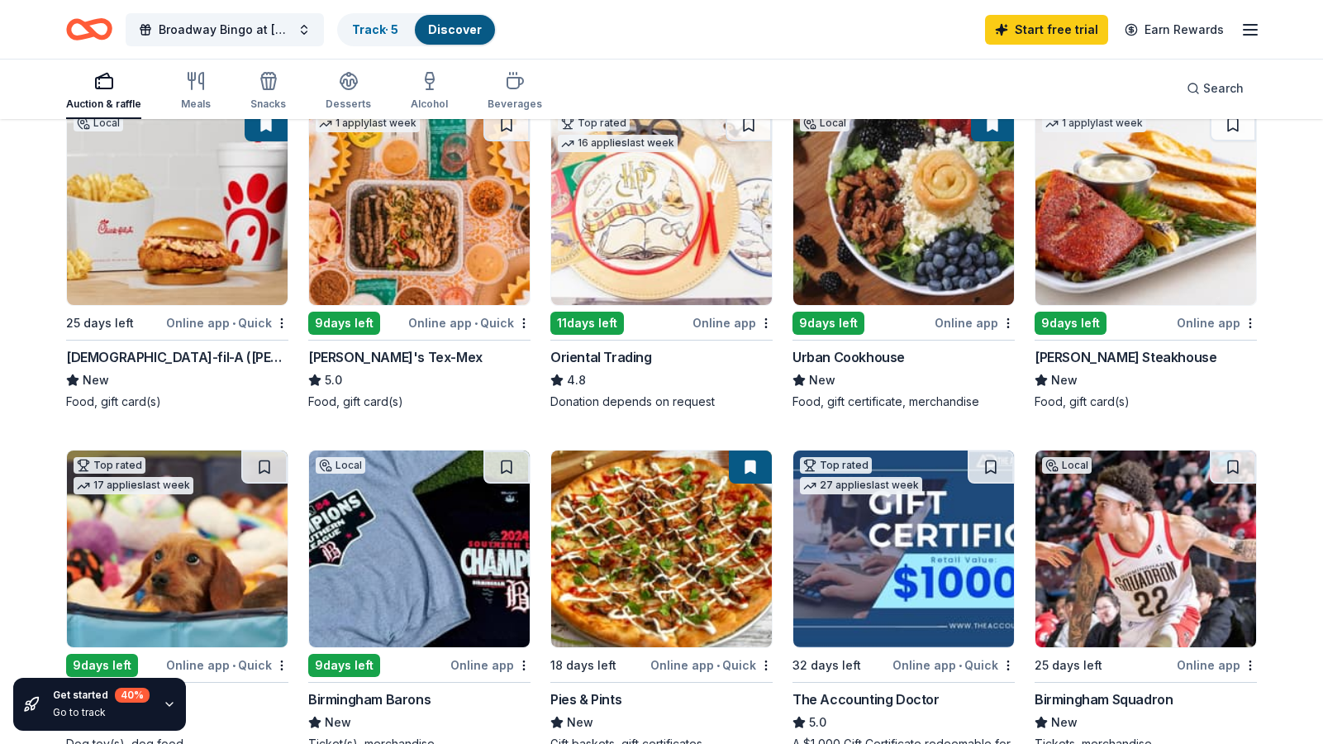
click at [1128, 208] on img at bounding box center [1145, 206] width 221 height 197
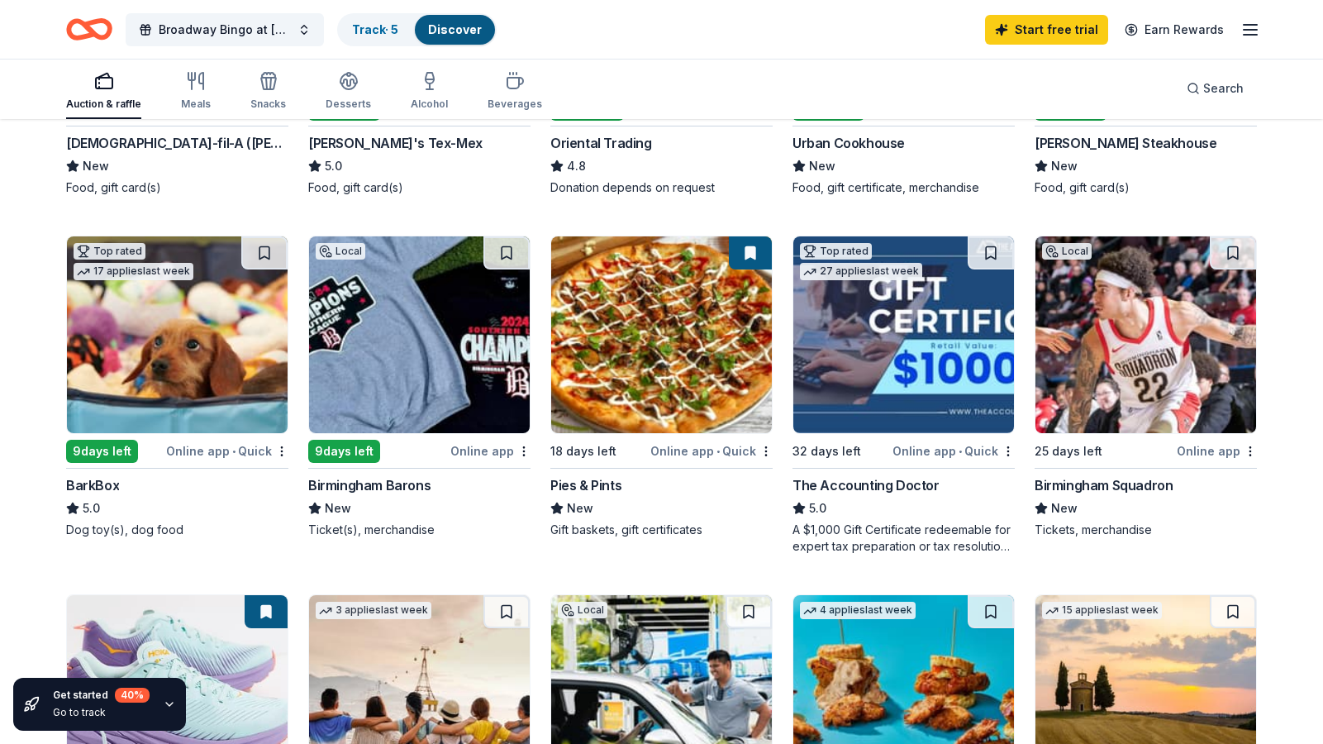
scroll to position [394, 0]
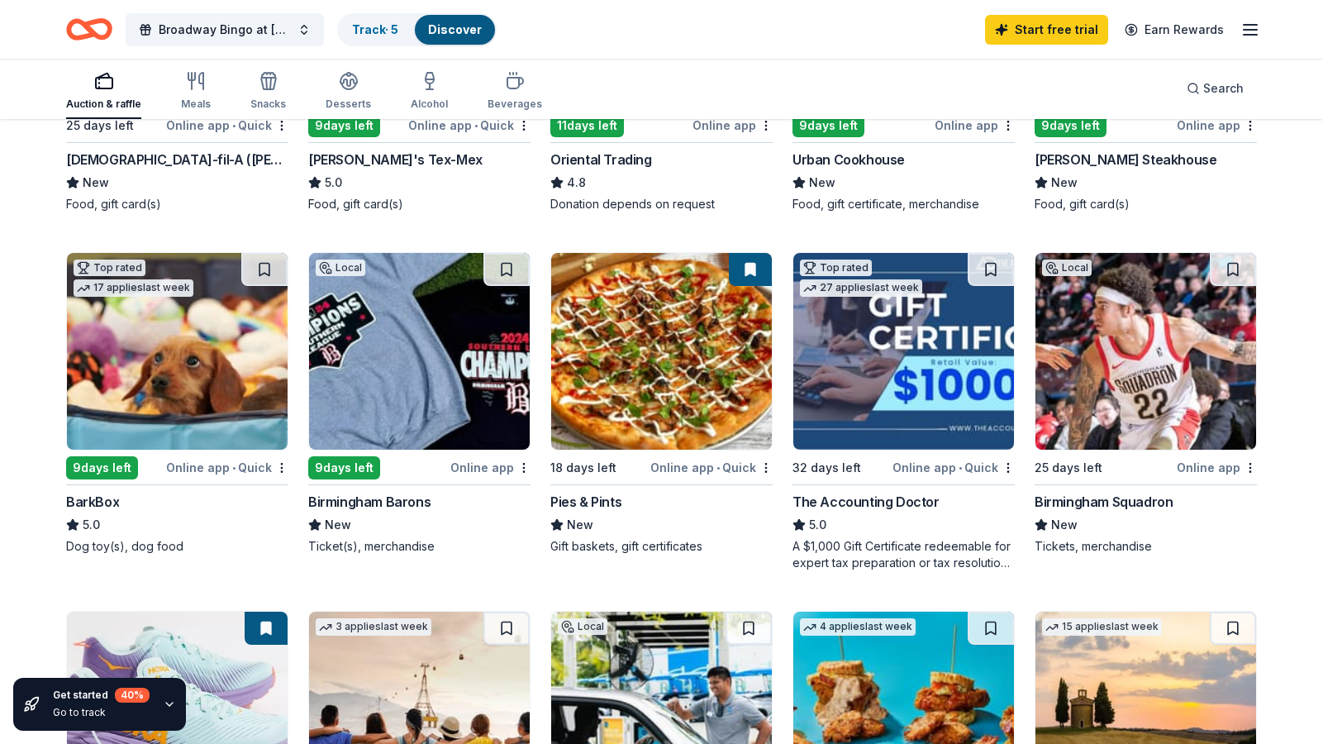
click at [426, 316] on img at bounding box center [419, 351] width 221 height 197
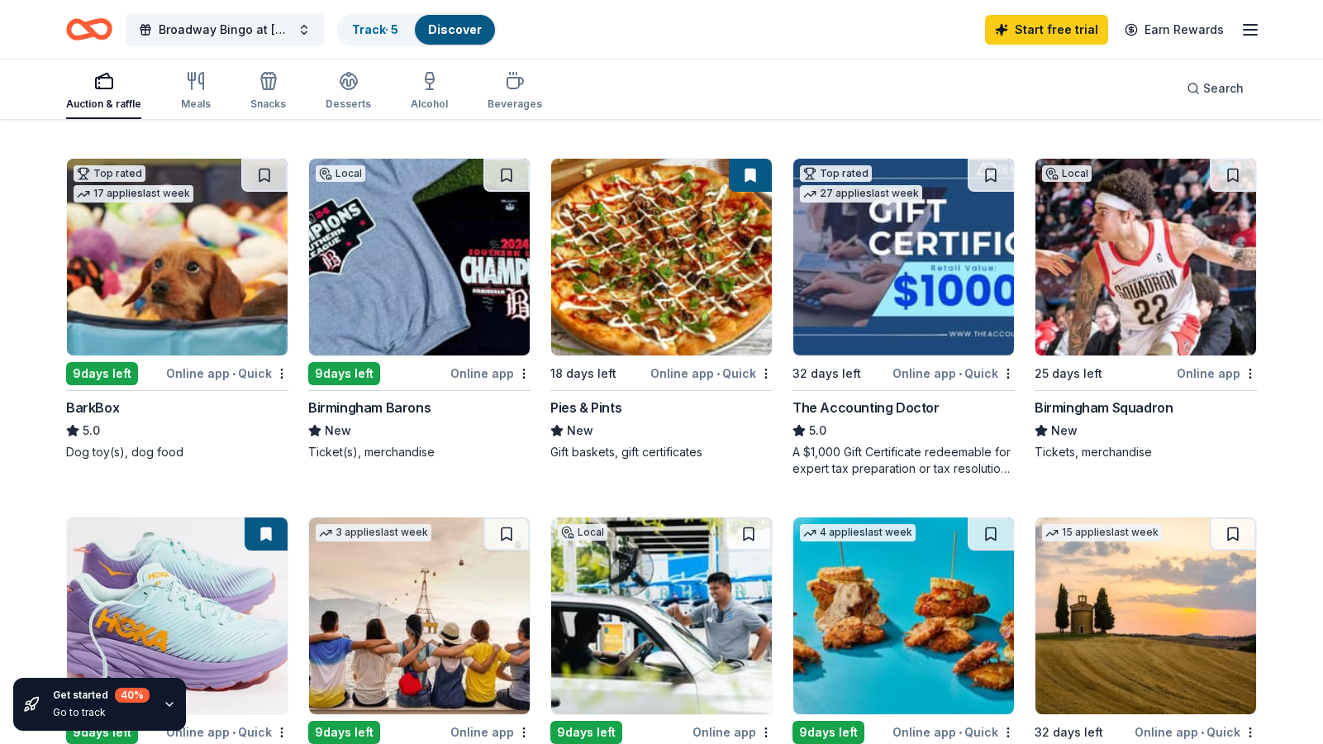
scroll to position [439, 0]
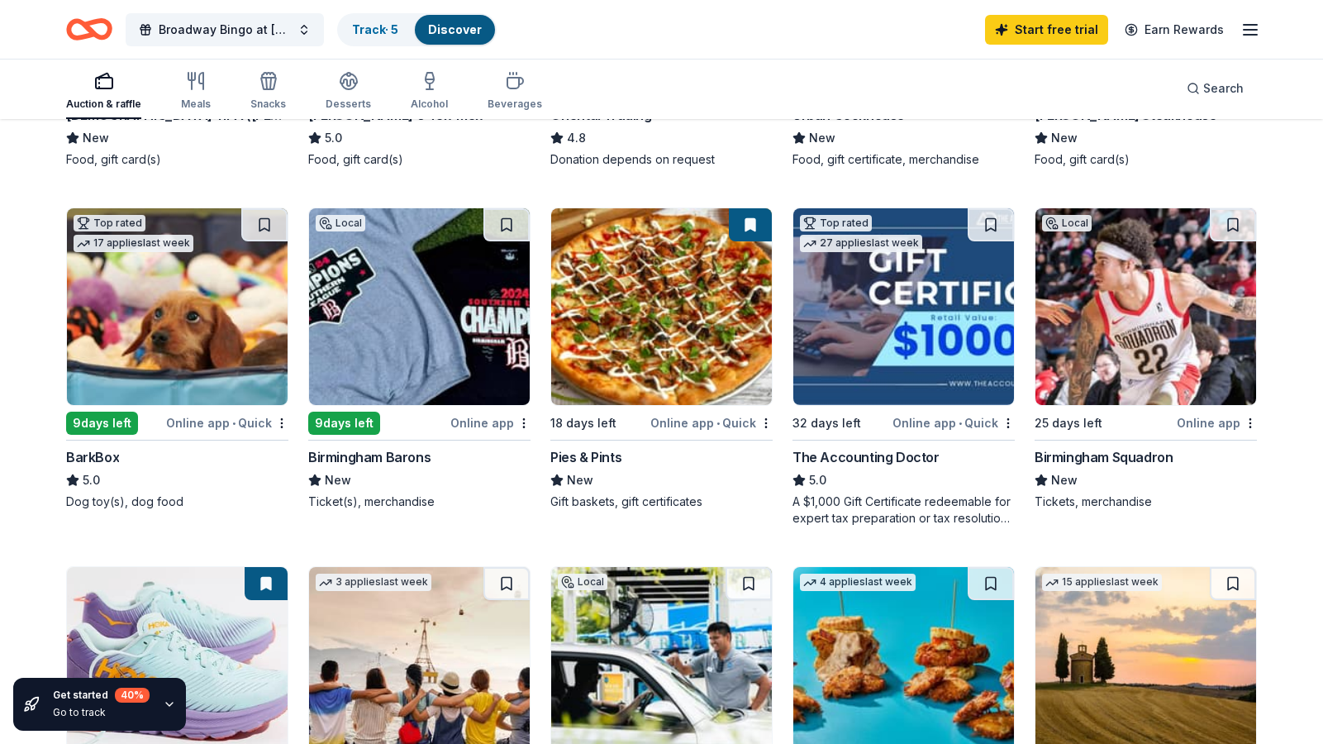
click at [1123, 309] on img at bounding box center [1145, 306] width 221 height 197
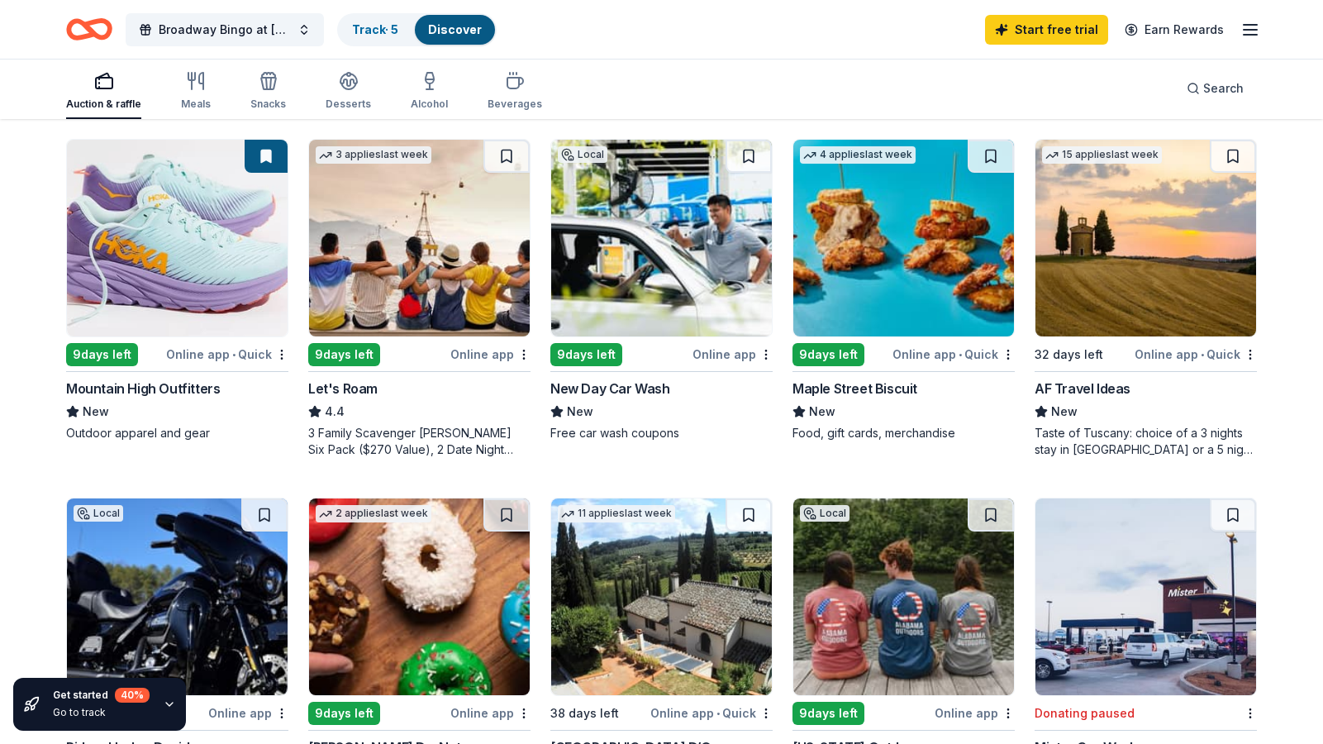
scroll to position [764, 0]
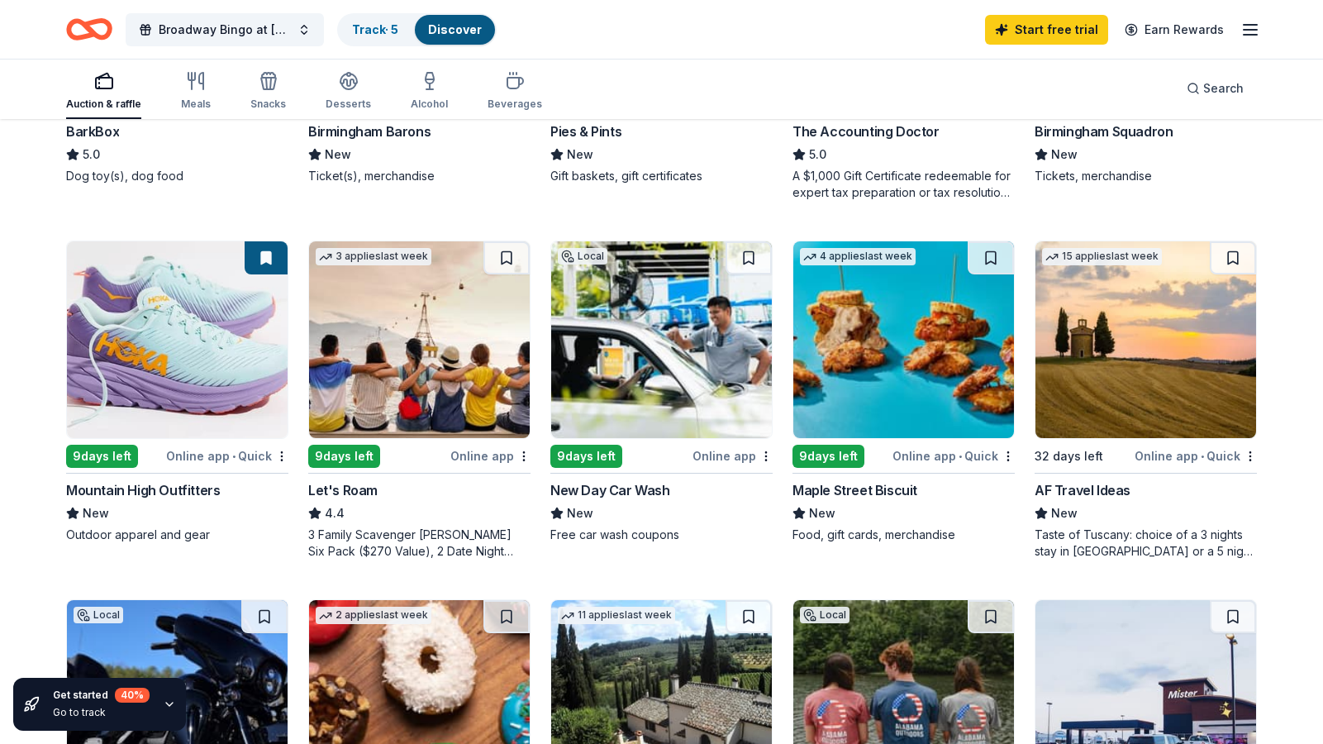
click at [644, 368] on img at bounding box center [661, 339] width 221 height 197
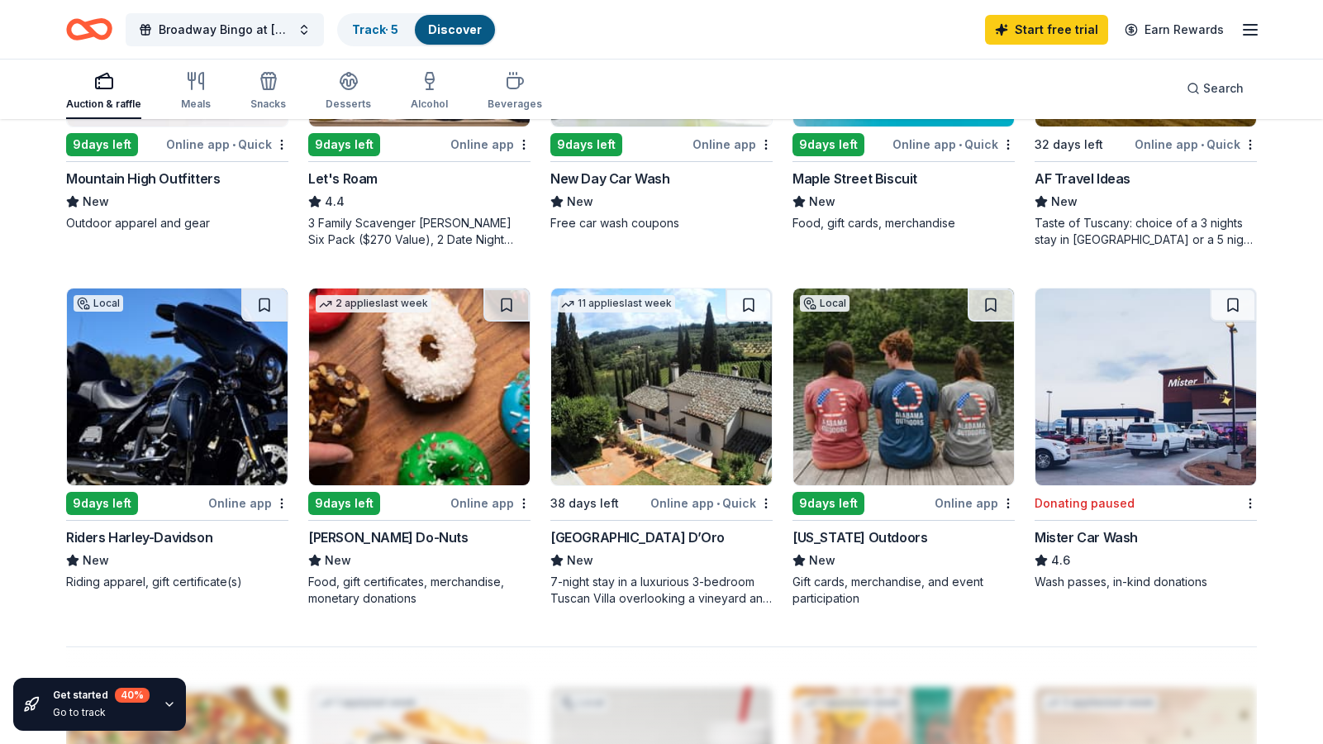
scroll to position [1085, 0]
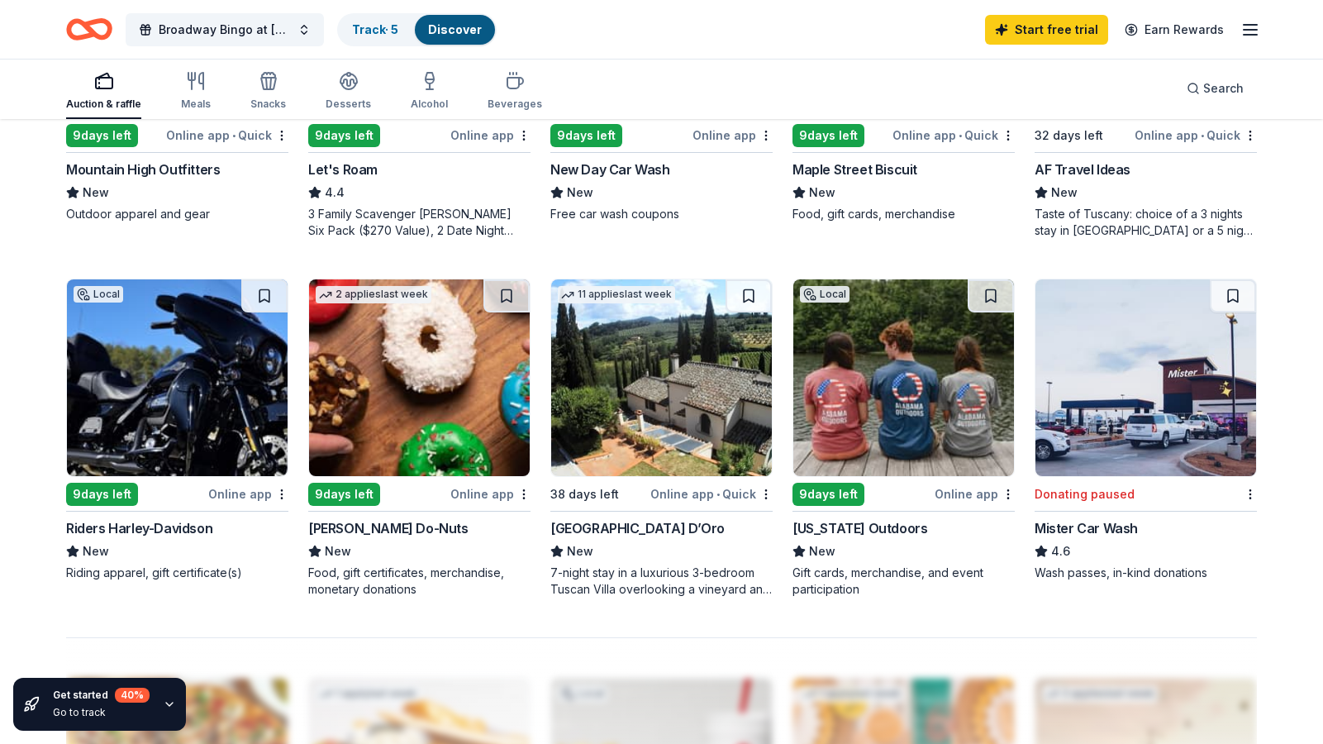
click at [174, 388] on img at bounding box center [177, 377] width 221 height 197
click at [97, 94] on div "Auction & raffle" at bounding box center [103, 91] width 75 height 40
click at [509, 97] on div "Beverages" at bounding box center [514, 103] width 55 height 13
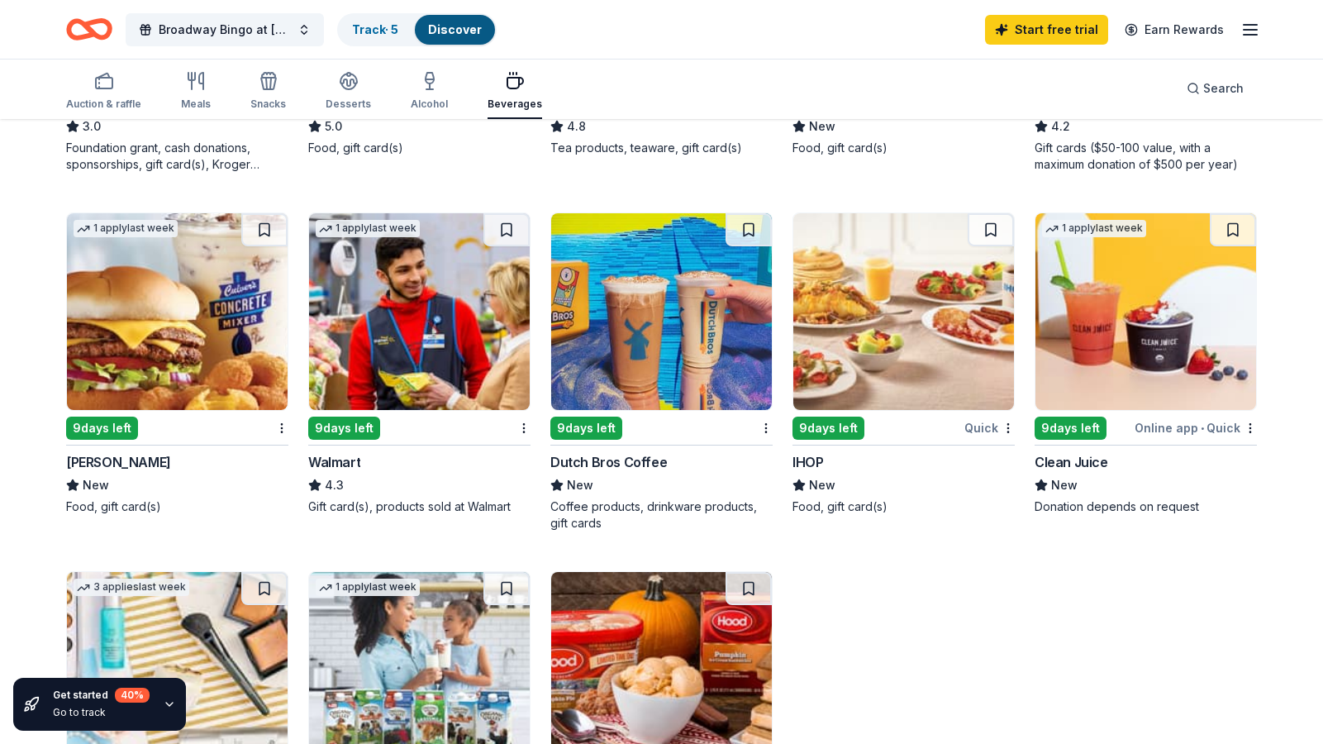
scroll to position [808, 0]
click at [413, 315] on img at bounding box center [419, 312] width 221 height 197
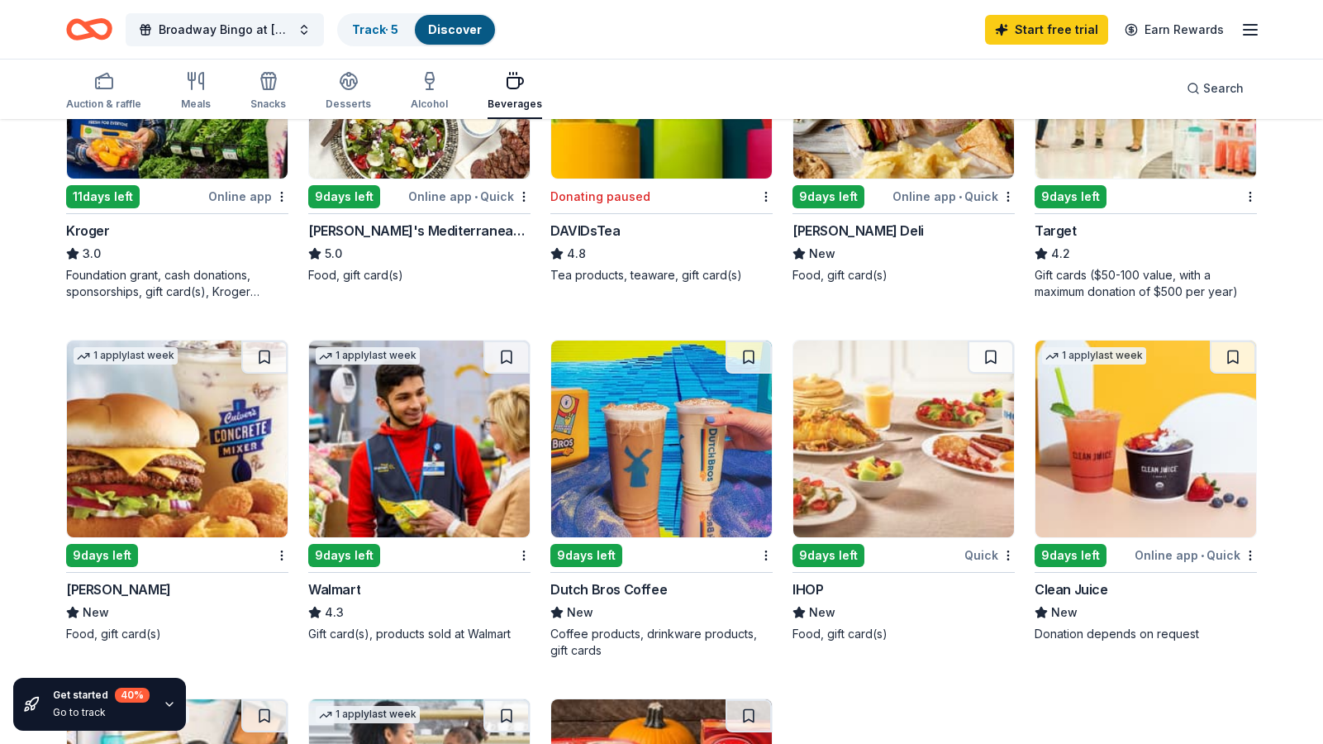
scroll to position [446, 0]
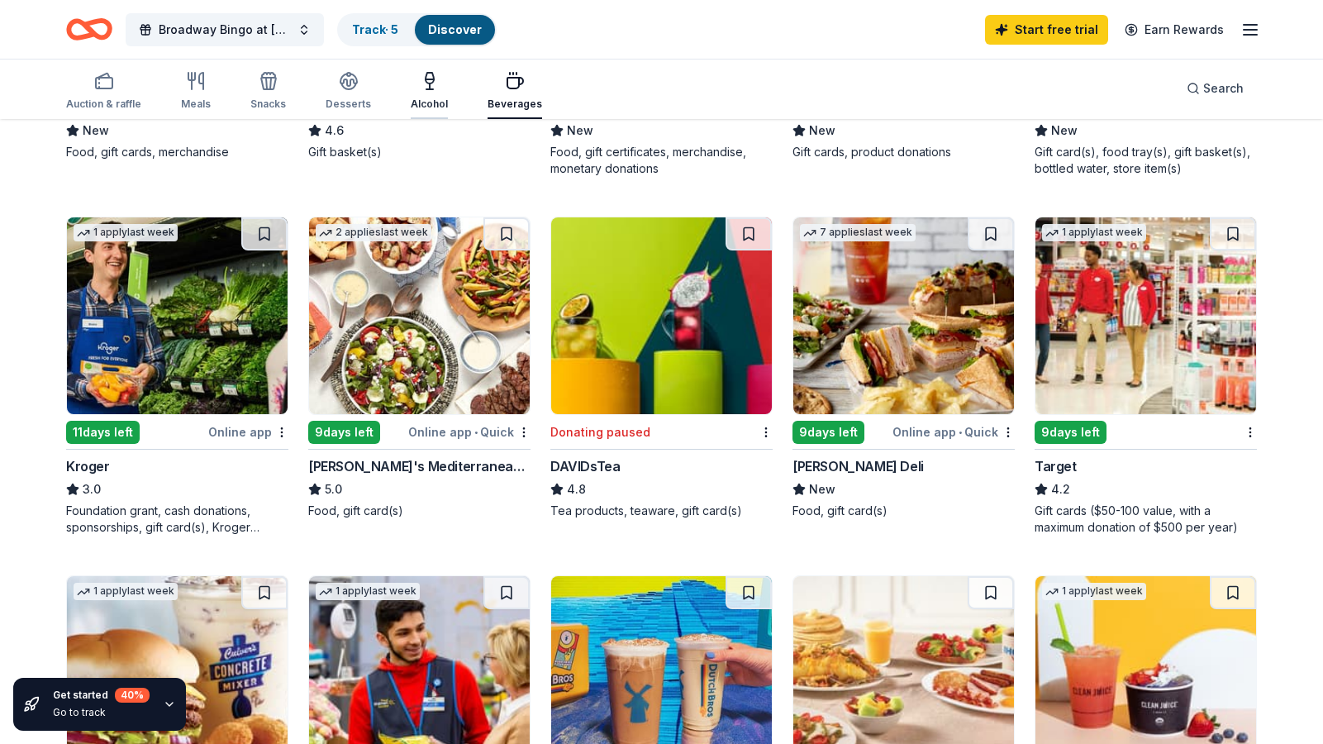
click at [426, 93] on div "Alcohol" at bounding box center [429, 91] width 37 height 40
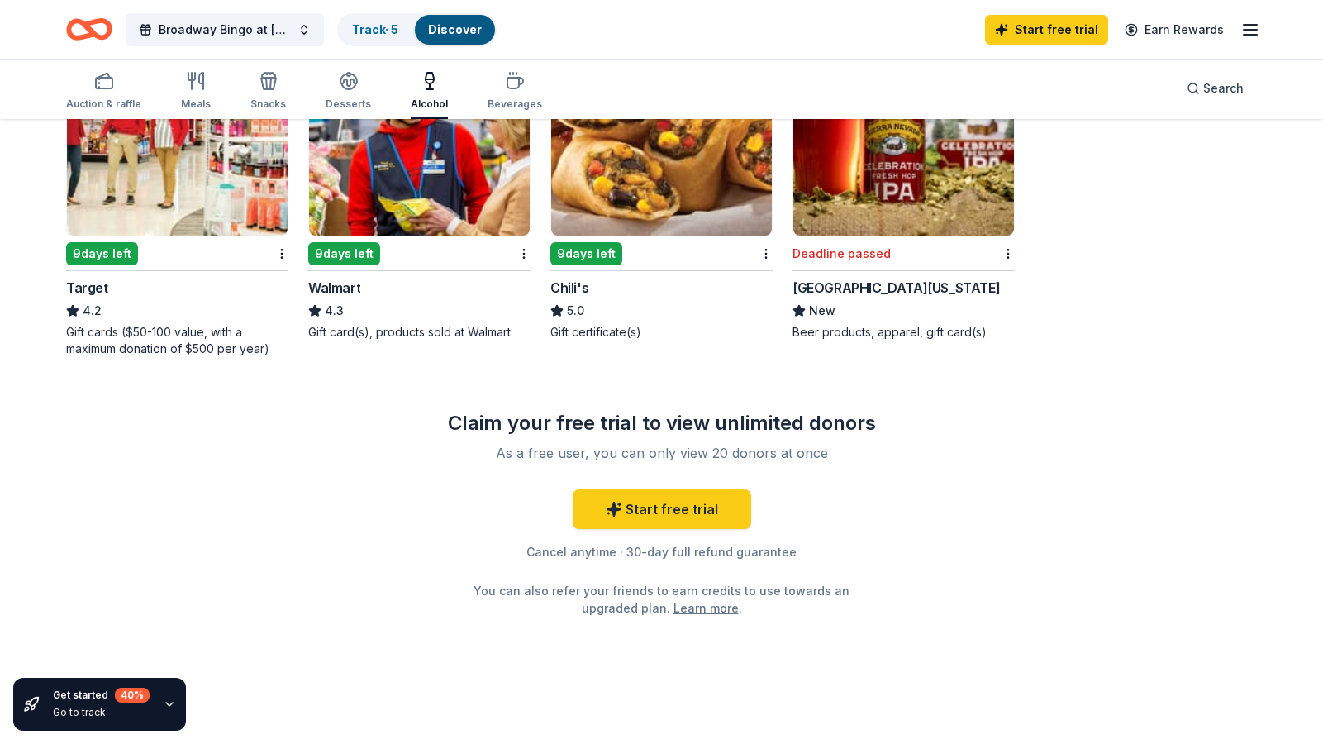
scroll to position [995, 0]
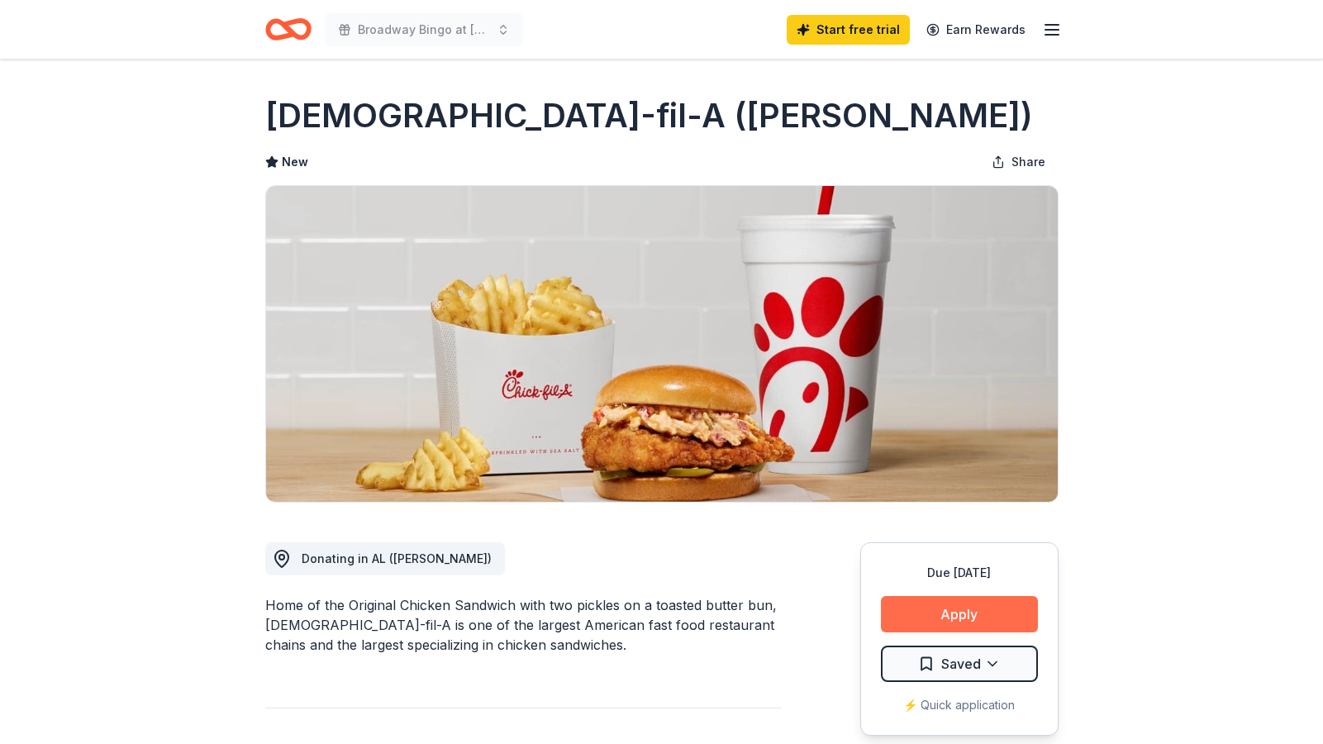
click at [968, 617] on button "Apply" at bounding box center [959, 614] width 157 height 36
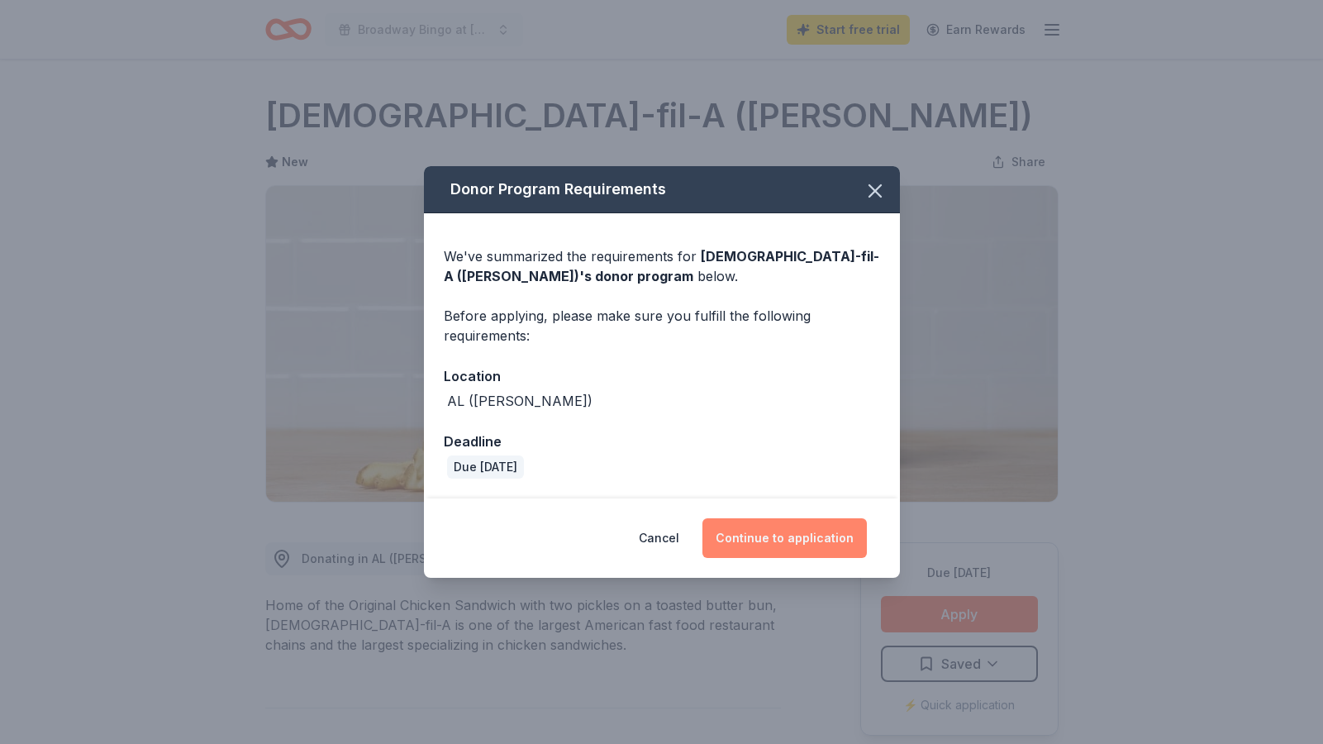
click at [781, 540] on button "Continue to application" at bounding box center [784, 538] width 164 height 40
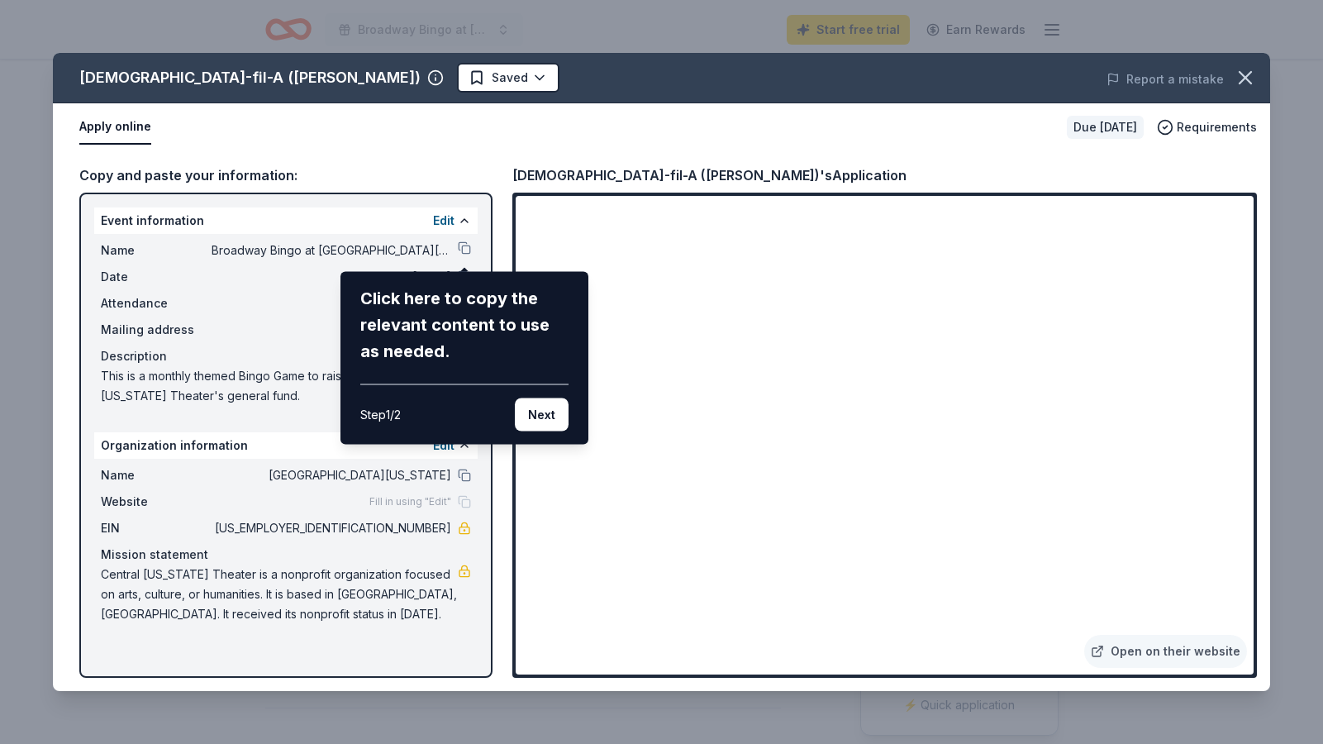
click at [460, 249] on div "Chick-fil-A (Hoover) Saved Report a mistake Apply online Due in 25 days Require…" at bounding box center [661, 372] width 1217 height 638
click at [464, 249] on div "Chick-fil-A (Hoover) Saved Report a mistake Apply online Due in 25 days Require…" at bounding box center [661, 372] width 1217 height 638
click at [543, 411] on button "Next" at bounding box center [542, 414] width 54 height 33
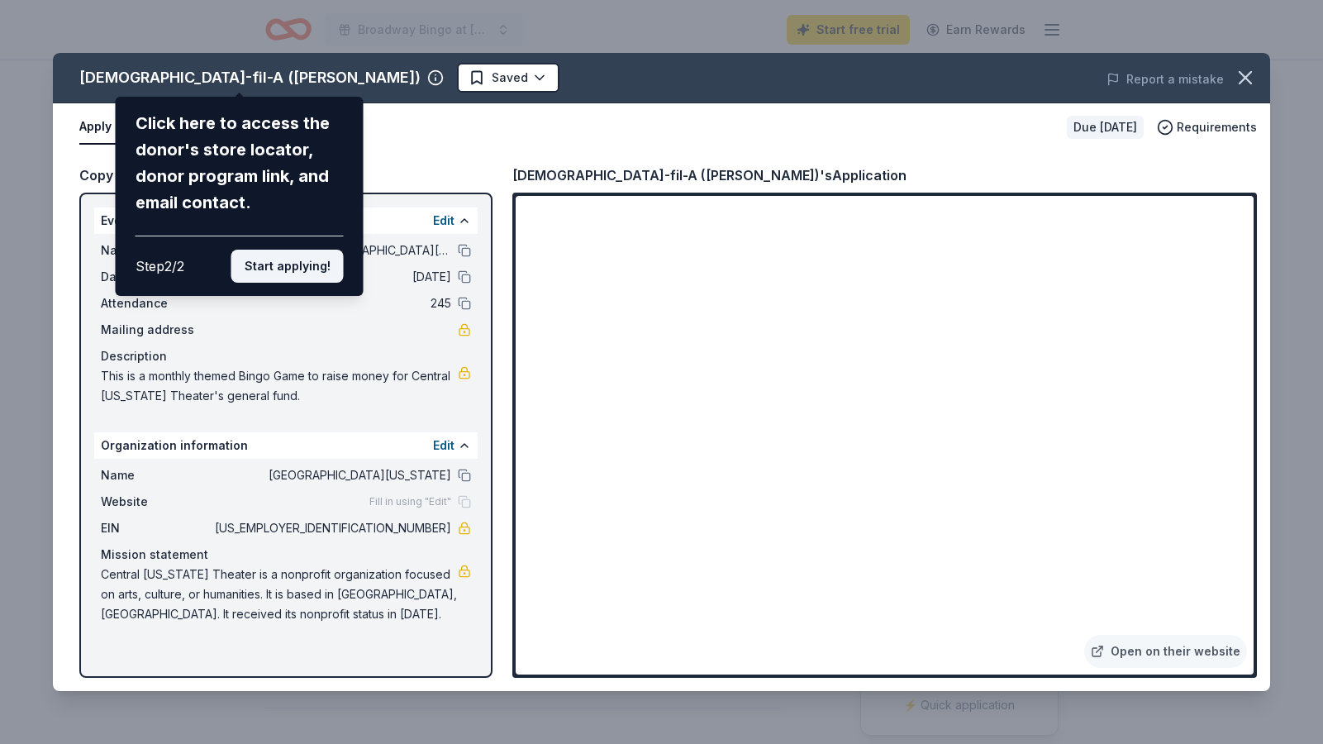
click at [293, 268] on button "Start applying!" at bounding box center [287, 266] width 112 height 33
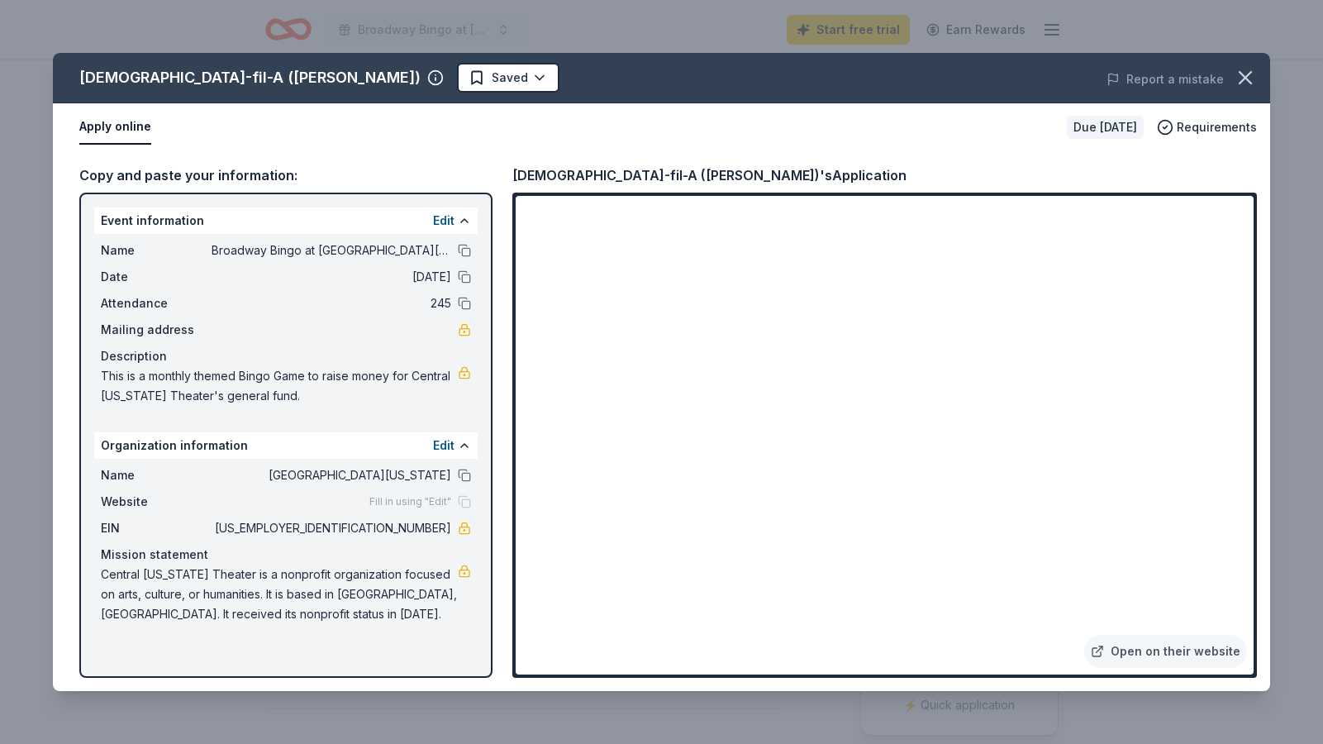
drag, startPoint x: 285, startPoint y: 393, endPoint x: 107, endPoint y: 373, distance: 179.6
click at [107, 373] on span "This is a monthly themed Bingo Game to raise money for Central Alabama Theater'…" at bounding box center [279, 386] width 357 height 40
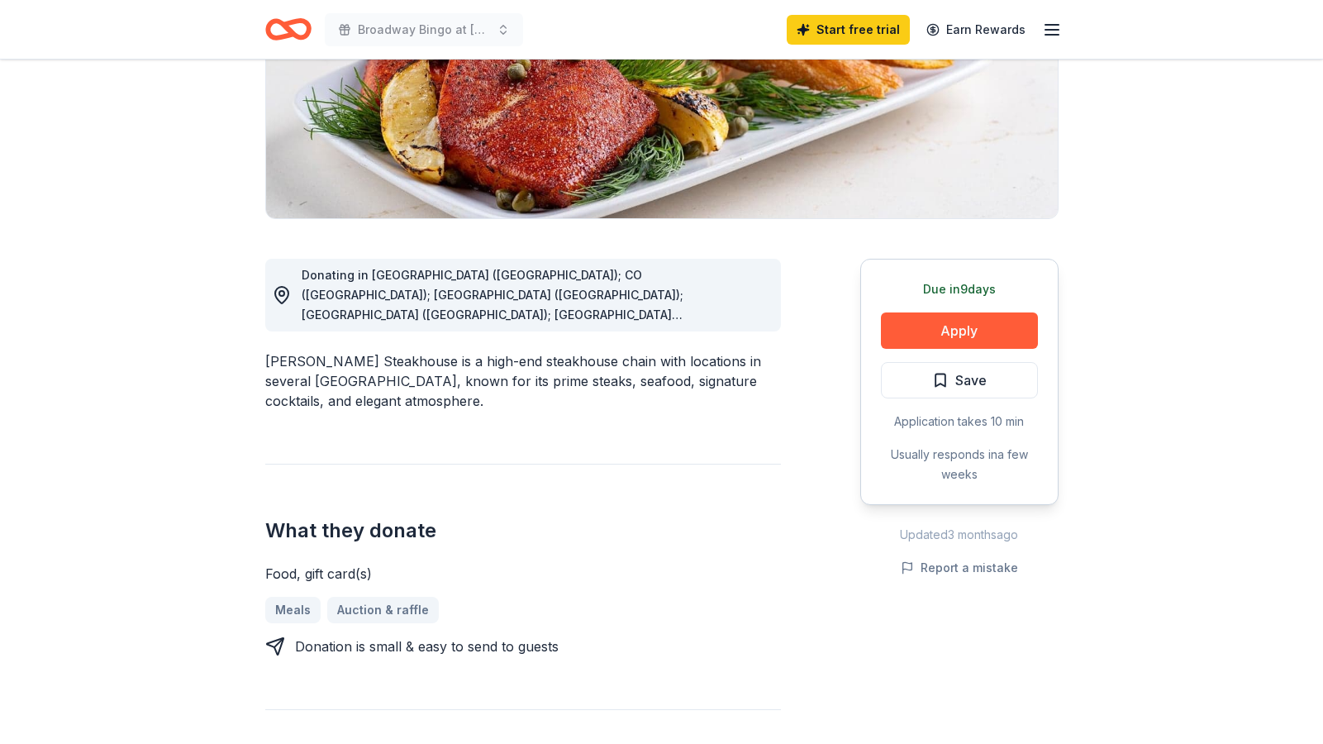
scroll to position [282, 0]
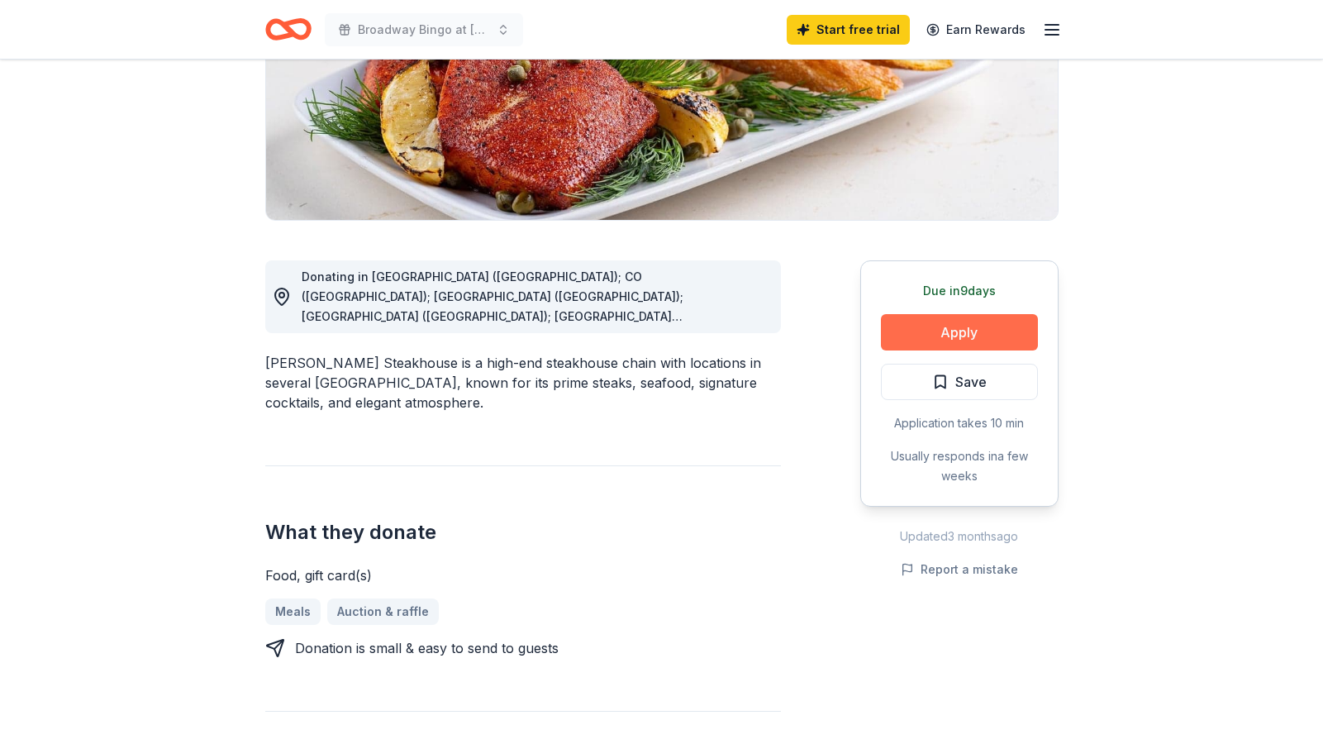
click at [962, 326] on button "Apply" at bounding box center [959, 332] width 157 height 36
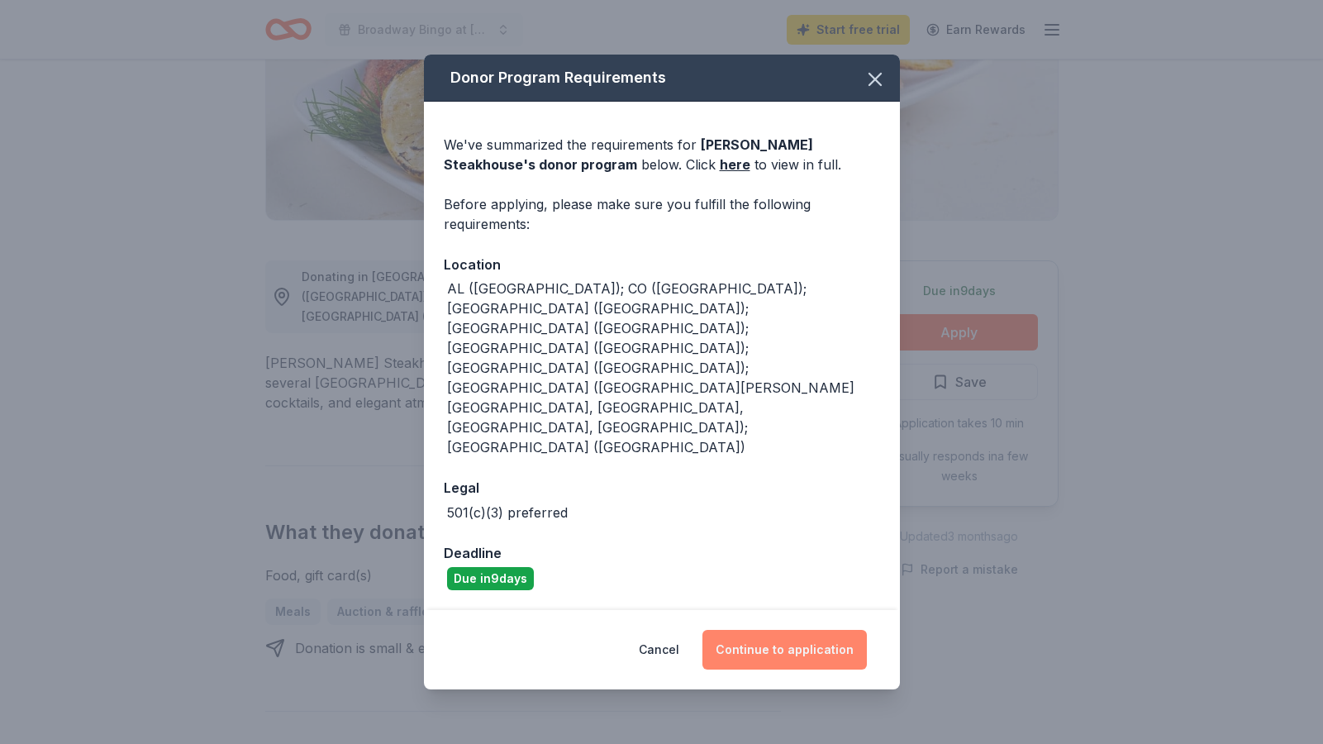
click at [777, 630] on button "Continue to application" at bounding box center [784, 650] width 164 height 40
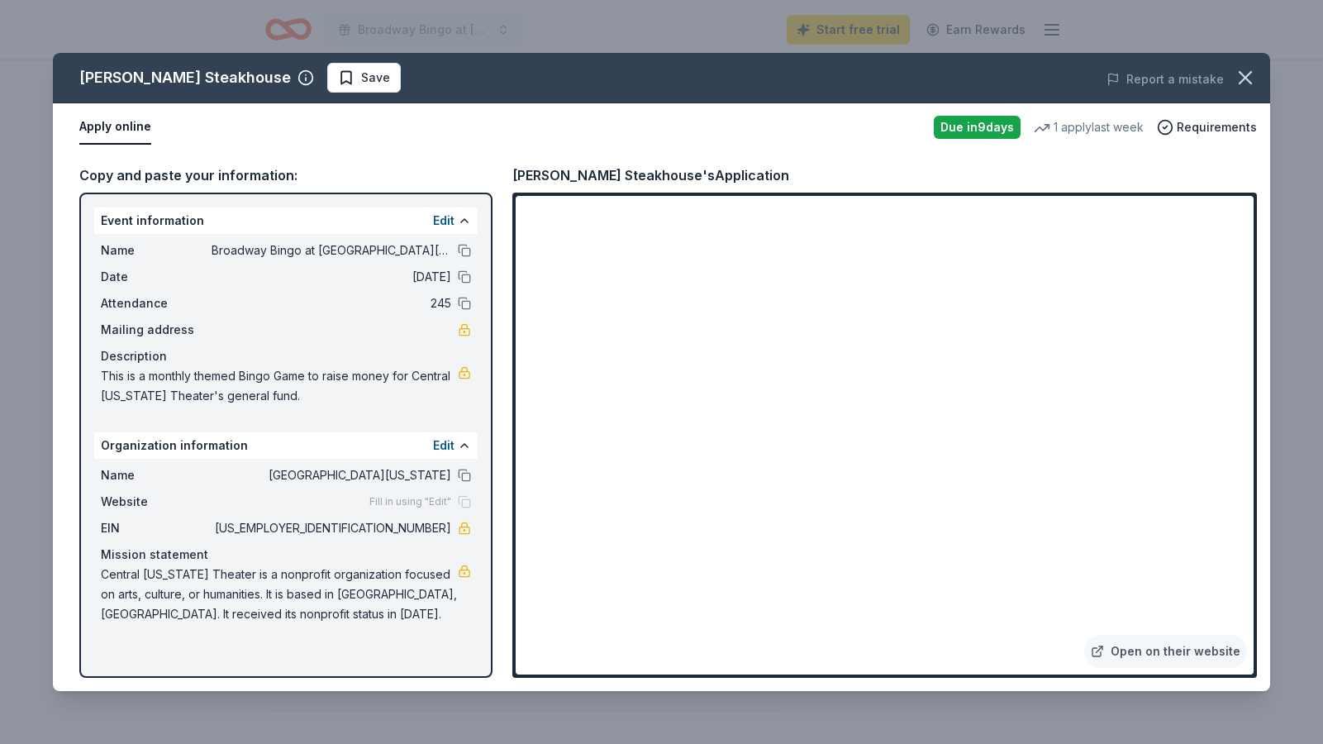
drag, startPoint x: 292, startPoint y: 406, endPoint x: 78, endPoint y: 373, distance: 215.6
click at [79, 373] on div "Event information Edit Name Broadway Bingo at [GEOGRAPHIC_DATA][US_STATE] Date …" at bounding box center [285, 435] width 413 height 485
click at [1246, 67] on icon "button" at bounding box center [1245, 77] width 23 height 23
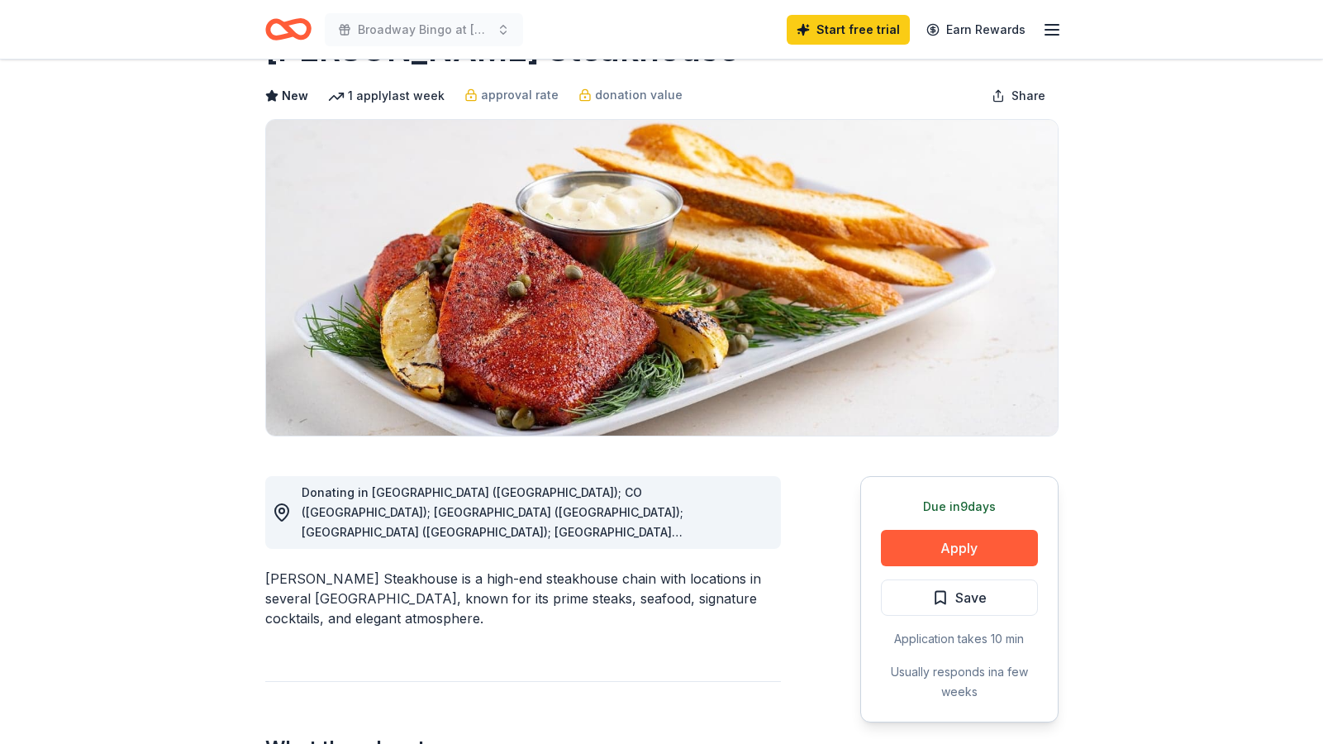
scroll to position [0, 0]
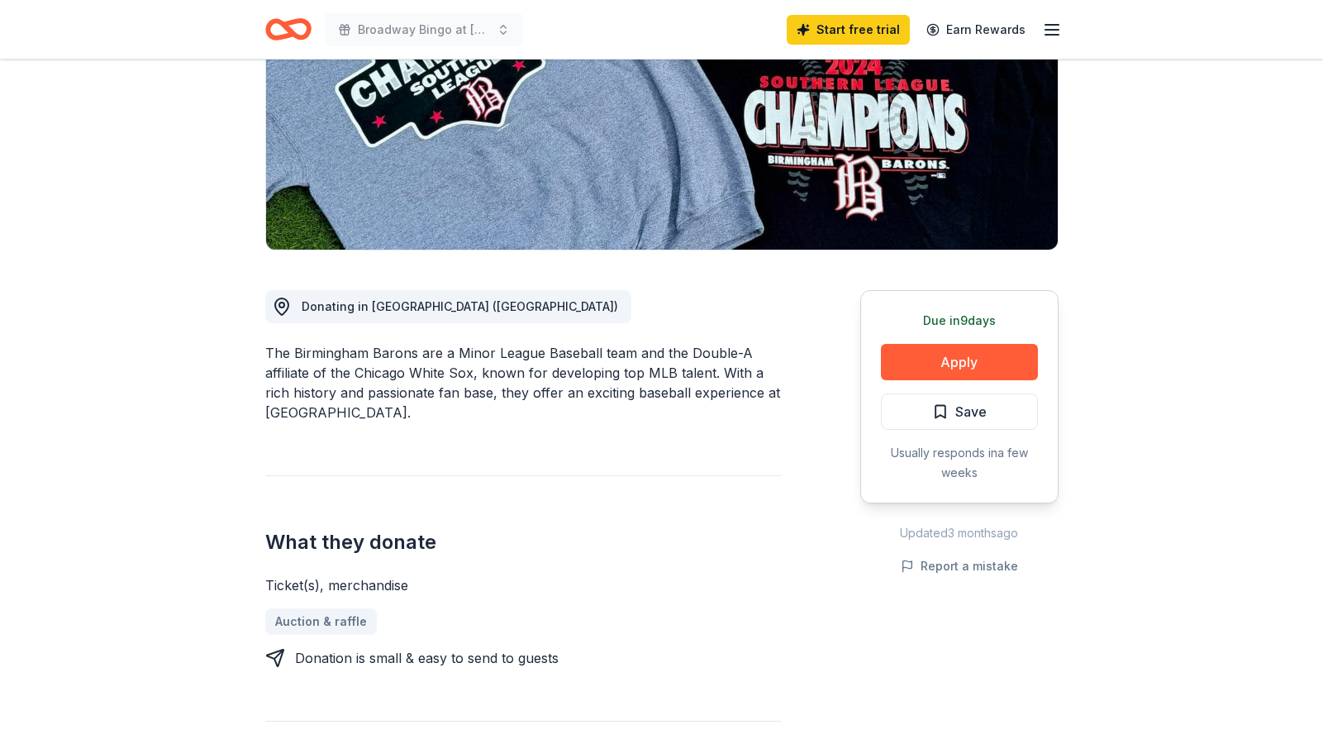
scroll to position [270, 0]
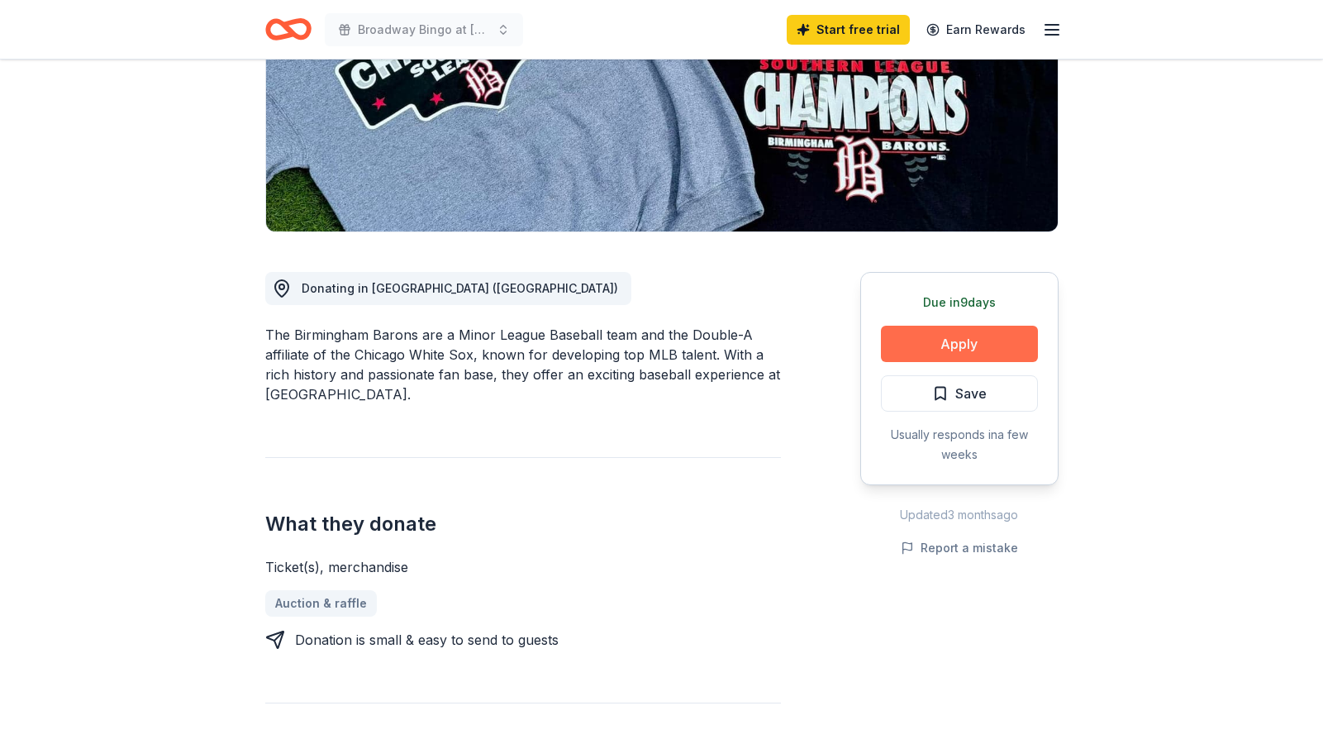
click at [965, 345] on button "Apply" at bounding box center [959, 344] width 157 height 36
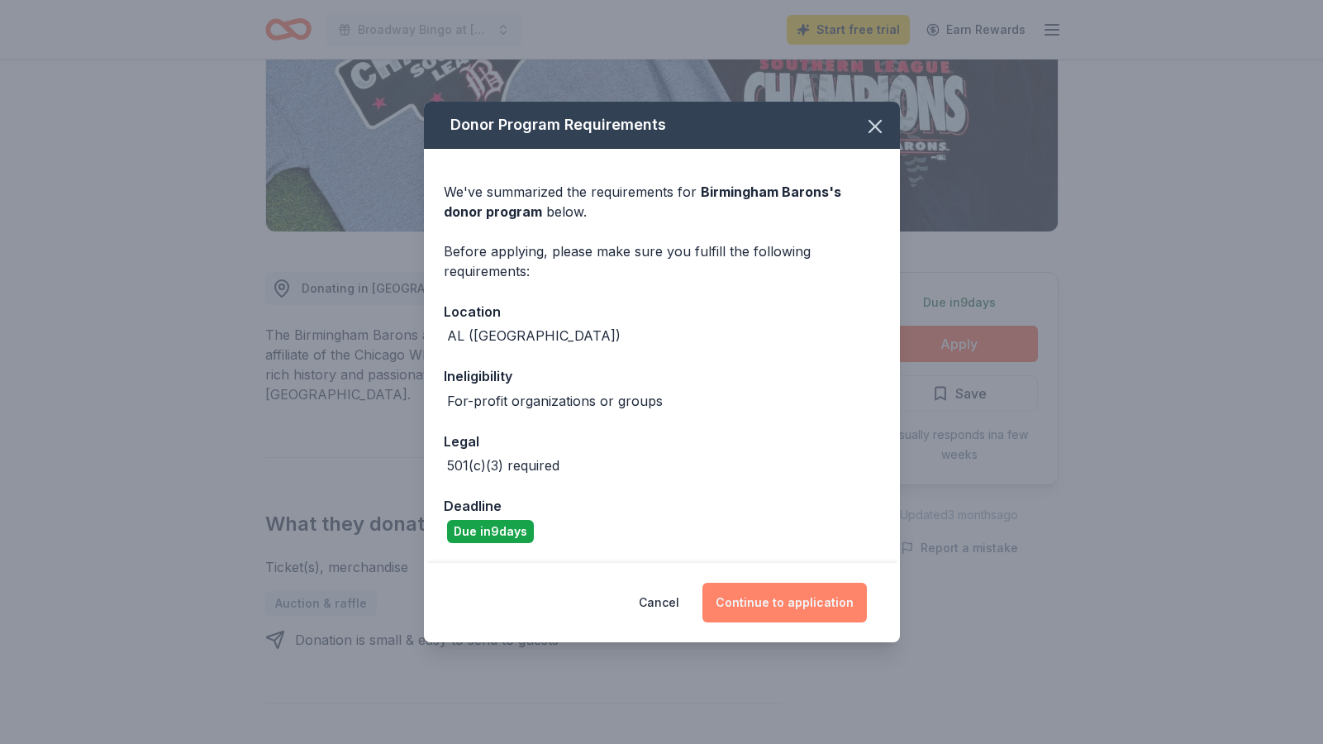
click at [792, 592] on button "Continue to application" at bounding box center [784, 602] width 164 height 40
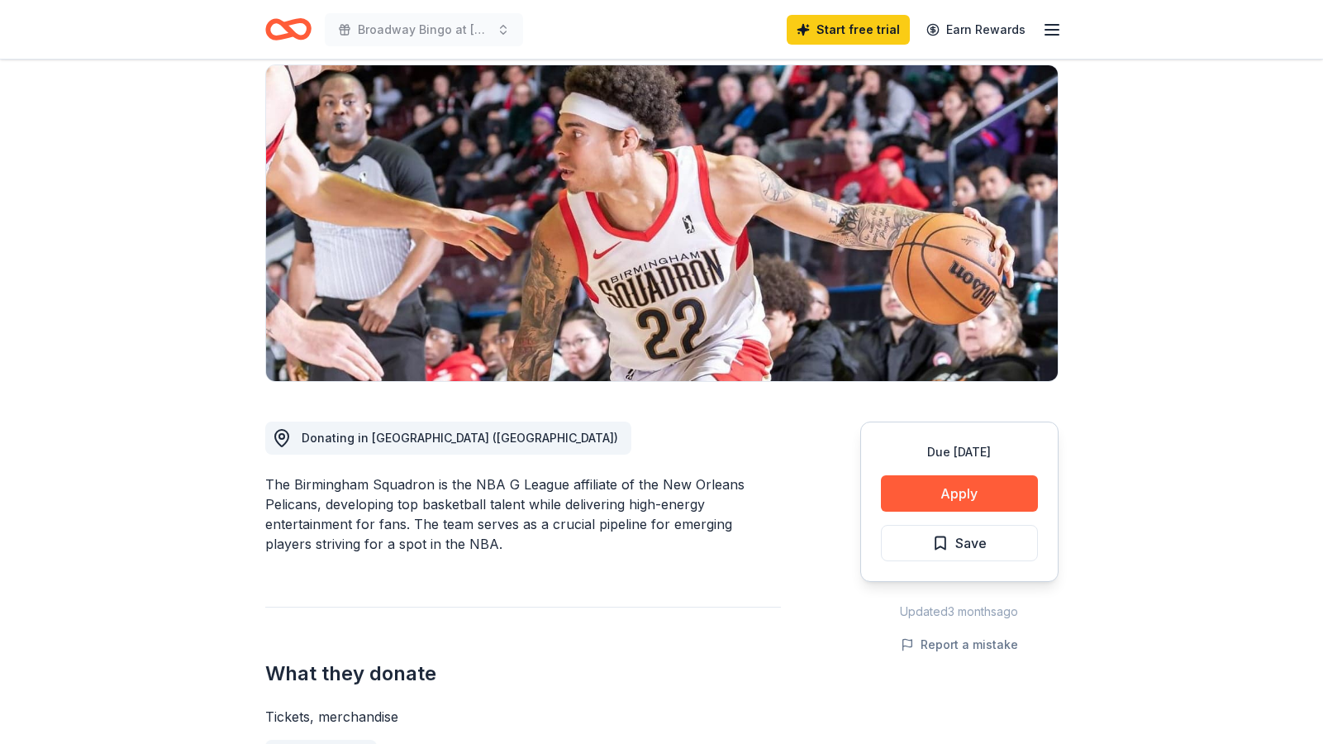
scroll to position [123, 0]
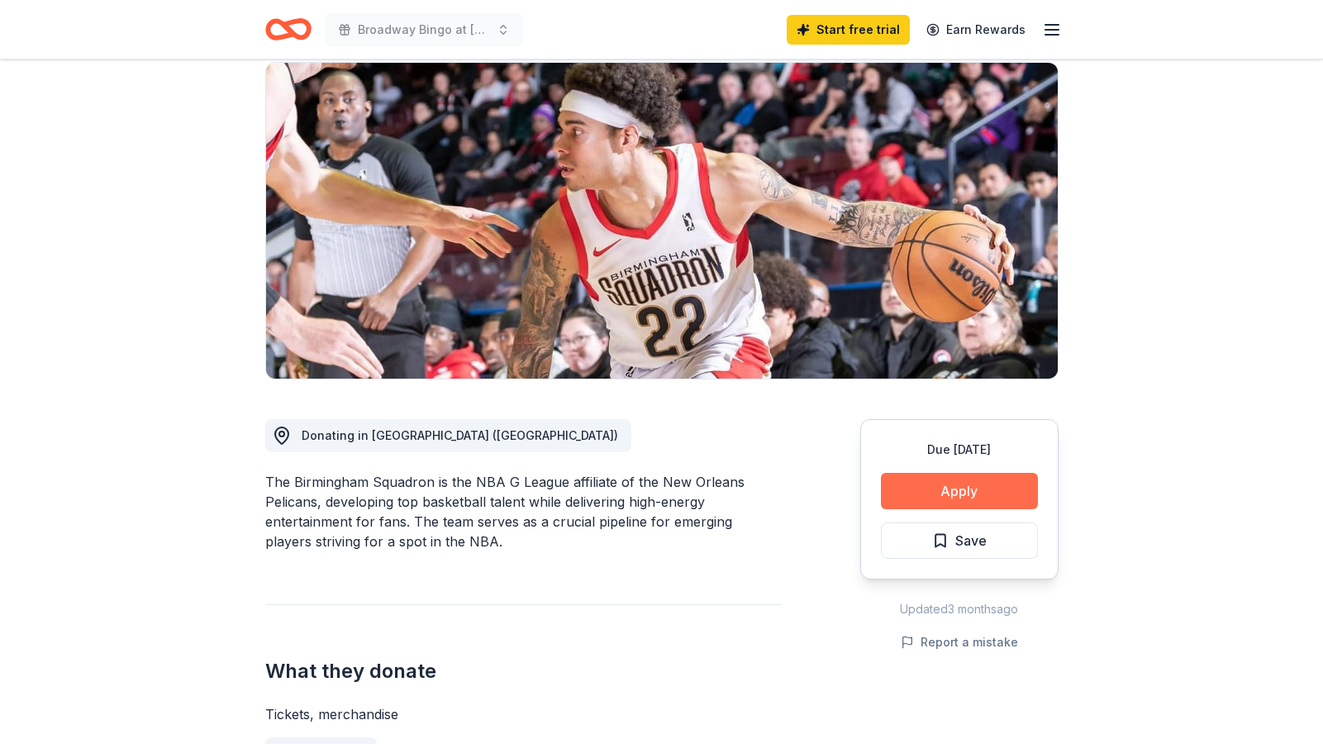
click at [953, 488] on button "Apply" at bounding box center [959, 491] width 157 height 36
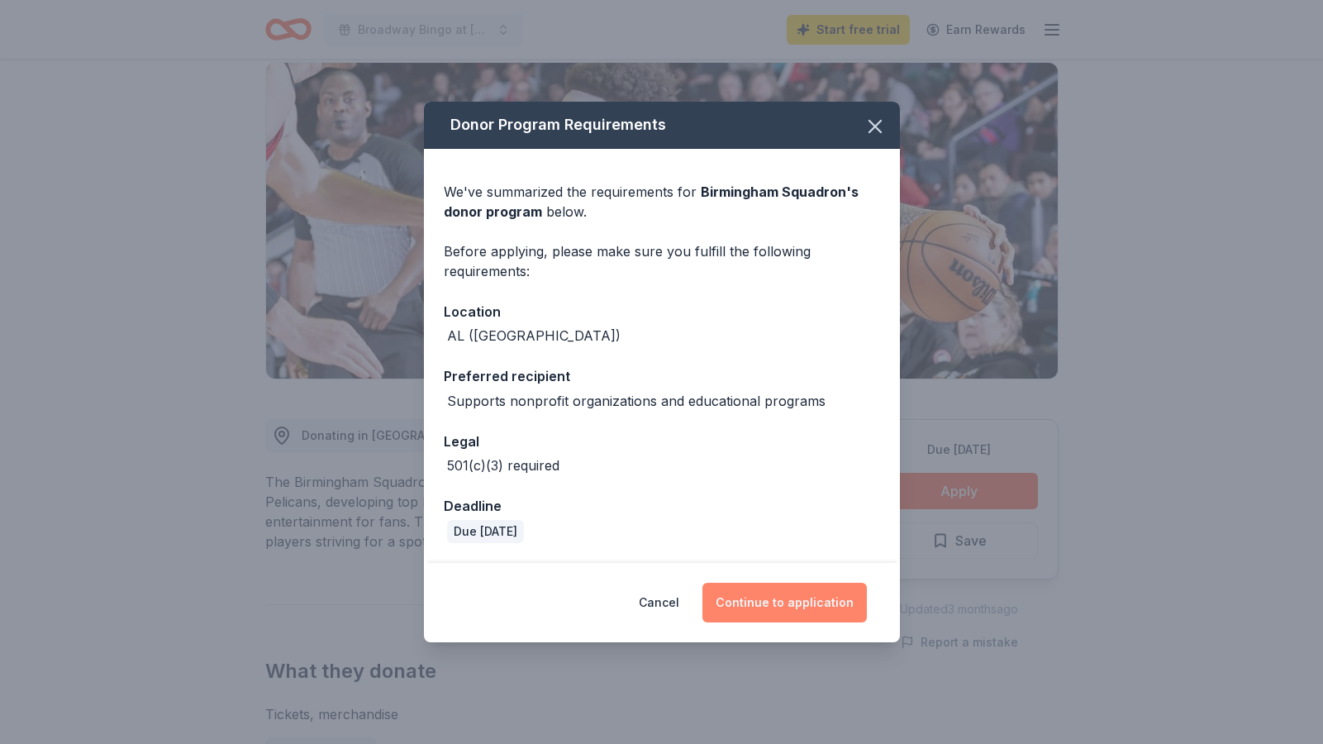
click at [787, 603] on button "Continue to application" at bounding box center [784, 602] width 164 height 40
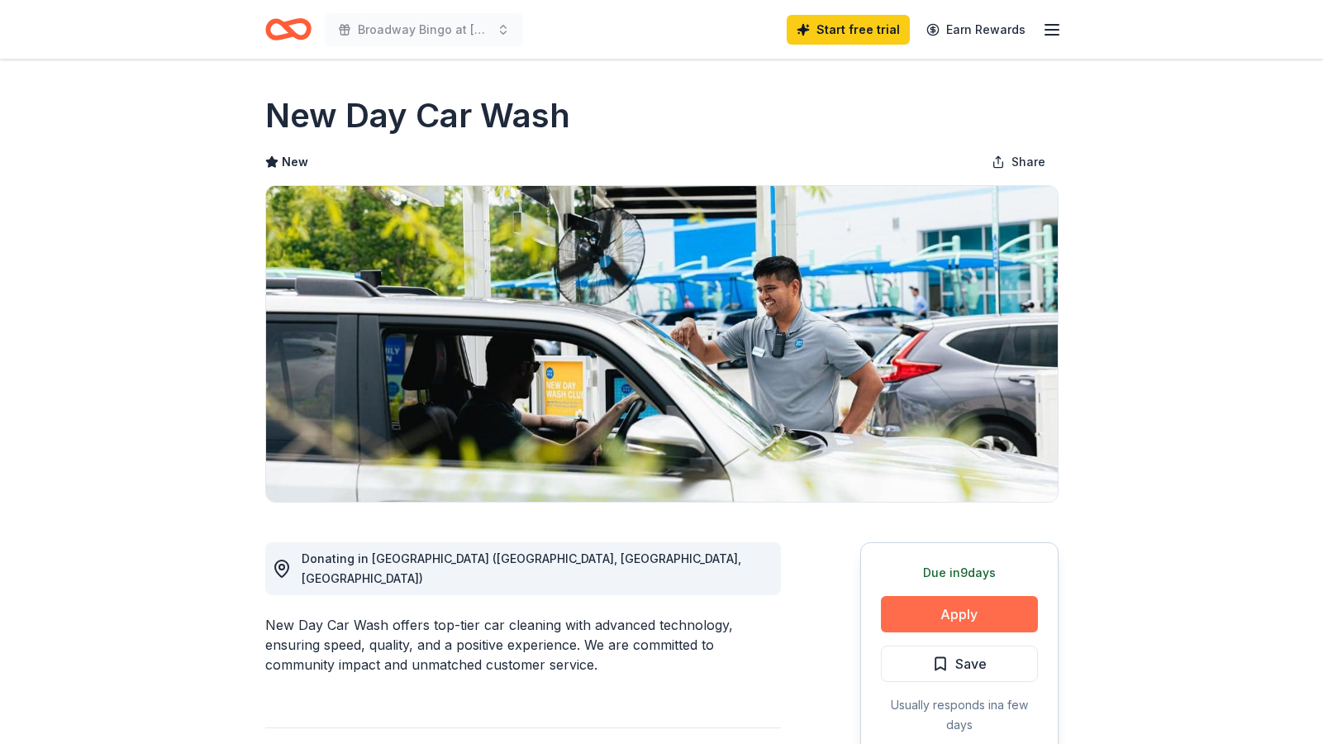
click at [961, 612] on button "Apply" at bounding box center [959, 614] width 157 height 36
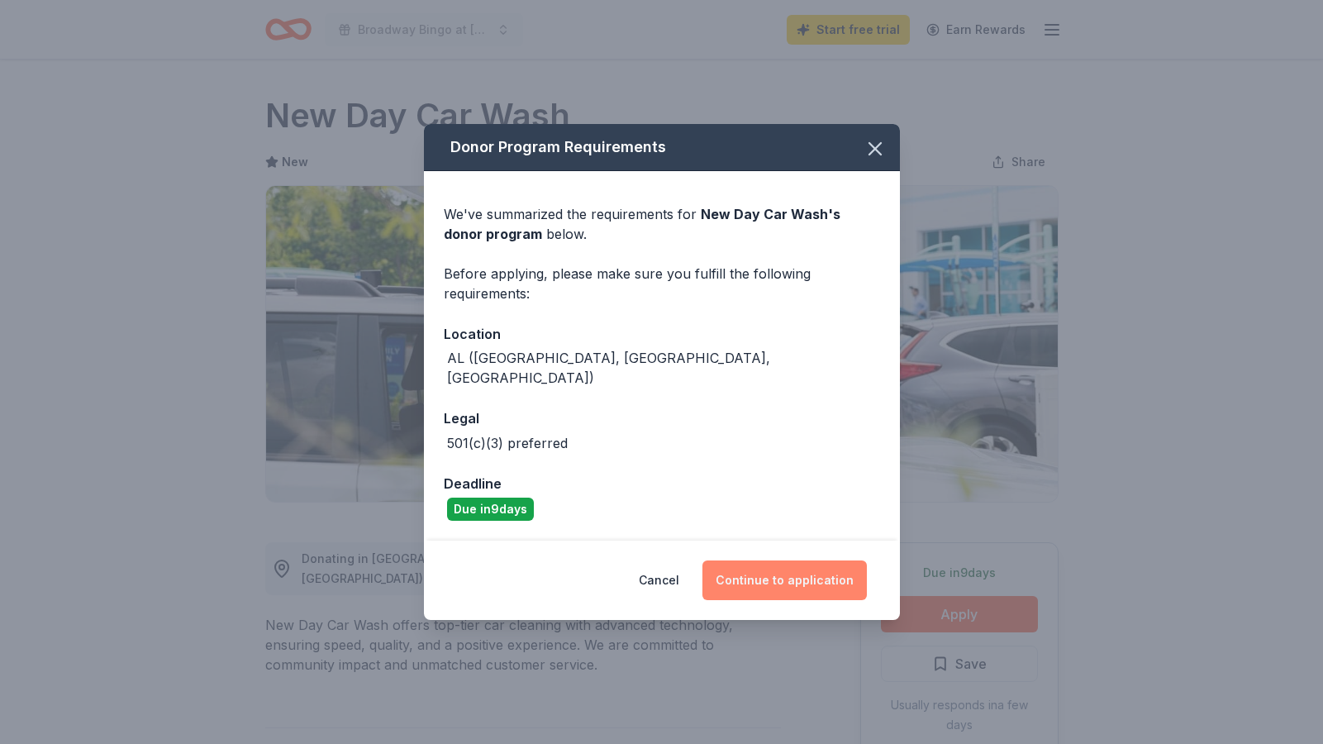
click at [772, 573] on button "Continue to application" at bounding box center [784, 580] width 164 height 40
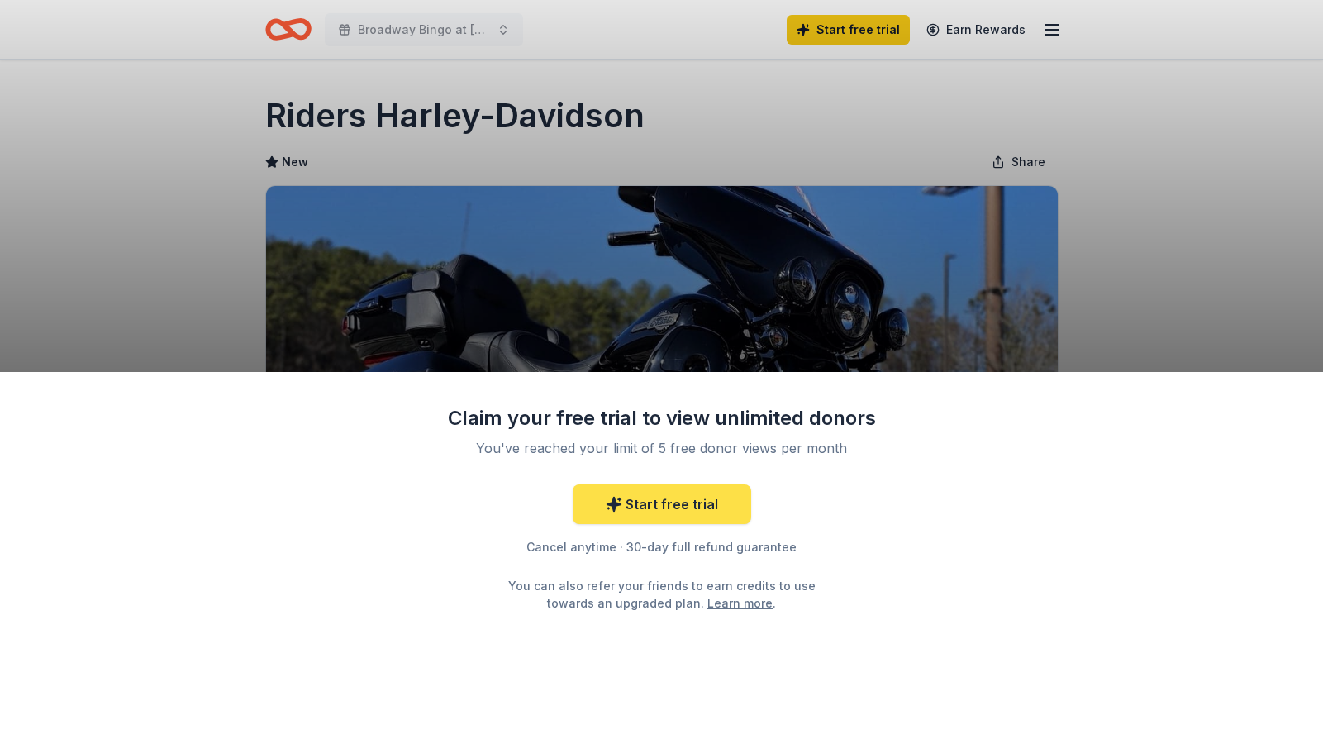
click at [625, 497] on link "Start free trial" at bounding box center [662, 504] width 178 height 40
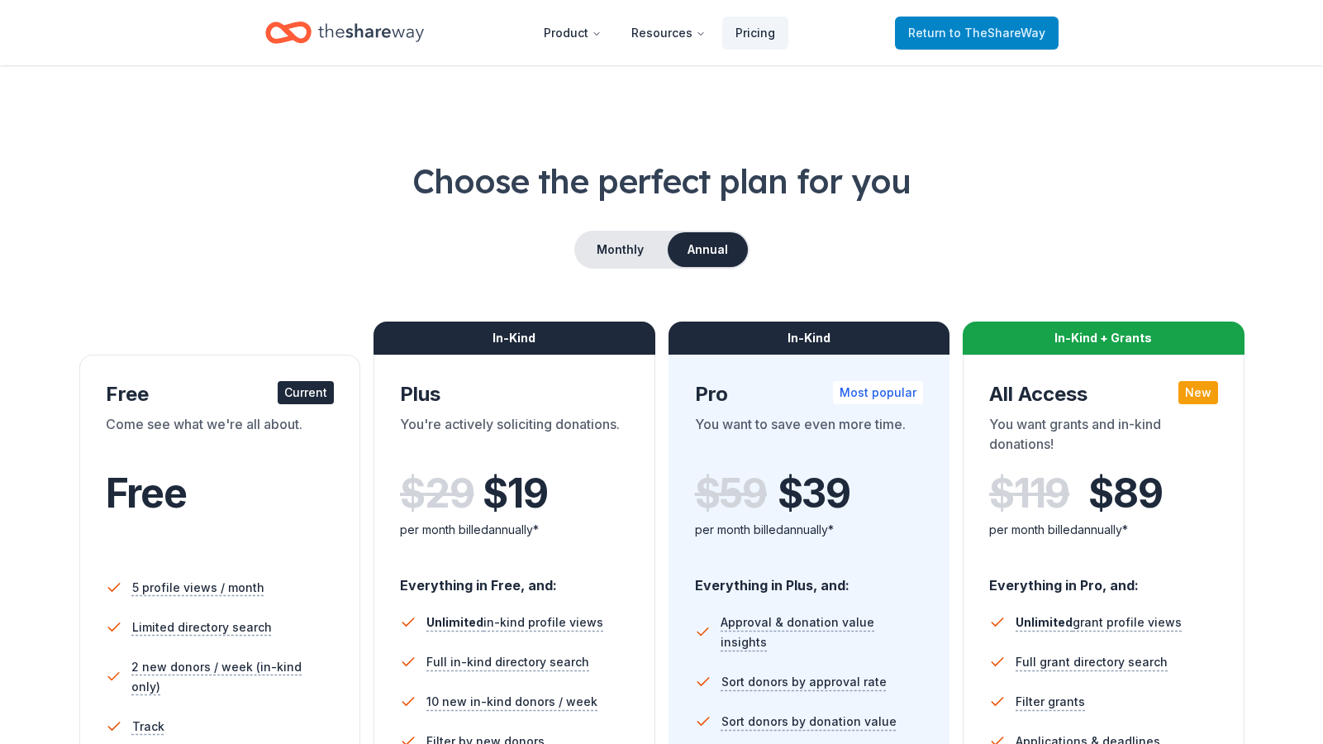
click at [977, 32] on span "to TheShareWay" at bounding box center [997, 33] width 96 height 14
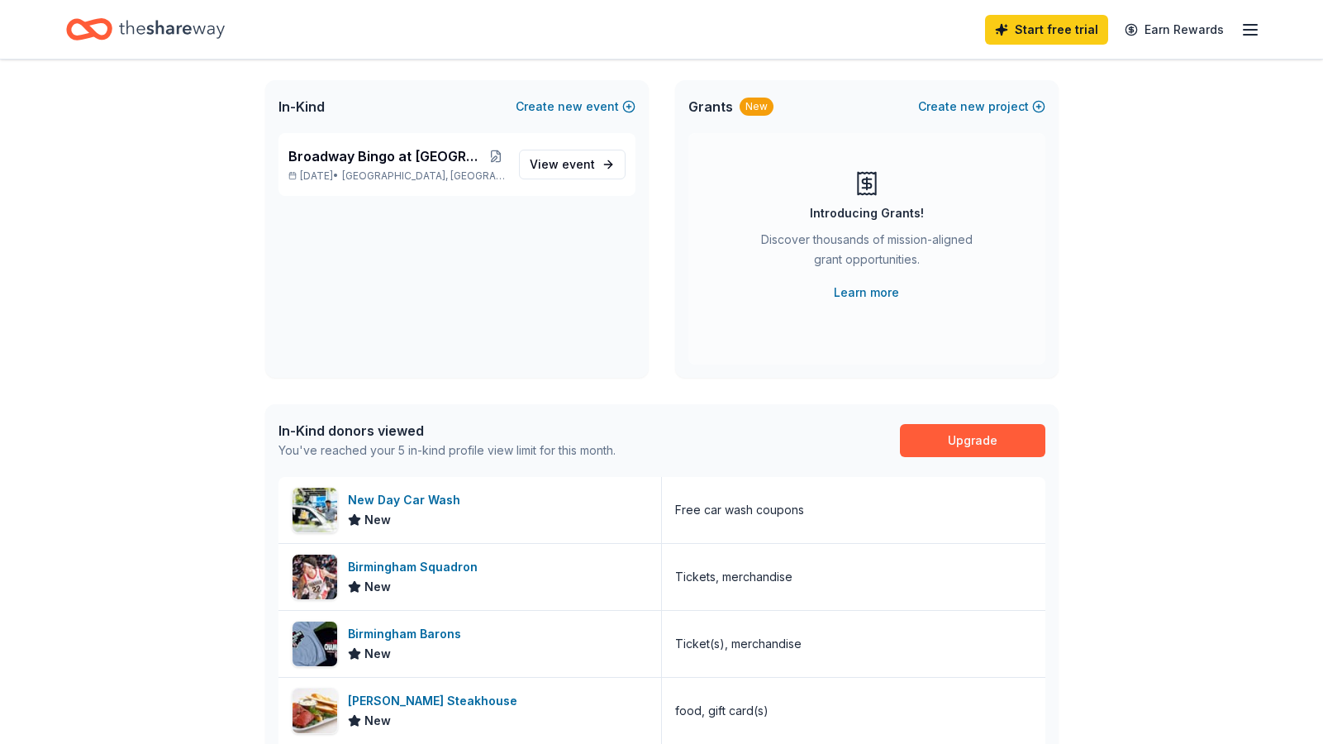
scroll to position [91, 0]
click at [882, 289] on link "Learn more" at bounding box center [866, 293] width 65 height 20
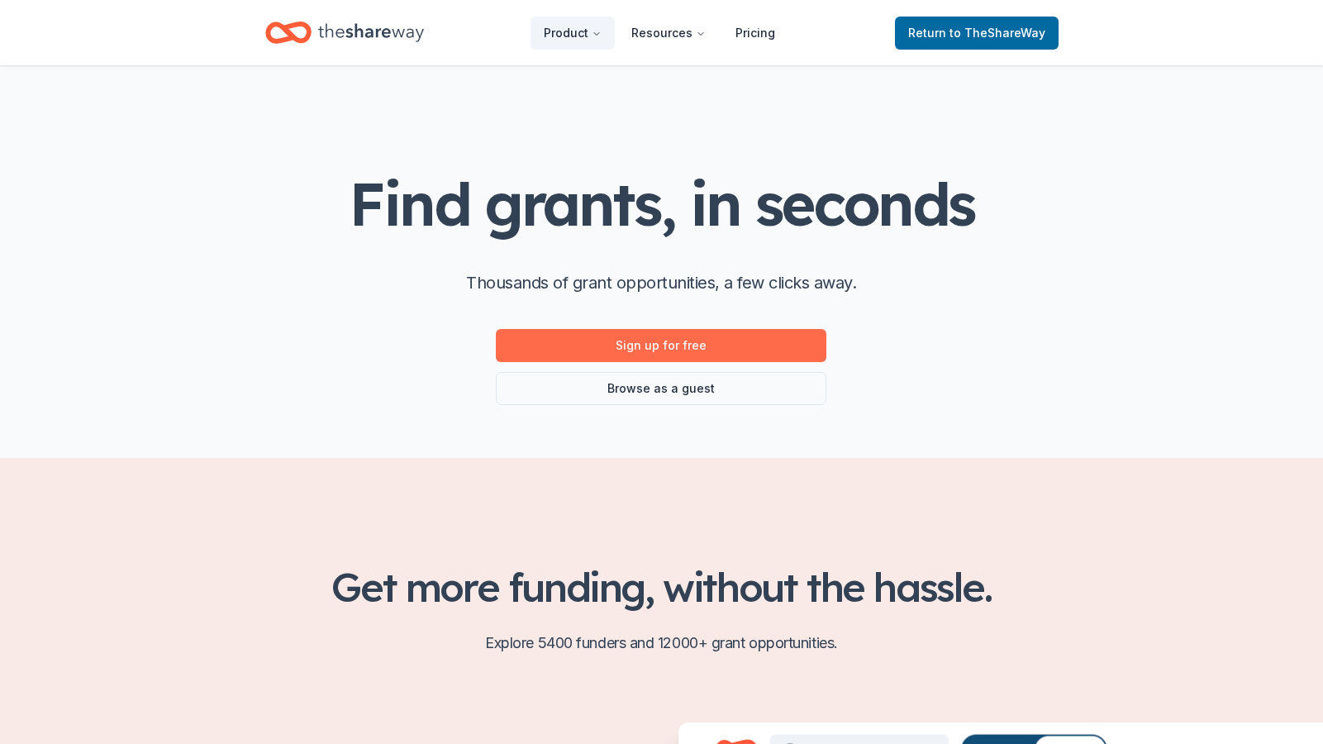
click at [668, 348] on link "Sign up for free" at bounding box center [661, 345] width 330 height 33
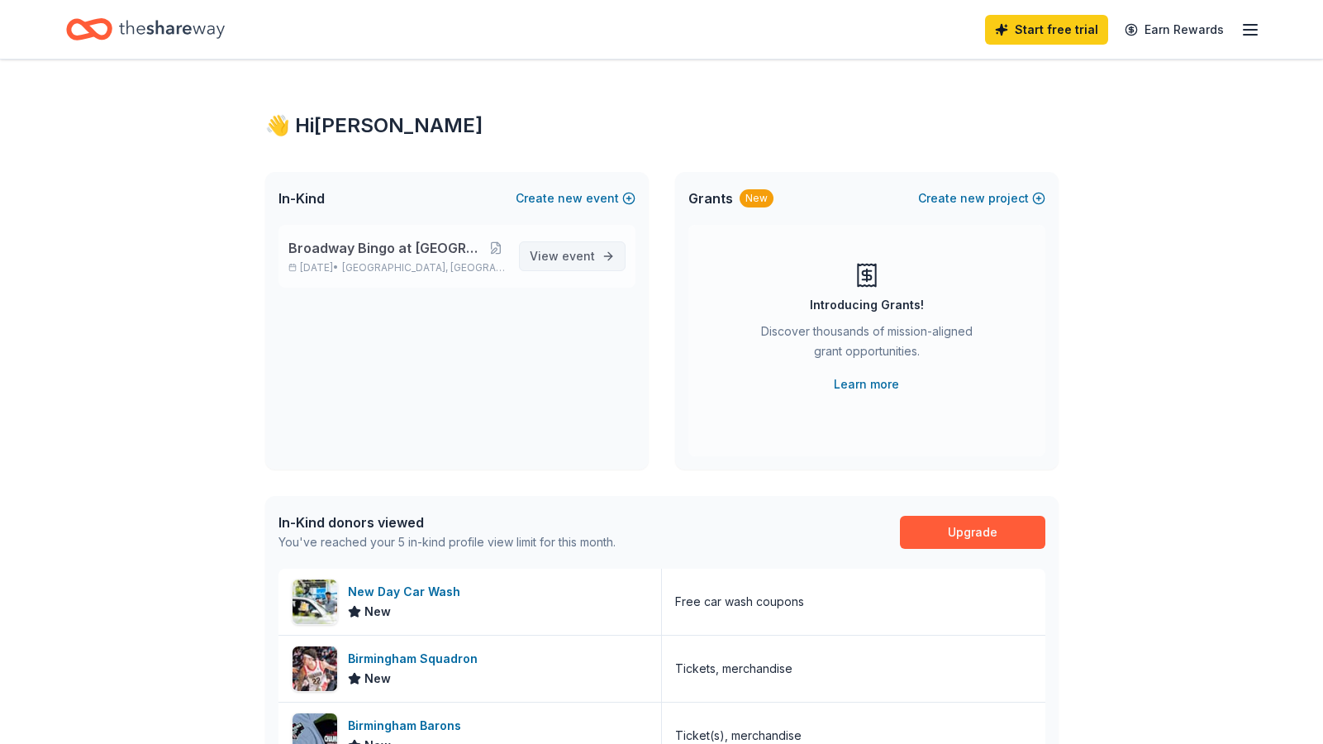
click at [580, 257] on span "event" at bounding box center [578, 256] width 33 height 14
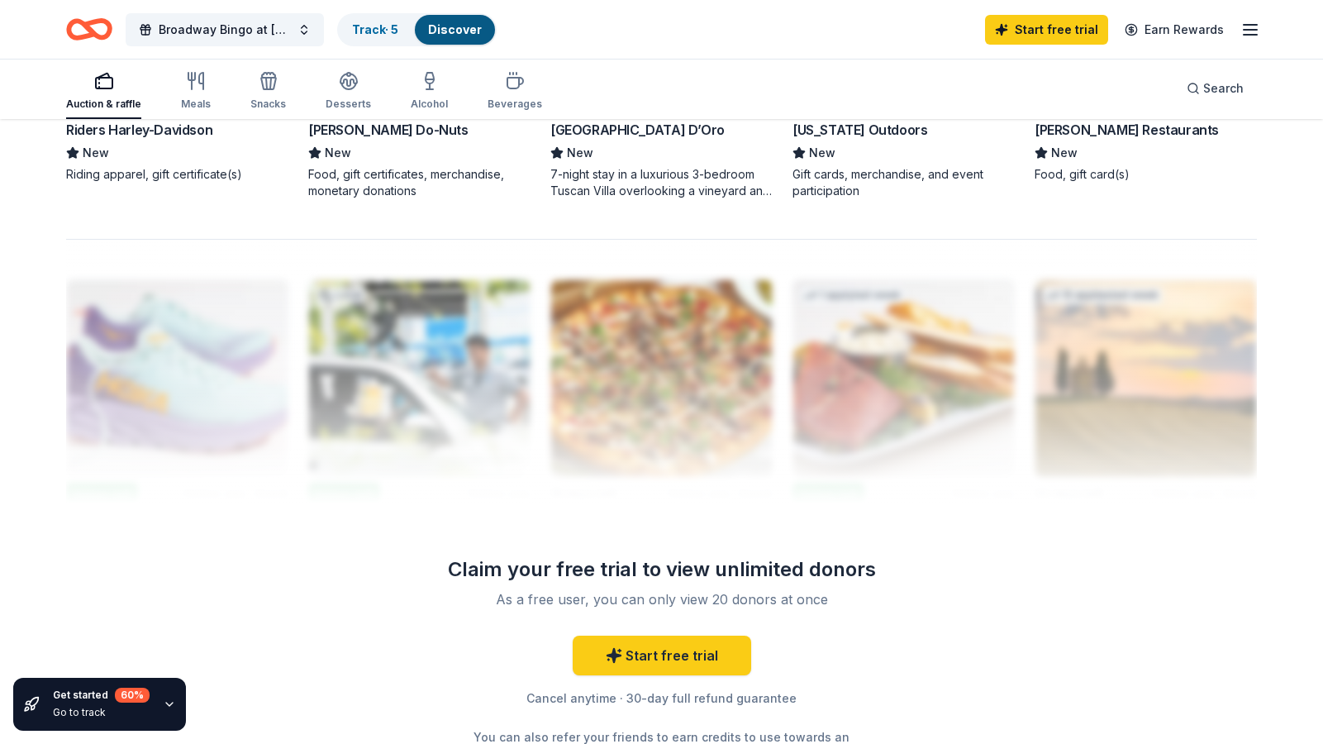
scroll to position [1167, 0]
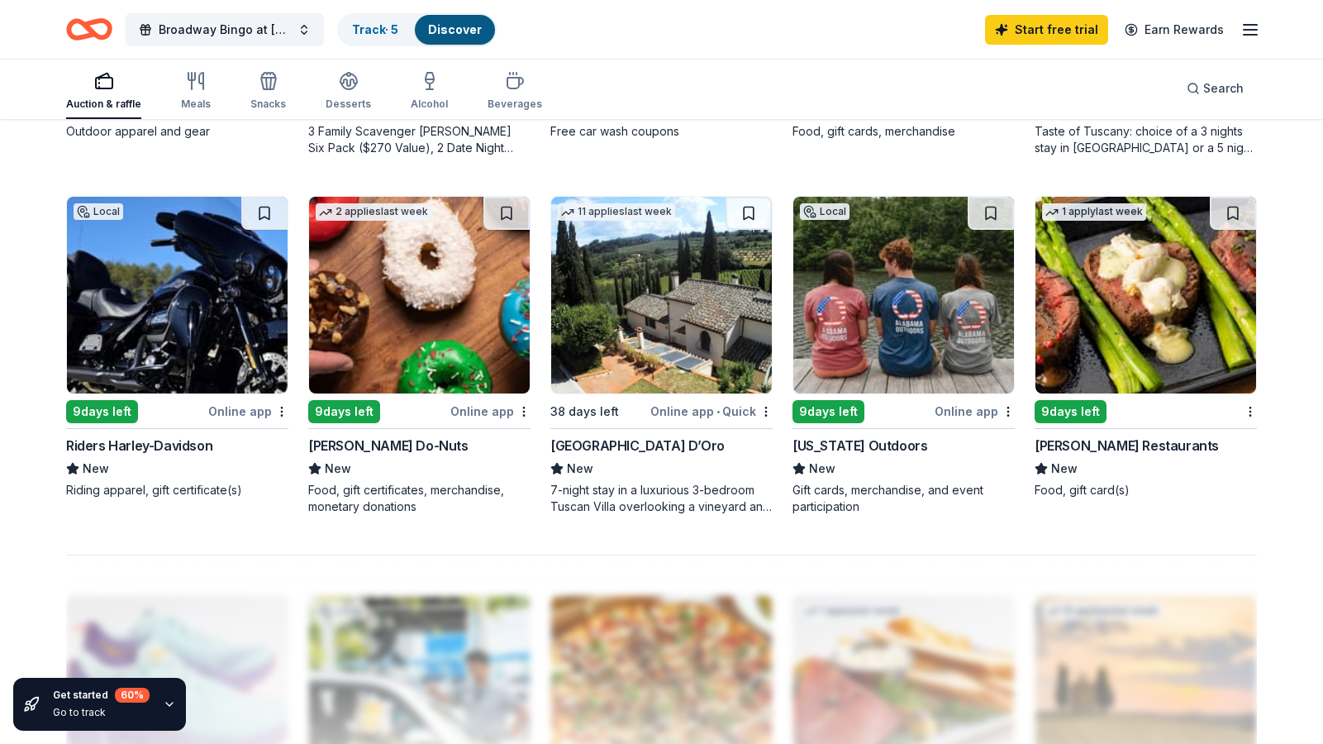
click at [177, 306] on img at bounding box center [177, 295] width 221 height 197
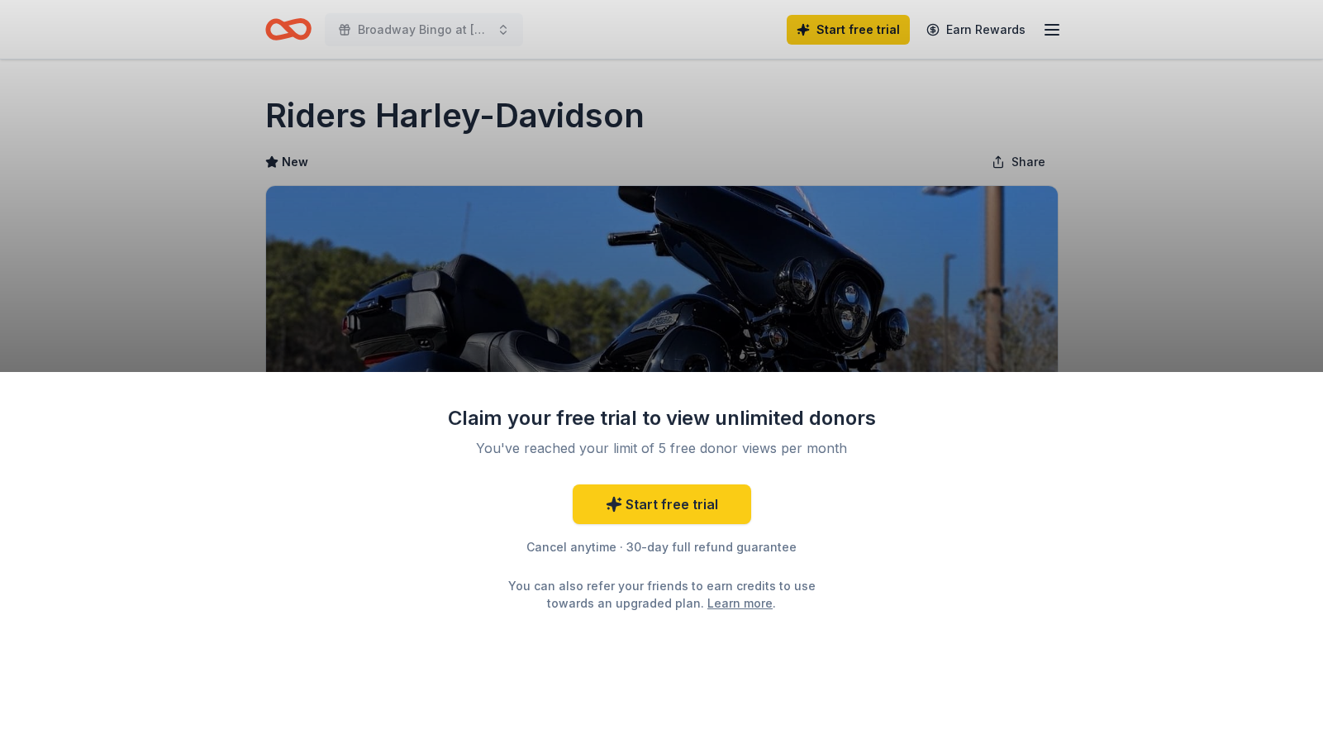
click at [865, 306] on div "Claim your free trial to view unlimited donors You've reached your limit of 5 f…" at bounding box center [661, 372] width 1323 height 744
click at [930, 168] on div "Claim your free trial to view unlimited donors You've reached your limit of 5 f…" at bounding box center [661, 372] width 1323 height 744
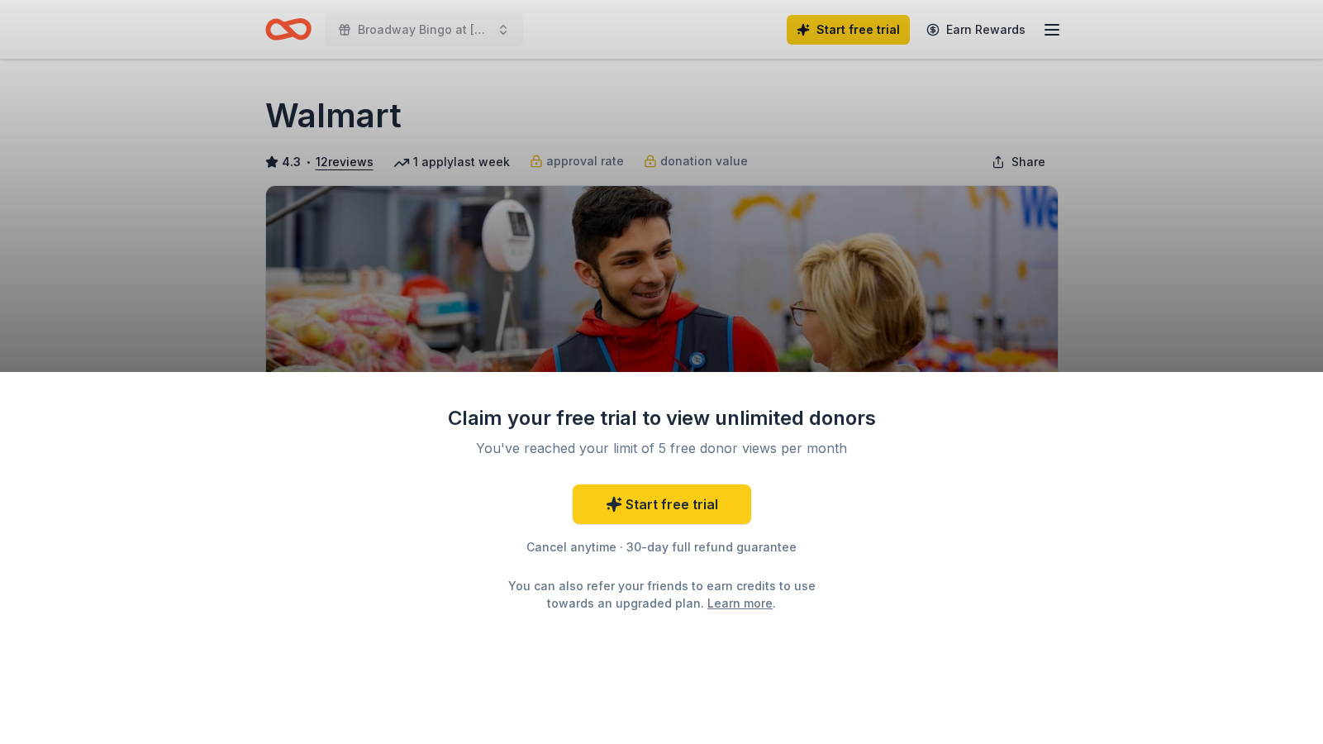
click at [682, 157] on div "Claim your free trial to view unlimited donors You've reached your limit of 5 f…" at bounding box center [661, 372] width 1323 height 744
click at [1052, 127] on div "Claim your free trial to view unlimited donors You've reached your limit of 5 f…" at bounding box center [661, 372] width 1323 height 744
